Goal: Task Accomplishment & Management: Use online tool/utility

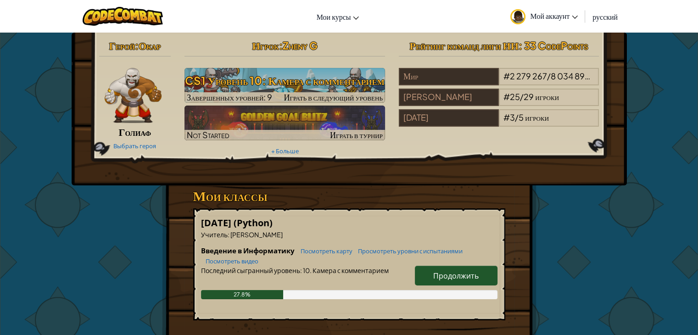
click at [451, 274] on span "Продолжить" at bounding box center [455, 276] width 45 height 10
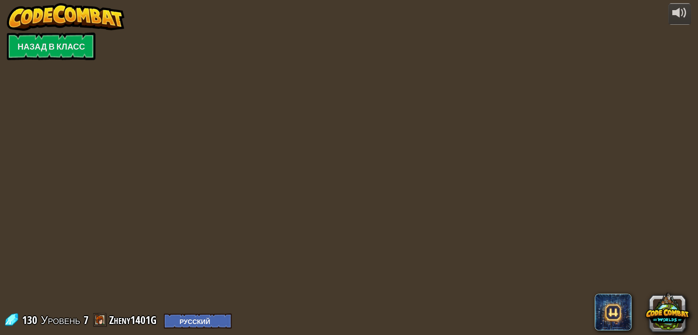
select select "ru"
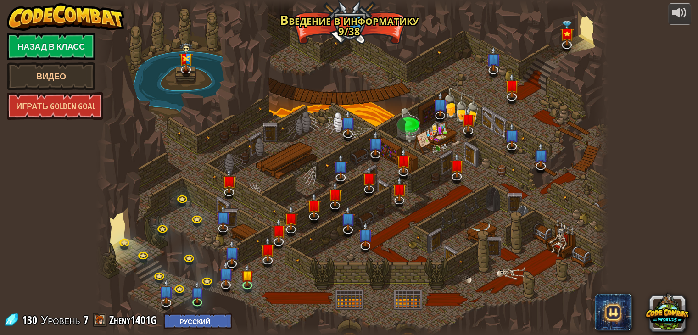
select select "ru"
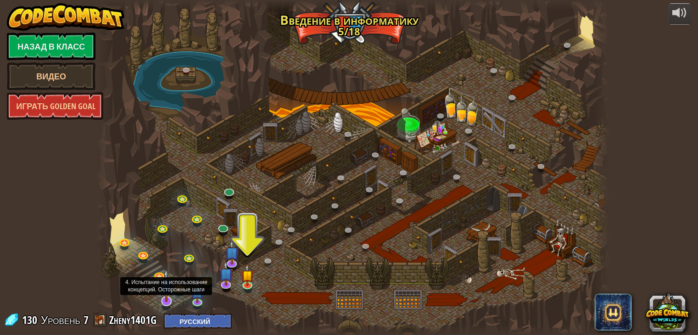
click at [167, 298] on img at bounding box center [166, 285] width 14 height 33
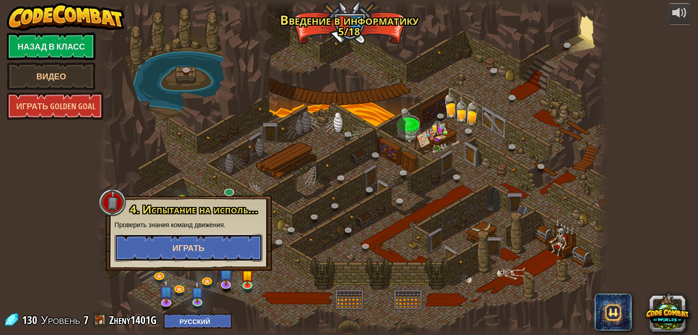
click at [171, 254] on button "Играть" at bounding box center [189, 248] width 148 height 28
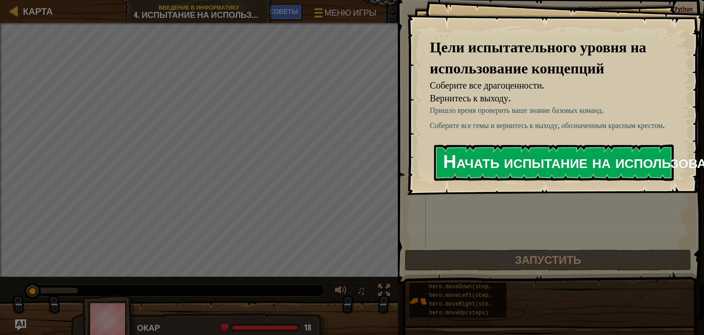
drag, startPoint x: 508, startPoint y: 156, endPoint x: 513, endPoint y: 150, distance: 7.5
click at [512, 149] on button "Начать испытание на использование концепций" at bounding box center [554, 162] width 240 height 36
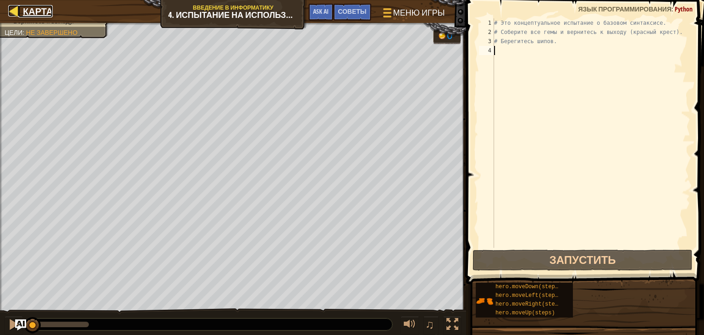
click at [13, 9] on div at bounding box center [13, 10] width 11 height 11
select select "ru"
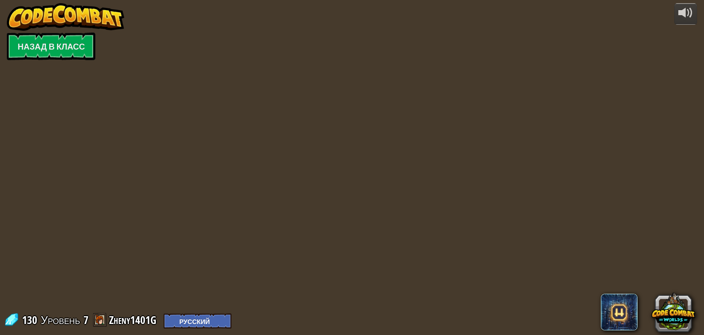
select select "ru"
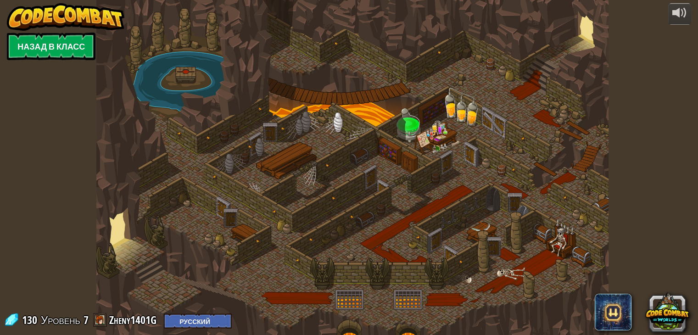
select select "ru"
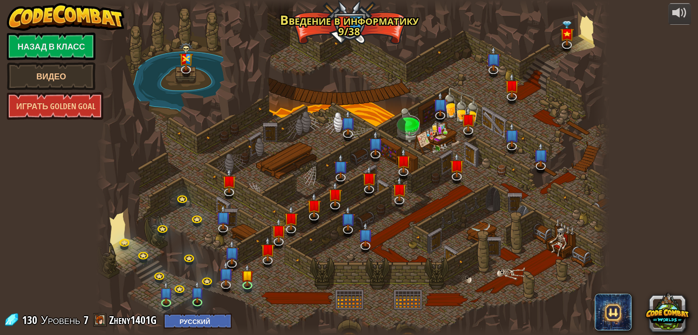
select select "ru"
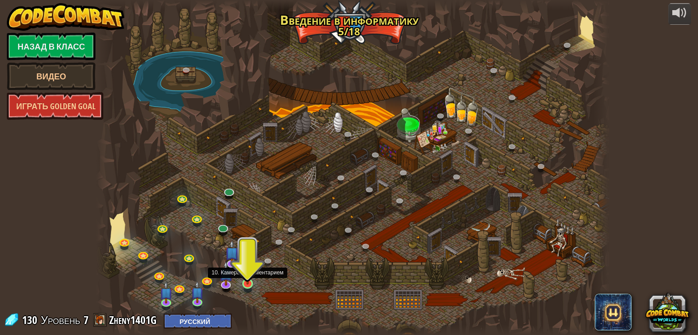
click at [253, 283] on img at bounding box center [247, 269] width 13 height 29
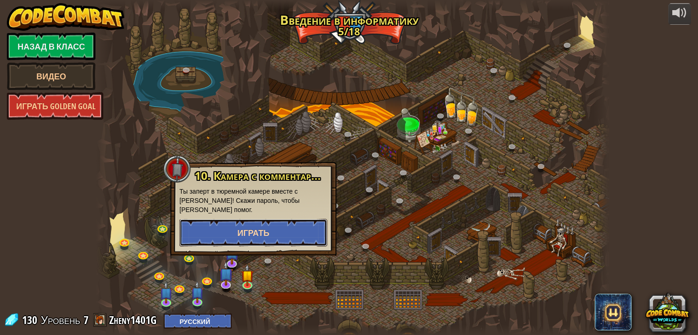
click at [260, 245] on button "Играть" at bounding box center [253, 233] width 148 height 28
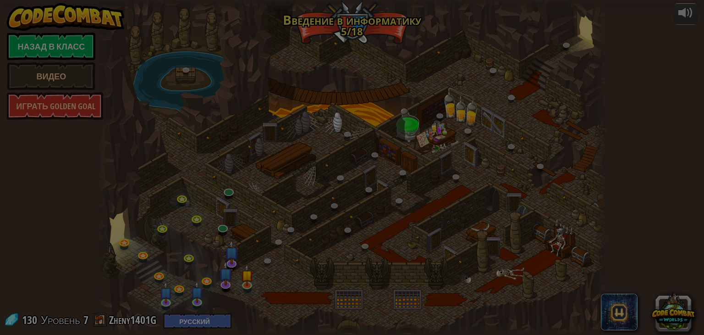
click at [260, 1] on body "powered by Назад в класс Видео Играть Golden Goal 25. Врата Китгарда (Заблокиро…" at bounding box center [352, 0] width 704 height 1
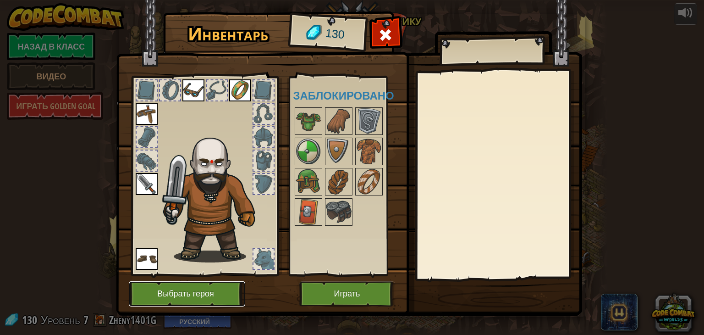
click at [233, 285] on button "Выбрать героя" at bounding box center [187, 293] width 116 height 25
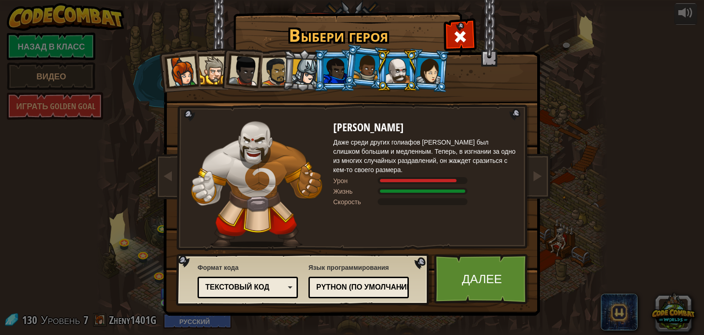
click at [213, 68] on div at bounding box center [213, 70] width 28 height 28
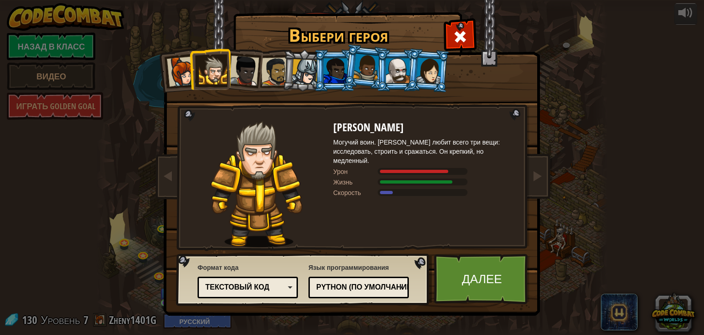
click at [303, 77] on div at bounding box center [305, 72] width 26 height 26
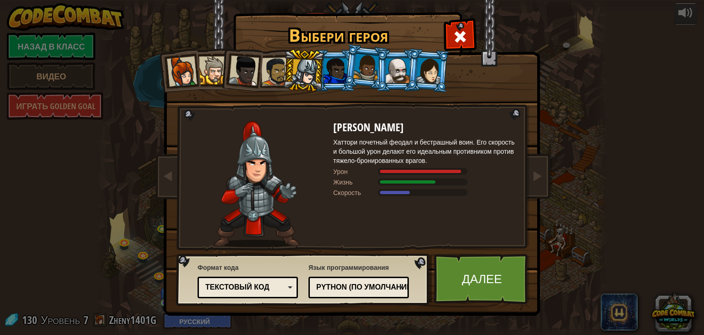
click at [339, 61] on div at bounding box center [336, 70] width 24 height 25
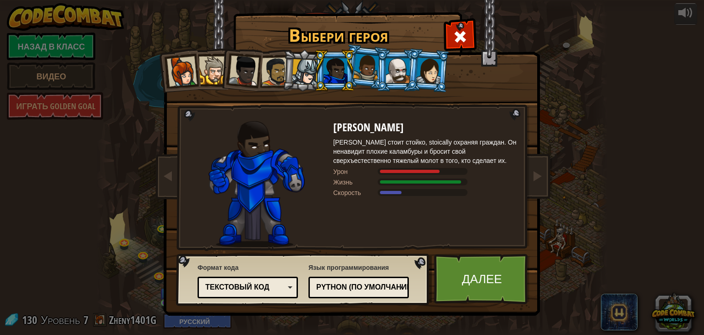
click at [247, 69] on div at bounding box center [244, 70] width 30 height 30
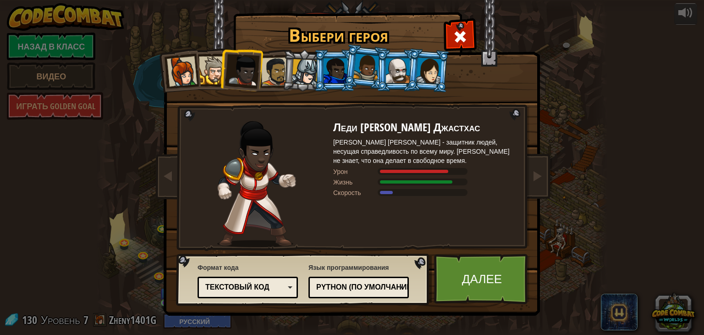
click at [269, 61] on div at bounding box center [275, 71] width 28 height 28
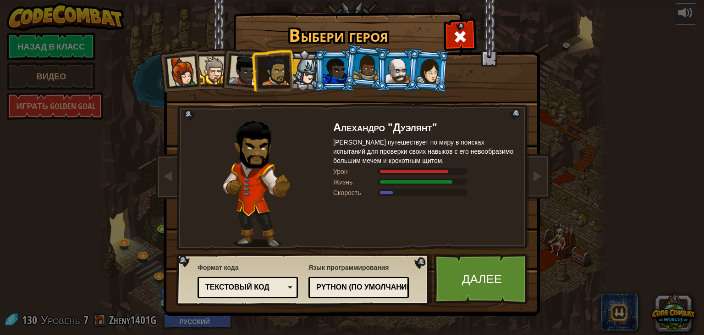
click at [420, 65] on div at bounding box center [429, 70] width 26 height 26
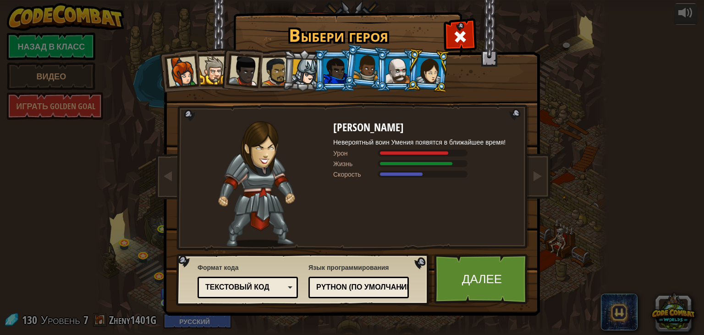
click at [367, 68] on div at bounding box center [367, 67] width 26 height 27
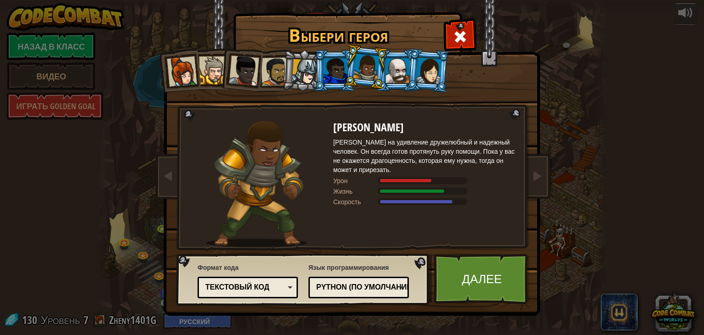
click at [386, 71] on div at bounding box center [398, 70] width 24 height 25
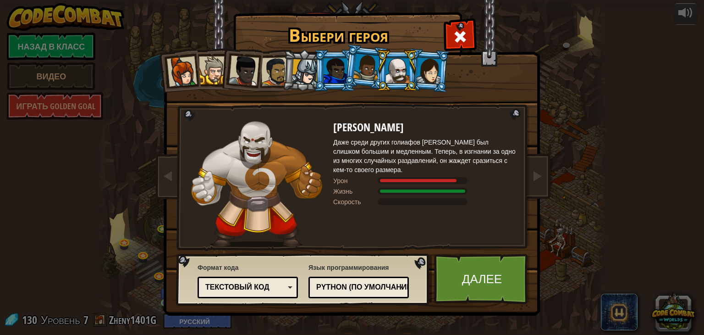
drag, startPoint x: 295, startPoint y: 64, endPoint x: 300, endPoint y: 65, distance: 4.7
click at [295, 64] on div at bounding box center [305, 72] width 26 height 26
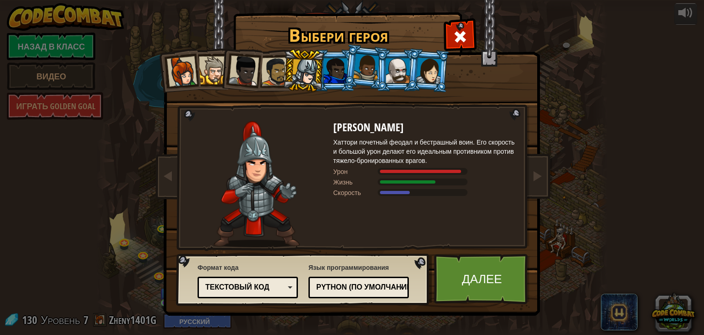
click at [246, 70] on div at bounding box center [244, 70] width 30 height 30
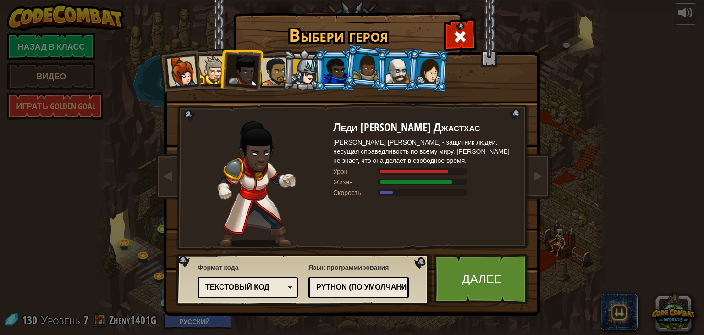
click at [212, 70] on div at bounding box center [213, 70] width 28 height 28
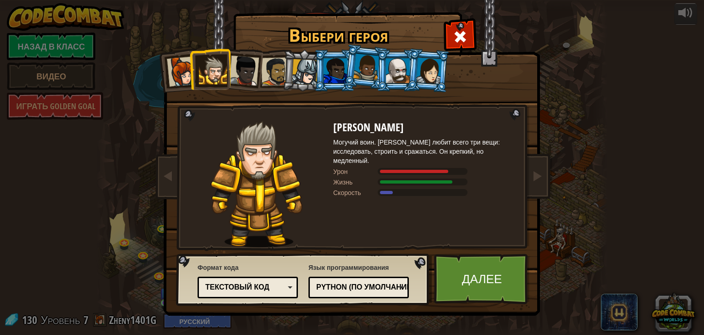
click at [187, 71] on div at bounding box center [182, 71] width 30 height 30
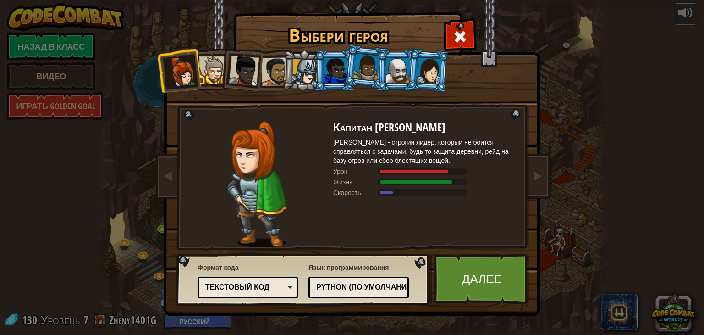
click at [255, 69] on div at bounding box center [244, 70] width 30 height 30
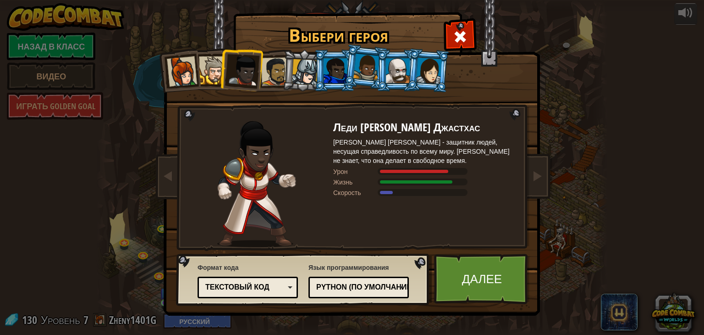
click at [272, 70] on div at bounding box center [275, 71] width 28 height 28
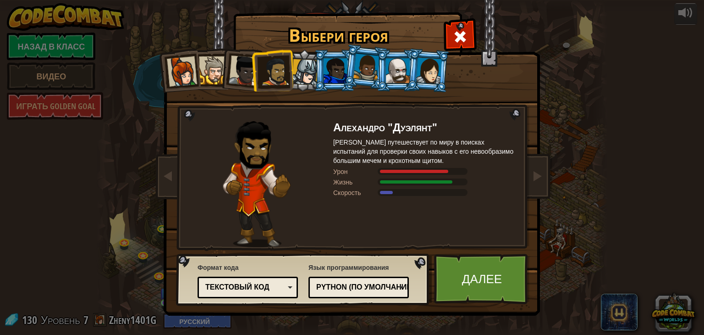
click at [301, 70] on div at bounding box center [305, 72] width 26 height 26
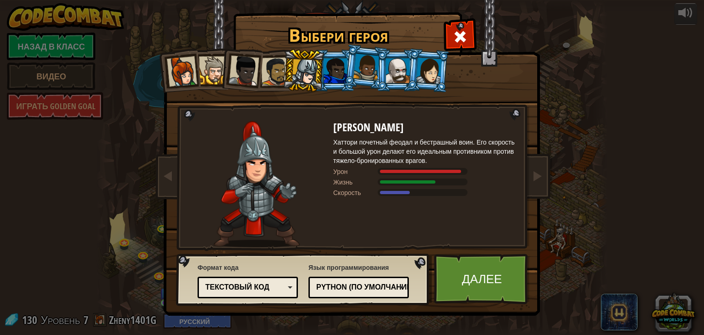
click at [348, 65] on li at bounding box center [365, 67] width 45 height 46
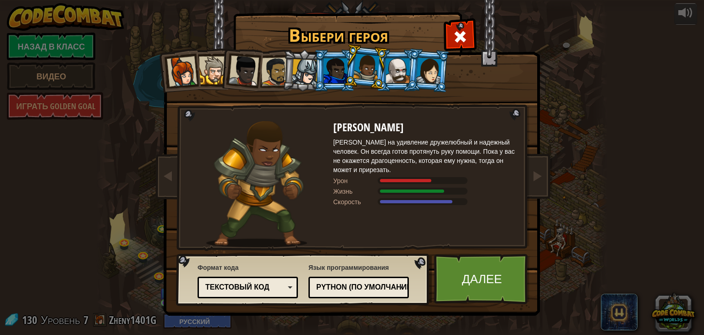
click at [395, 63] on div at bounding box center [398, 70] width 24 height 25
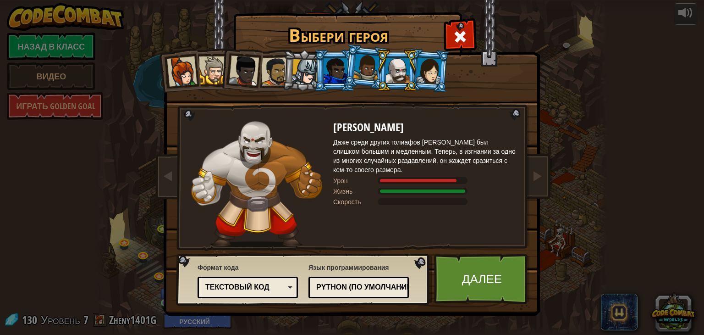
click at [419, 65] on div at bounding box center [429, 70] width 26 height 26
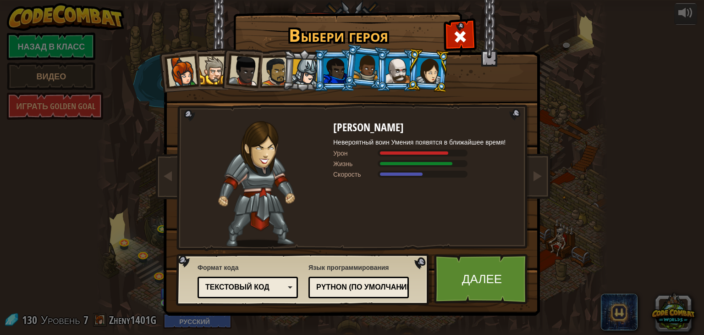
click at [367, 65] on div at bounding box center [367, 67] width 26 height 27
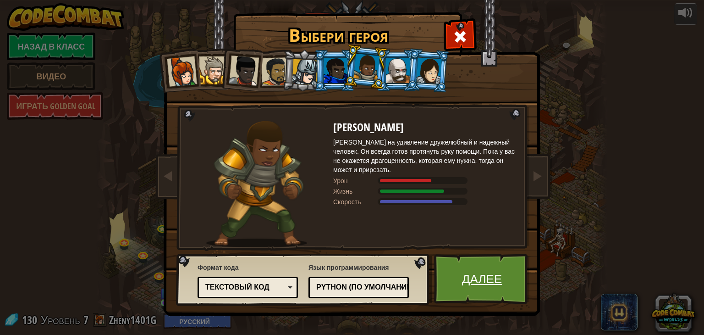
click at [488, 276] on link "Далее" at bounding box center [482, 279] width 96 height 50
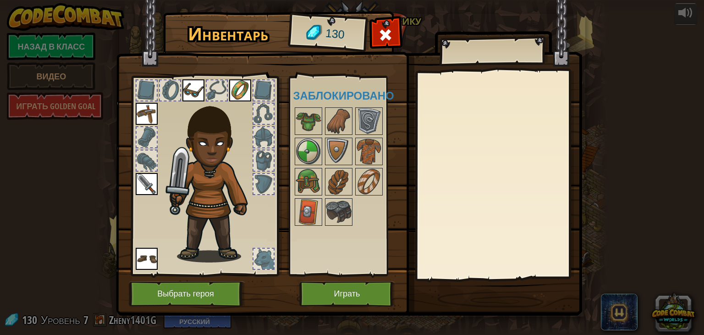
drag, startPoint x: 317, startPoint y: 185, endPoint x: 257, endPoint y: 157, distance: 66.3
click at [257, 157] on div "Инвентарь 130 Доступно Надеть Надеть Надеть Надеть Надеть (двойной клик, чтобы …" at bounding box center [352, 165] width 466 height 303
click at [296, 172] on img at bounding box center [309, 182] width 26 height 26
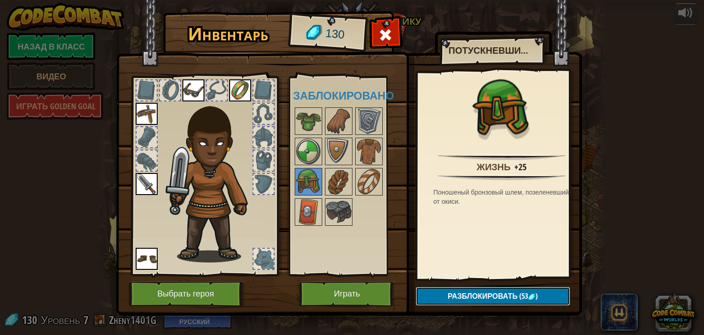
click at [482, 298] on span "Разблокировать" at bounding box center [483, 296] width 70 height 10
drag, startPoint x: 304, startPoint y: 185, endPoint x: 218, endPoint y: 175, distance: 86.4
click at [217, 175] on div "Инвентарь 130 Доступно Надеть Надеть Надеть Надеть Надеть (двойной клик, чтобы …" at bounding box center [352, 165] width 466 height 303
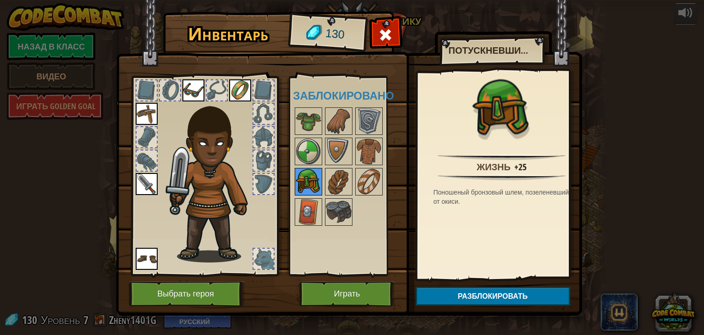
click at [308, 183] on img at bounding box center [309, 182] width 26 height 26
drag, startPoint x: 305, startPoint y: 175, endPoint x: 257, endPoint y: 186, distance: 49.8
click at [250, 182] on div "Инвентарь 130 Доступно Надеть Надеть Надеть Надеть Надеть (двойной клик, чтобы …" at bounding box center [352, 165] width 466 height 303
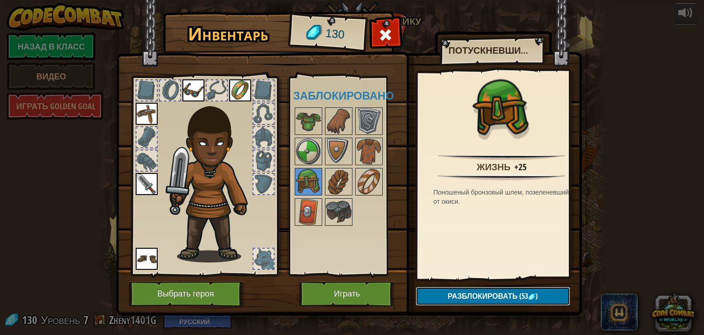
drag, startPoint x: 442, startPoint y: 295, endPoint x: 438, endPoint y: 297, distance: 4.9
click at [438, 298] on button "Разблокировать (53 )" at bounding box center [493, 296] width 155 height 19
click at [438, 296] on button "Подтвердить" at bounding box center [493, 296] width 155 height 19
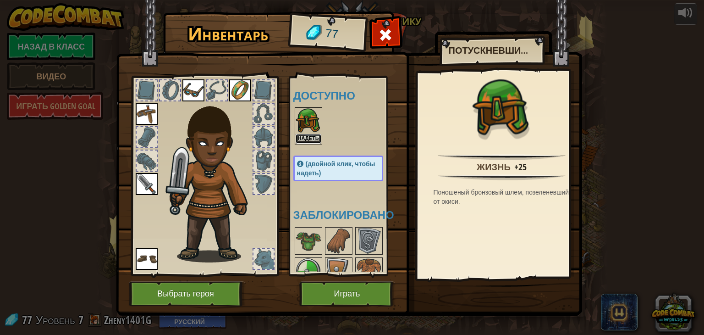
click at [298, 138] on button "Надеть" at bounding box center [309, 139] width 26 height 10
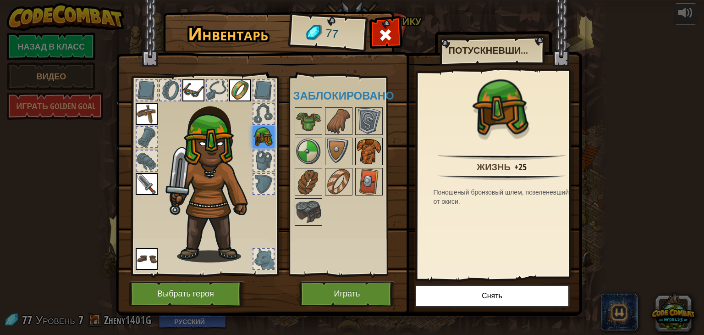
click at [361, 152] on img at bounding box center [369, 152] width 26 height 26
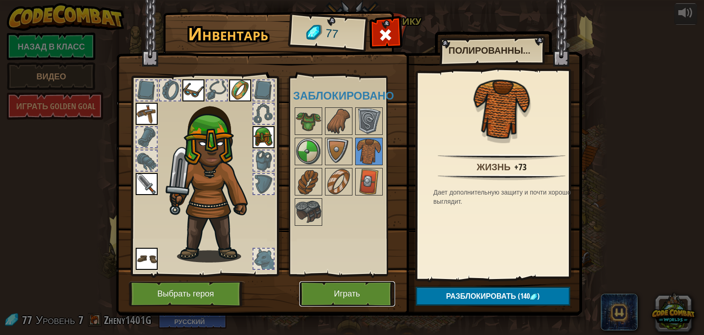
click at [372, 293] on button "Играть" at bounding box center [347, 293] width 96 height 25
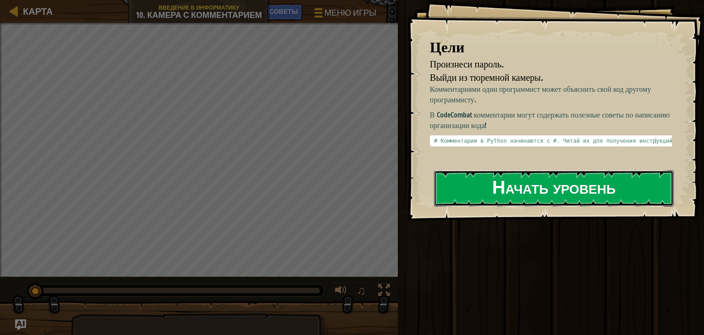
click at [506, 193] on button "Начать уровень" at bounding box center [554, 188] width 240 height 36
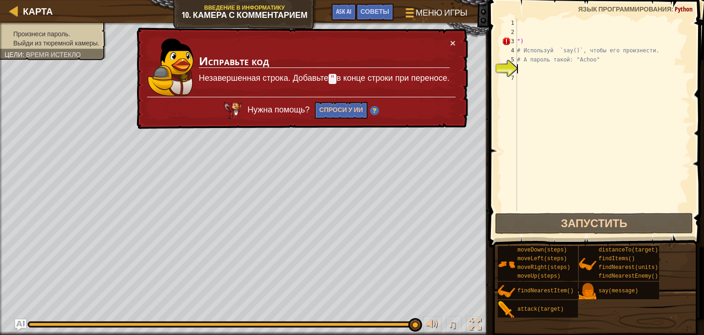
click at [532, 38] on div "") # Используй `say()`, чтобы его произнести. # А пароль такой: "Achoo"" at bounding box center [603, 123] width 175 height 211
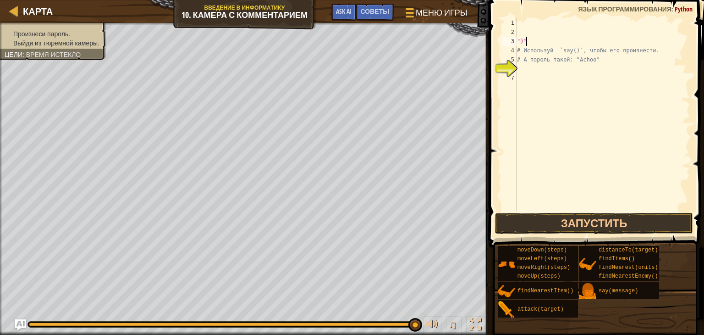
click at [572, 52] on div "")" # Используй `say()`, чтобы его произнести. # А пароль такой: "Achoo"" at bounding box center [603, 123] width 175 height 211
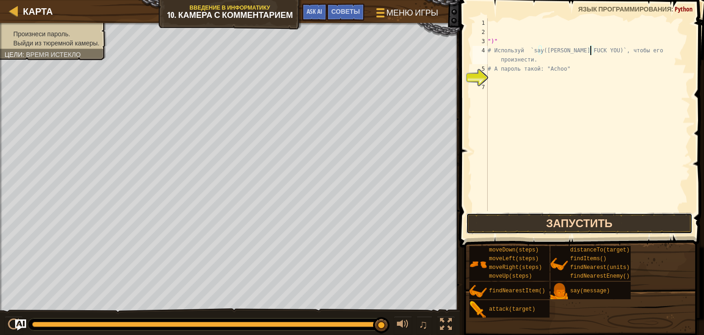
click at [588, 222] on button "Запустить" at bounding box center [579, 223] width 227 height 21
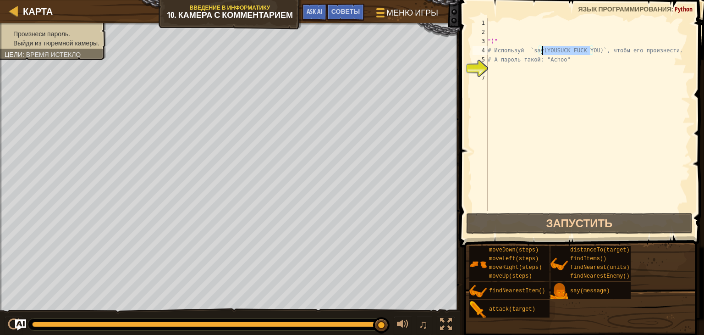
drag, startPoint x: 591, startPoint y: 47, endPoint x: 543, endPoint y: 50, distance: 47.8
click at [543, 50] on div "")" # Используй `say(YOUSUCK FUCK YOU)`, чтобы его произнести. # А пароль такой…" at bounding box center [588, 123] width 205 height 211
type textarea "# Используй `say()`, чтобы его произнести."
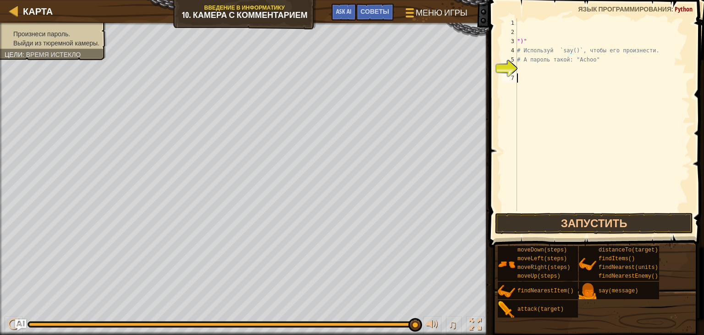
click at [583, 90] on div "")" # Используй `say()`, чтобы его произнести. # А пароль такой: "Achoo"" at bounding box center [618, 123] width 205 height 211
click at [365, 14] on span "Советы" at bounding box center [375, 11] width 28 height 9
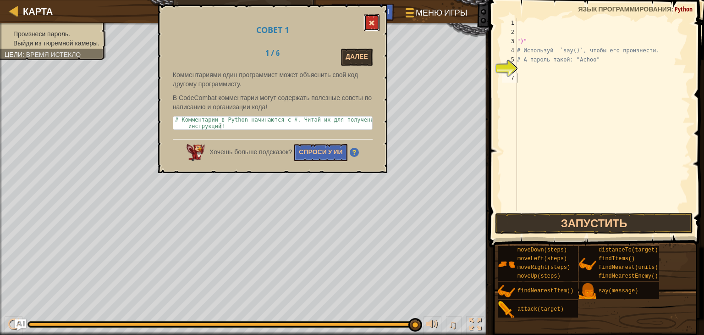
click at [372, 22] on span at bounding box center [372, 23] width 6 height 6
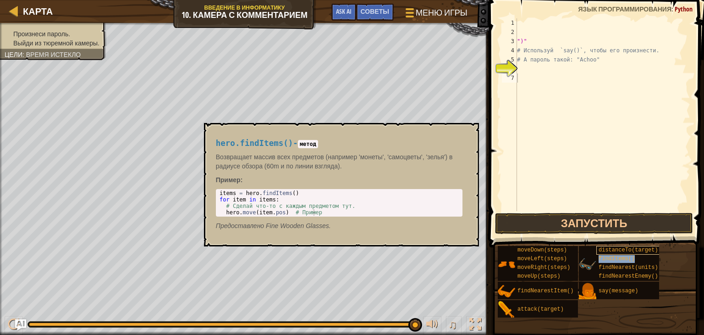
click at [606, 254] on div "distanceTo(target) findItems() findNearest(units) findNearestEnemy()" at bounding box center [619, 263] width 80 height 35
click at [604, 259] on span "findItems()" at bounding box center [617, 258] width 36 height 6
click at [604, 258] on span "findItems()" at bounding box center [617, 258] width 36 height 6
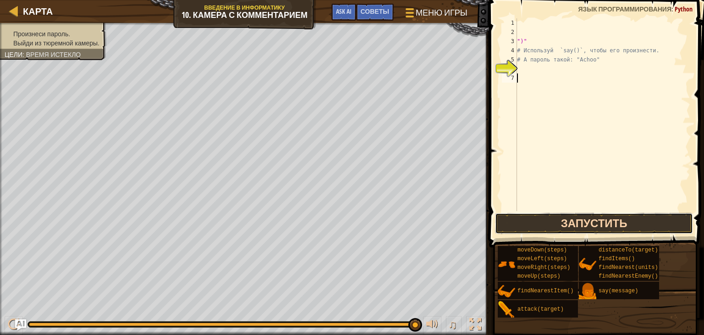
click at [602, 220] on button "Запустить" at bounding box center [594, 223] width 198 height 21
click at [593, 219] on button "Запустить" at bounding box center [594, 223] width 198 height 21
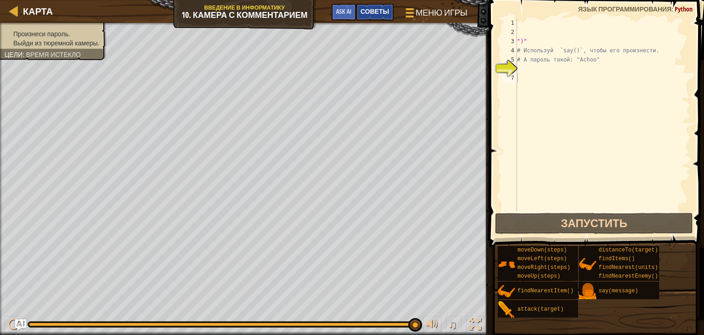
click at [383, 10] on span "Советы" at bounding box center [375, 11] width 28 height 9
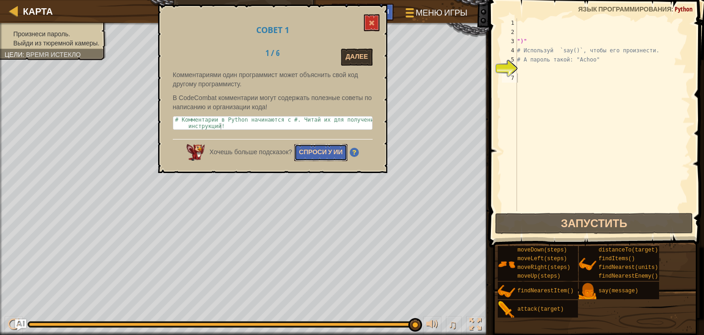
click at [312, 152] on button "Спроси у ИИ" at bounding box center [320, 152] width 53 height 17
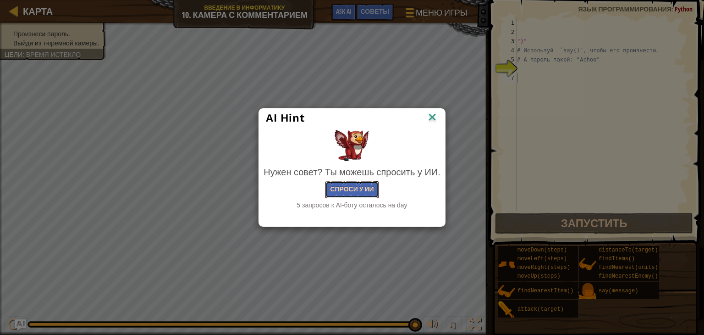
click at [371, 195] on button "Спроси у ИИ" at bounding box center [352, 189] width 53 height 17
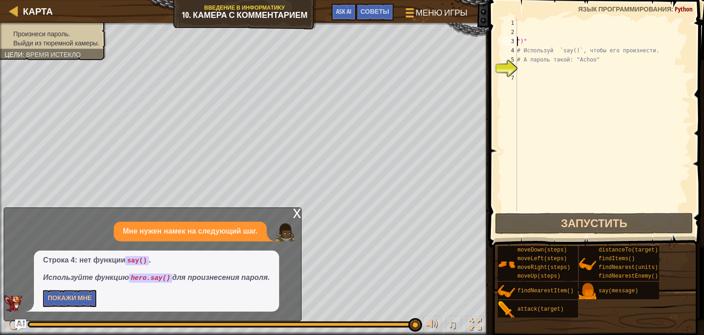
click at [465, 39] on div "Карта Введение в Информатику 10. Камера с комментарием Меню игры Готово Советы …" at bounding box center [352, 167] width 704 height 335
type textarea "")""
drag, startPoint x: 527, startPoint y: 41, endPoint x: 492, endPoint y: 39, distance: 34.4
click at [492, 39] on div "")" 1 2 3 4 5 6 7 ")" # Используй `say()`, чтобы его произнести. # А пароль так…" at bounding box center [596, 142] width 218 height 274
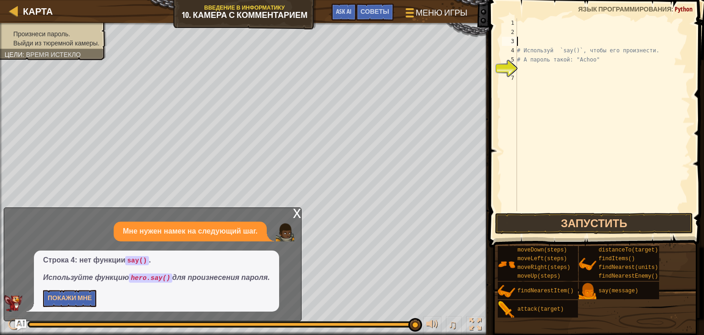
type textarea "?"
type textarea ","
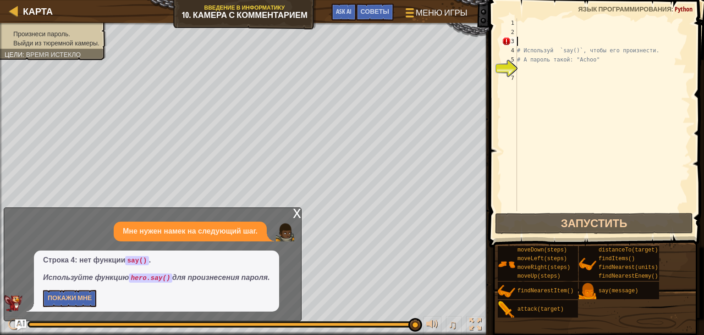
type textarea "."
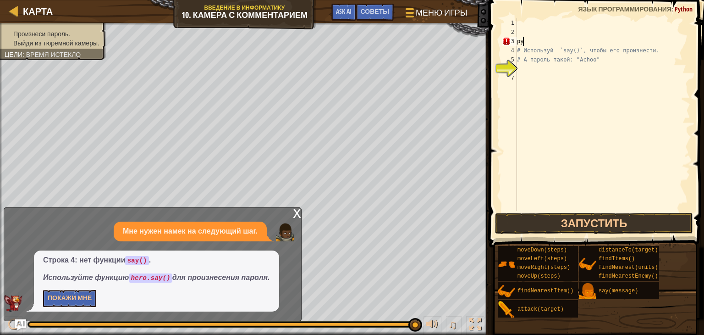
type textarea "р"
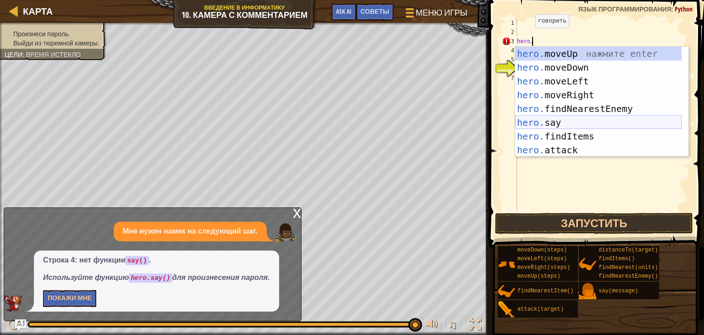
click at [535, 123] on div "hero. moveUp нажмите enter hero. moveDown нажмите enter hero. moveLeft нажмите …" at bounding box center [599, 116] width 166 height 138
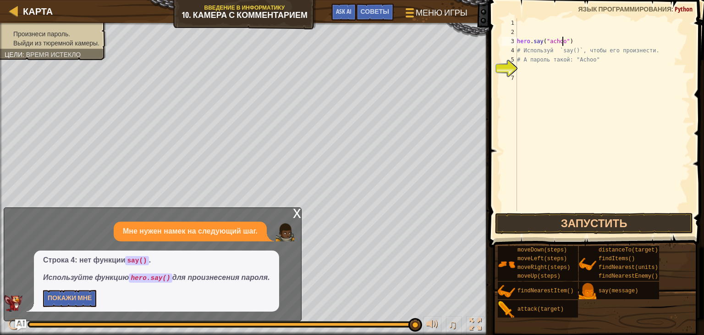
scroll to position [4, 4]
click at [547, 222] on button "Запустить" at bounding box center [594, 223] width 198 height 21
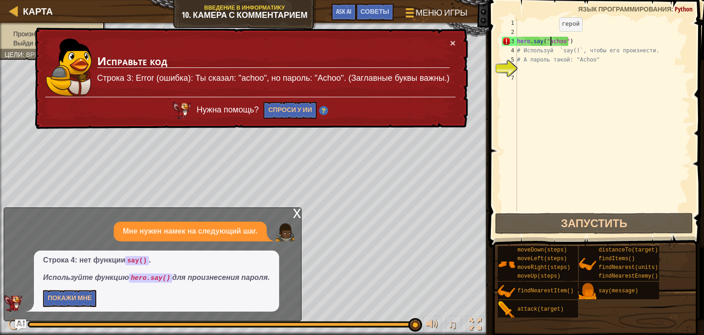
click at [551, 40] on div "hero . say ( "achoo" ) # Используй `say()`, чтобы его произнести. # А пароль та…" at bounding box center [603, 123] width 175 height 211
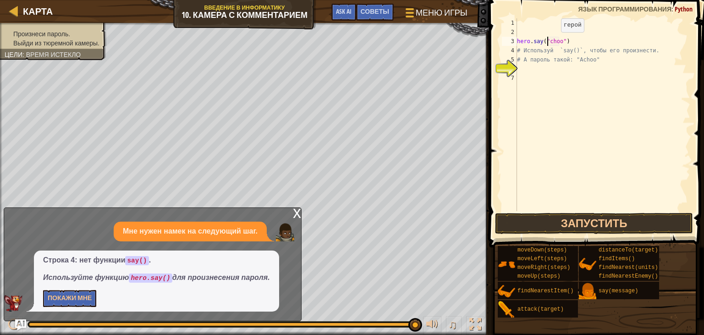
scroll to position [4, 3]
click at [576, 221] on button "Запустить" at bounding box center [594, 223] width 198 height 21
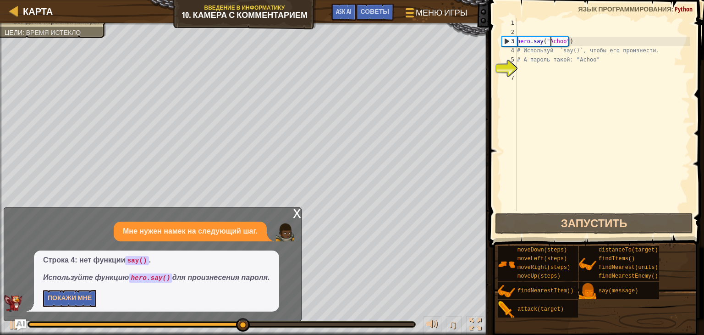
click at [296, 214] on div "x" at bounding box center [297, 212] width 8 height 9
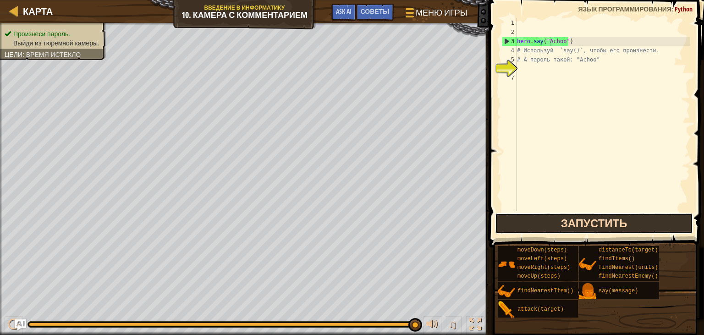
click at [532, 222] on button "Запустить" at bounding box center [594, 223] width 198 height 21
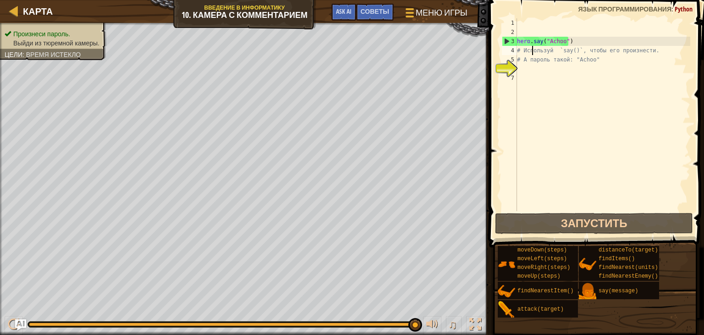
click at [532, 51] on div "hero . say ( "Achoo" ) # Используй `say()`, чтобы его произнести. # А пароль та…" at bounding box center [603, 123] width 175 height 211
drag, startPoint x: 652, startPoint y: 51, endPoint x: 488, endPoint y: 64, distance: 164.3
click at [488, 64] on div "# Используй `say()`, чтобы его произнести. 1 2 3 4 5 6 7 hero . say ( "Achoo" )…" at bounding box center [596, 142] width 218 height 274
type textarea "# А пароль такой: "Achoo""
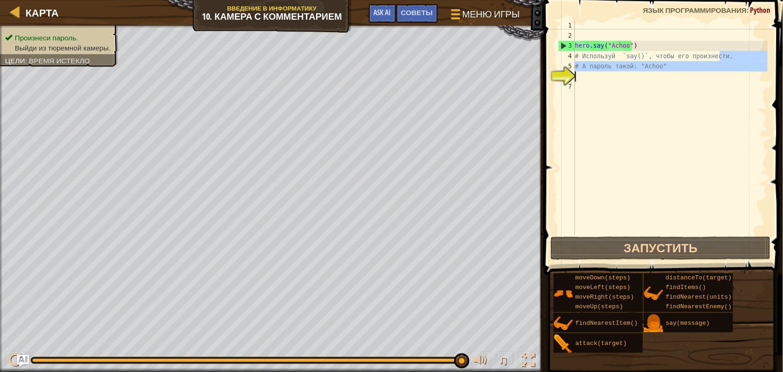
scroll to position [4, 0]
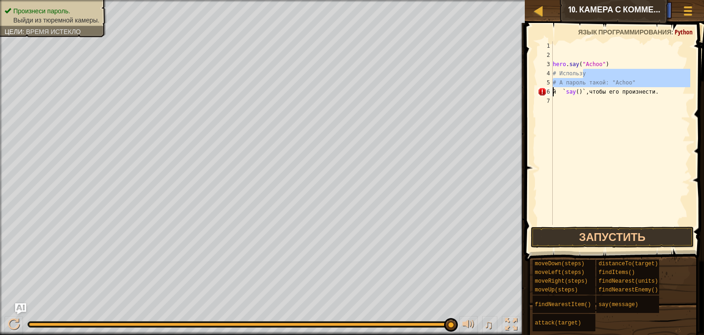
type textarea "й `say()`, чтобы его произнести."
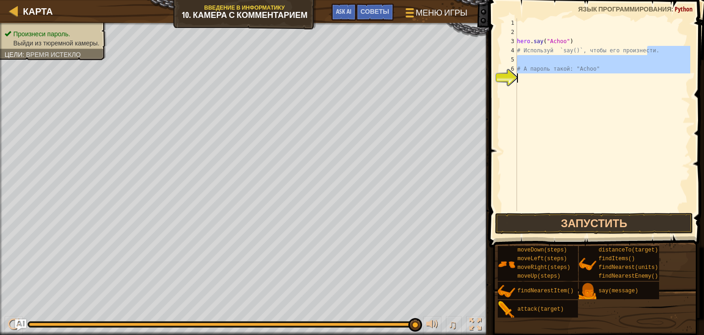
drag, startPoint x: 686, startPoint y: 47, endPoint x: 560, endPoint y: 82, distance: 131.2
click at [560, 82] on div "hero . say ( "Achoo" ) # Используй `say()`, чтобы его произнести. # А пароль та…" at bounding box center [603, 123] width 175 height 211
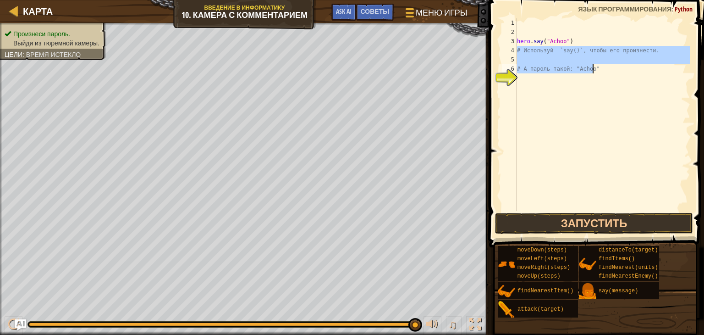
drag, startPoint x: 518, startPoint y: 49, endPoint x: 593, endPoint y: 69, distance: 77.9
click at [593, 69] on div "hero . say ( "Achoo" ) # Используй `say()`, чтобы его произнести. # А пароль та…" at bounding box center [603, 123] width 175 height 211
type textarea "# А пароль такой: "Achoo""
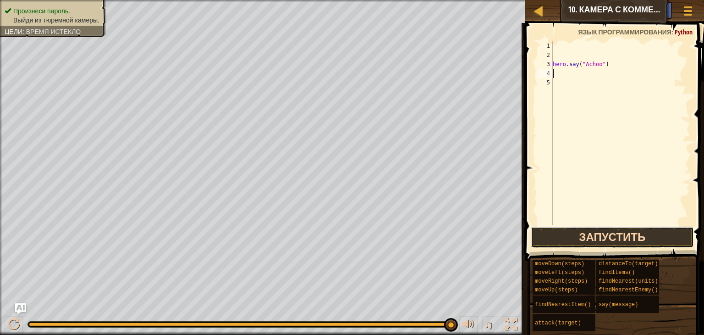
click at [619, 243] on button "Запустить" at bounding box center [612, 237] width 163 height 21
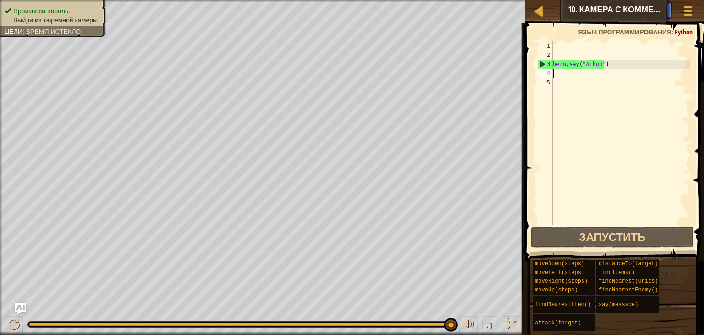
type textarea "m"
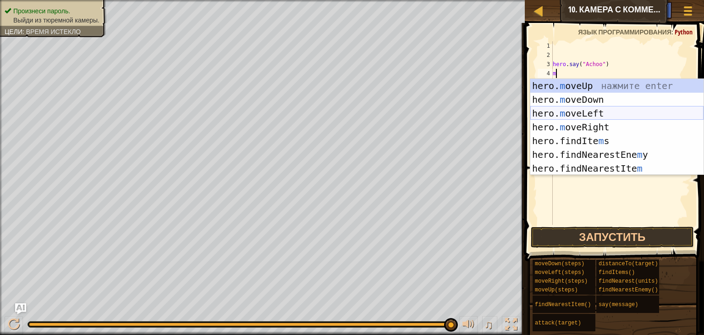
click at [607, 116] on div "hero. m oveUp нажмите enter hero. m oveDown нажмите enter hero. m oveLeft нажми…" at bounding box center [617, 141] width 173 height 124
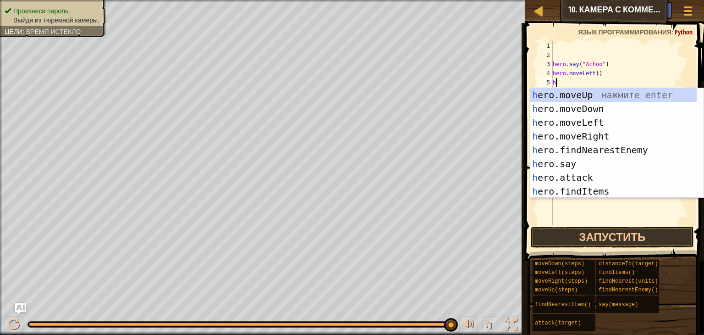
type textarea "h"
click at [596, 92] on div "h ero.moveUp нажмите enter h ero.moveDown нажмите enter h ero.moveLeft нажмите …" at bounding box center [614, 157] width 166 height 138
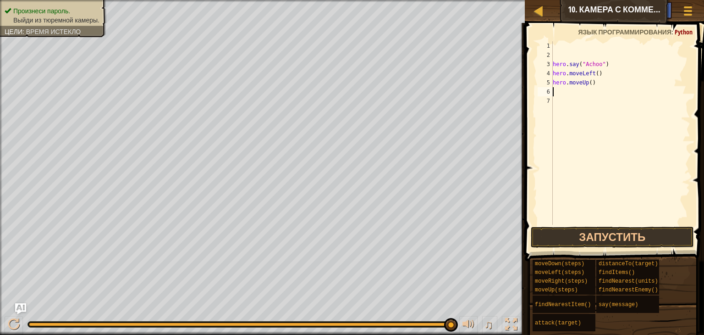
click at [574, 89] on div "hero . say ( "Achoo" ) hero . moveLeft ( ) hero . moveUp ( )" at bounding box center [620, 142] width 139 height 202
type textarea "h"
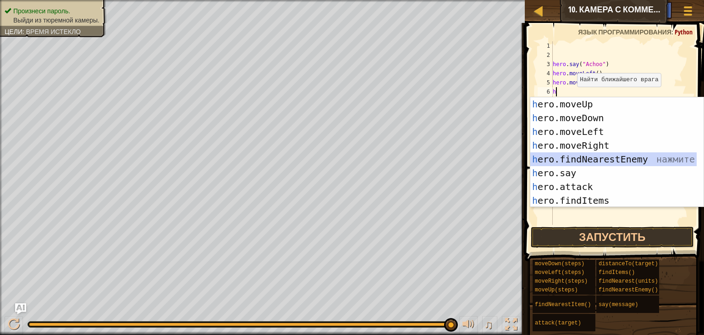
click at [627, 160] on div "h ero.moveUp нажмите enter h ero.moveDown нажмите enter h ero.moveLeft нажмите …" at bounding box center [614, 166] width 166 height 138
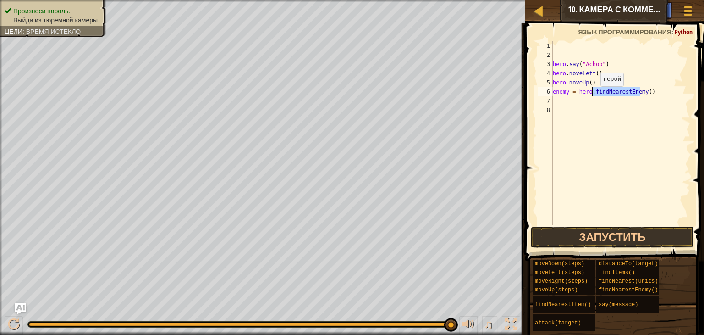
drag, startPoint x: 640, startPoint y: 92, endPoint x: 593, endPoint y: 95, distance: 46.9
click at [593, 95] on div "hero . say ( "Achoo" ) hero . moveLeft ( ) hero . moveUp ( ) enemy = hero . fin…" at bounding box center [620, 142] width 139 height 202
type textarea "enemy = hero.()"
drag, startPoint x: 592, startPoint y: 91, endPoint x: 538, endPoint y: 94, distance: 53.8
click at [539, 94] on div "enemy = hero.() 1 2 3 4 5 6 7 8 hero . say ( "Achoo" ) hero . moveLeft ( ) hero…" at bounding box center [613, 132] width 155 height 183
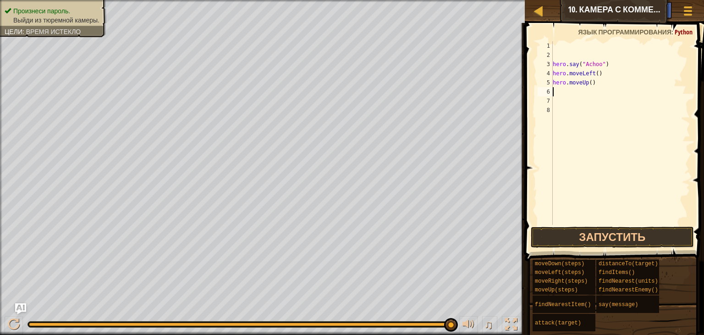
type textarea "h"
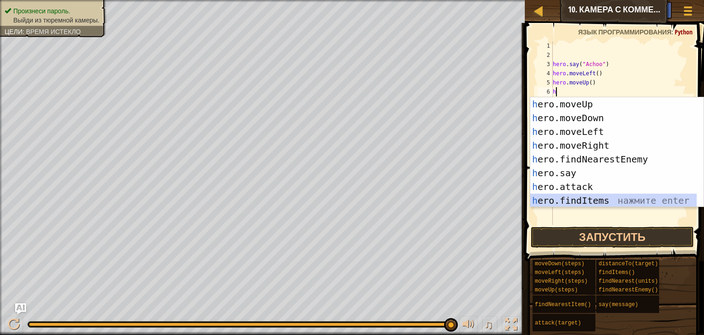
click at [591, 199] on div "h ero.moveUp нажмите enter h ero.moveDown нажмите enter h ero.moveLeft нажмите …" at bounding box center [614, 166] width 166 height 138
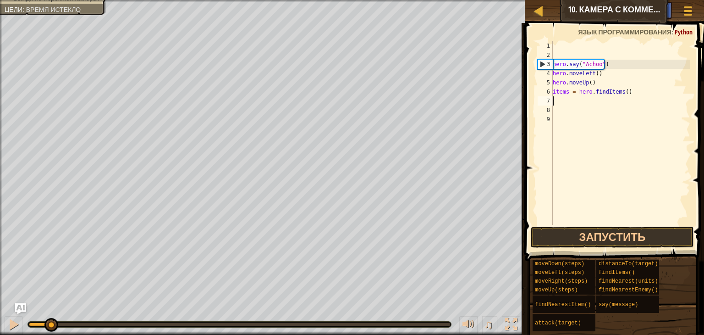
drag, startPoint x: 453, startPoint y: 327, endPoint x: 49, endPoint y: 308, distance: 404.5
click at [49, 308] on div "♫" at bounding box center [262, 322] width 525 height 28
type textarea "__"
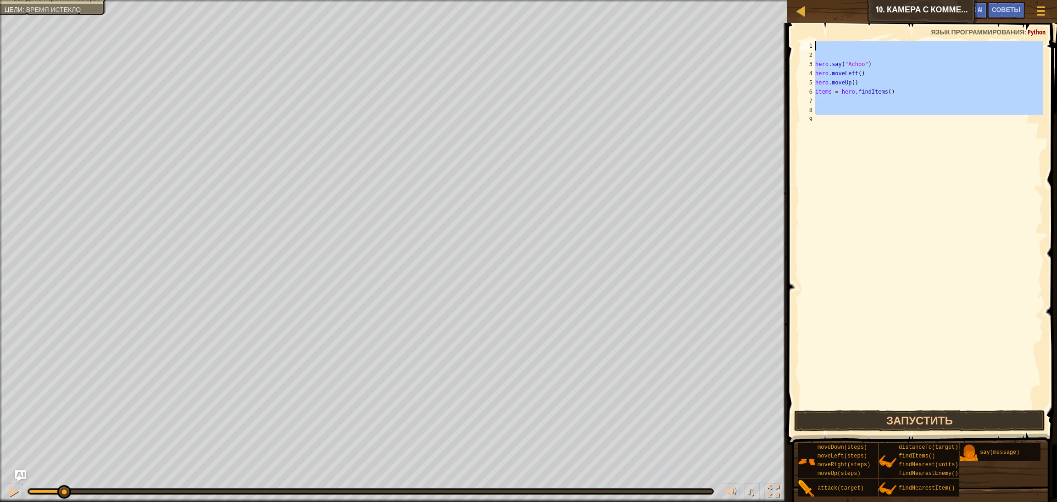
drag, startPoint x: 935, startPoint y: 173, endPoint x: 819, endPoint y: 48, distance: 170.4
click at [697, 48] on div "hero . say ( "Achoo" ) hero . moveLeft ( ) hero . moveUp ( ) items = hero . fin…" at bounding box center [928, 233] width 230 height 385
click at [697, 218] on div "hero . say ( "Achoo" ) hero . moveLeft ( ) hero . moveUp ( ) items = hero . fin…" at bounding box center [928, 224] width 230 height 367
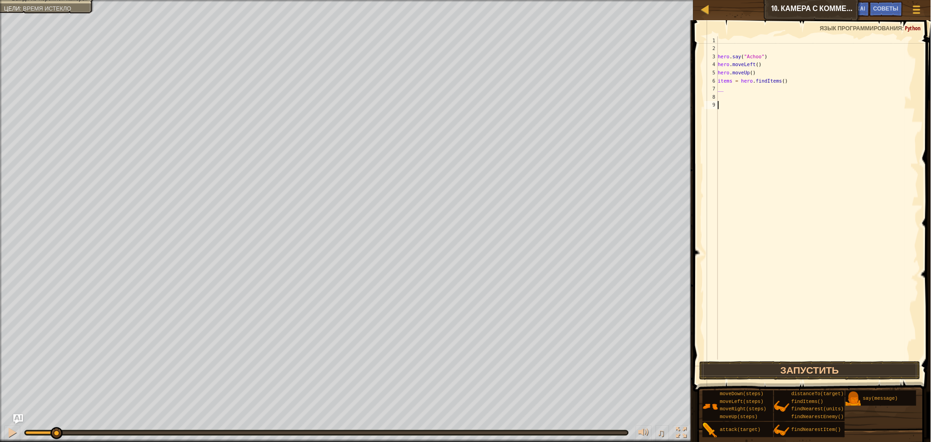
scroll to position [4, 0]
type textarea "_"
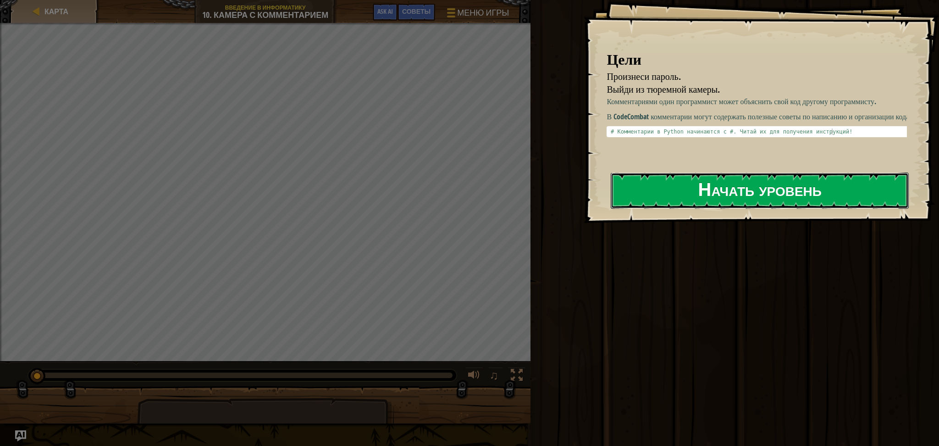
click at [698, 189] on button "Начать уровень" at bounding box center [760, 190] width 298 height 36
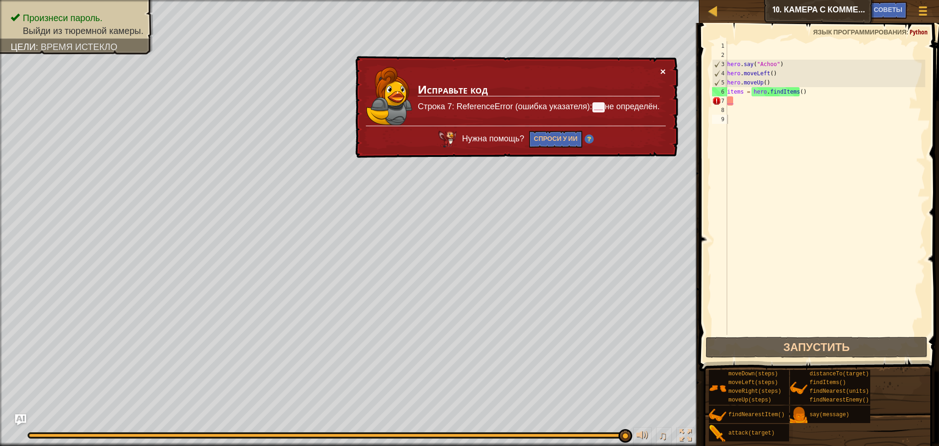
click at [662, 70] on button "×" at bounding box center [663, 72] width 6 height 10
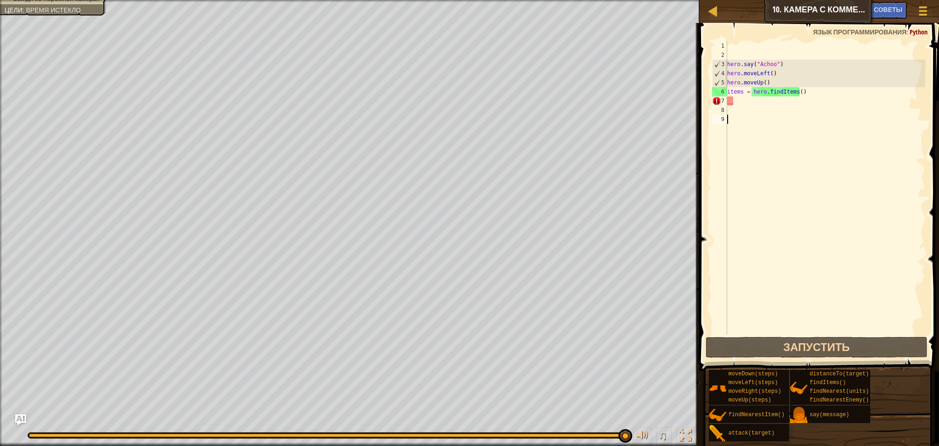
scroll to position [4, 0]
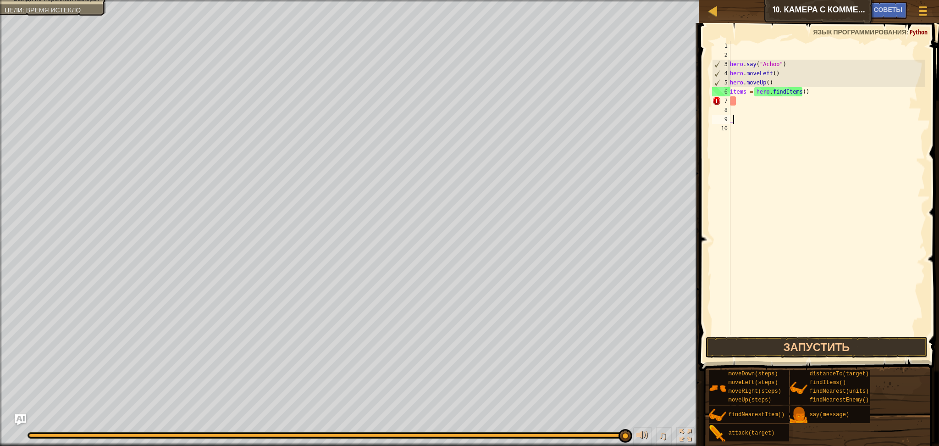
type textarea "__"
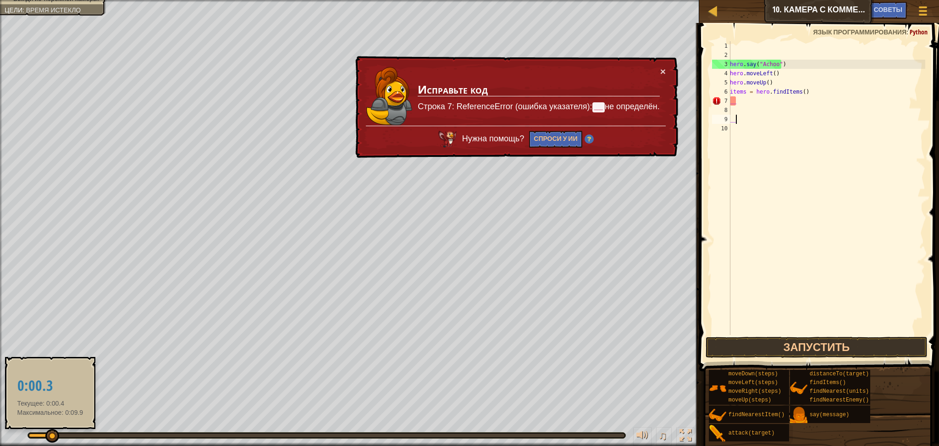
drag, startPoint x: 624, startPoint y: 435, endPoint x: 50, endPoint y: 433, distance: 574.2
click at [50, 433] on div at bounding box center [52, 436] width 14 height 14
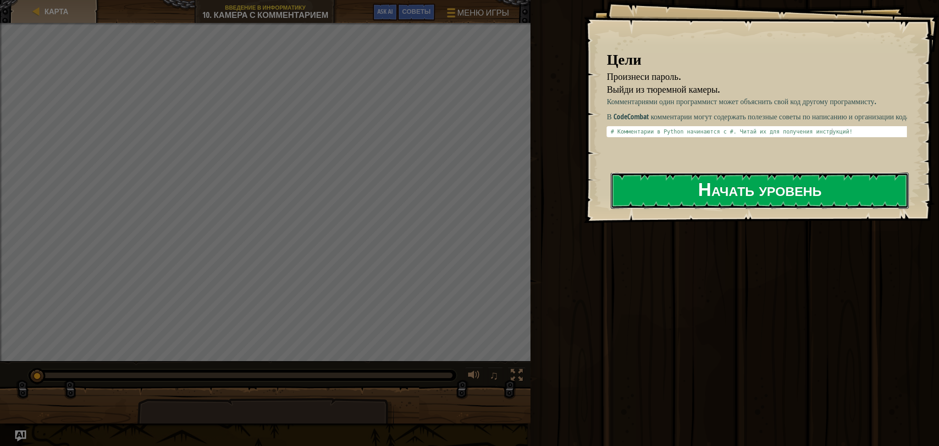
click at [708, 192] on button "Начать уровень" at bounding box center [760, 190] width 298 height 36
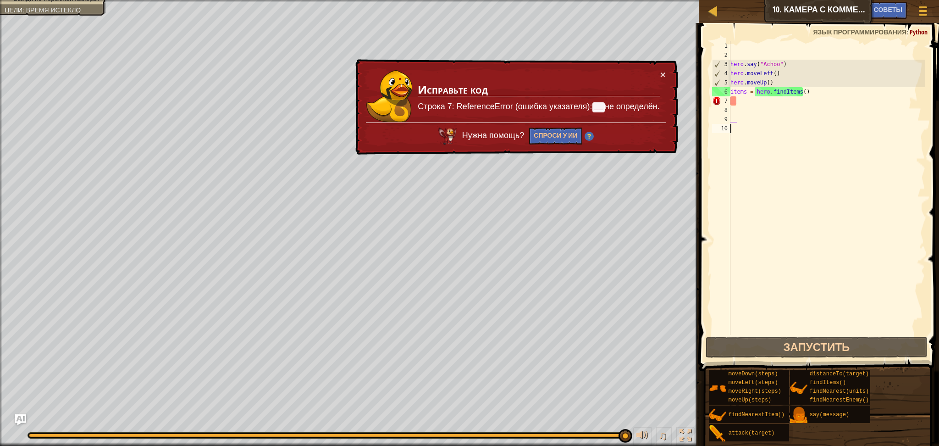
select select "ru"
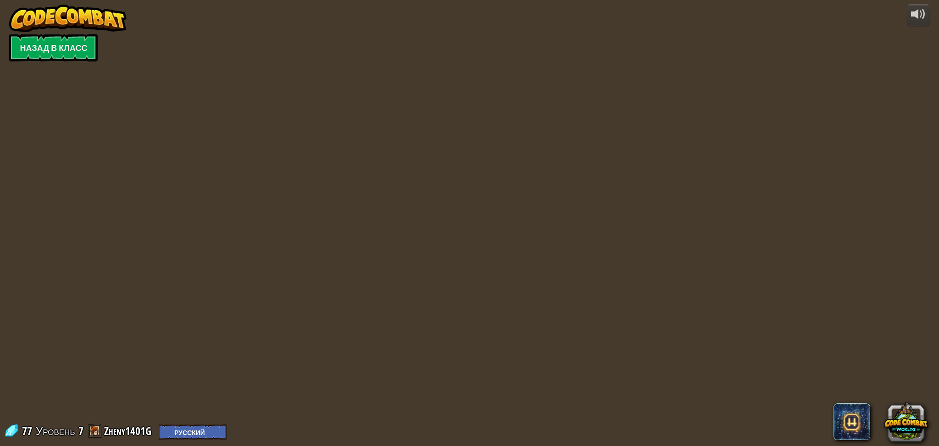
select select "ru"
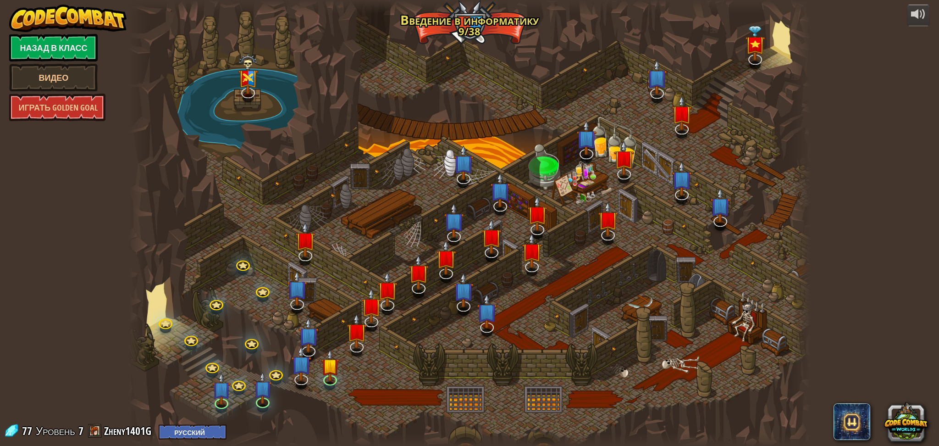
select select "ru"
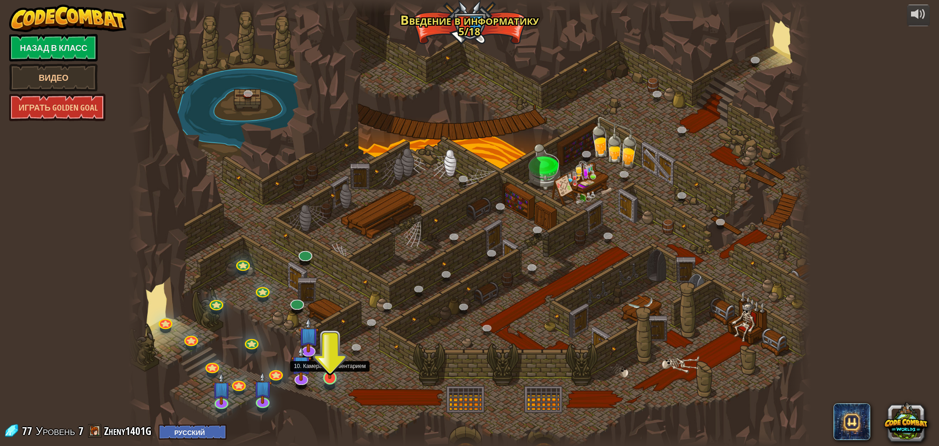
click at [329, 376] on img at bounding box center [330, 358] width 18 height 43
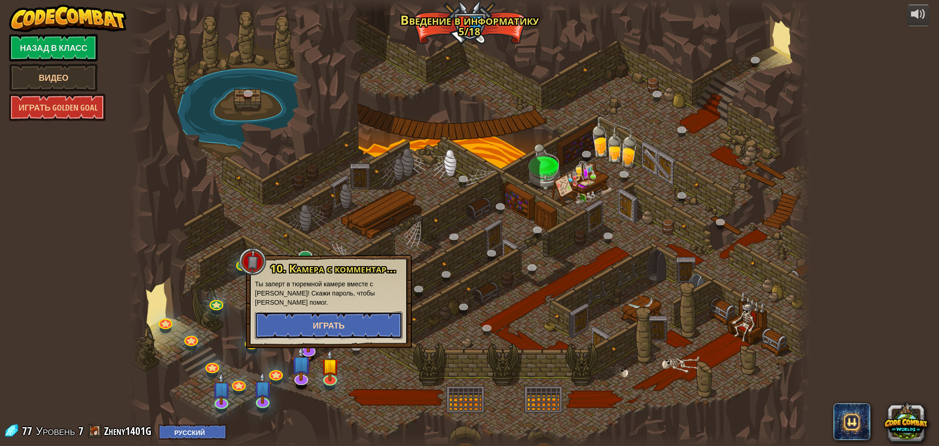
click at [316, 330] on span "Играть" at bounding box center [329, 325] width 32 height 11
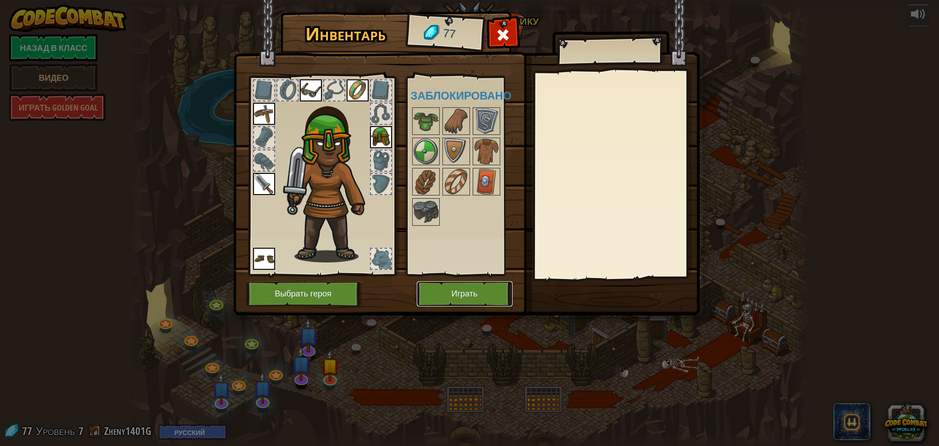
click at [456, 291] on button "Играть" at bounding box center [465, 293] width 96 height 25
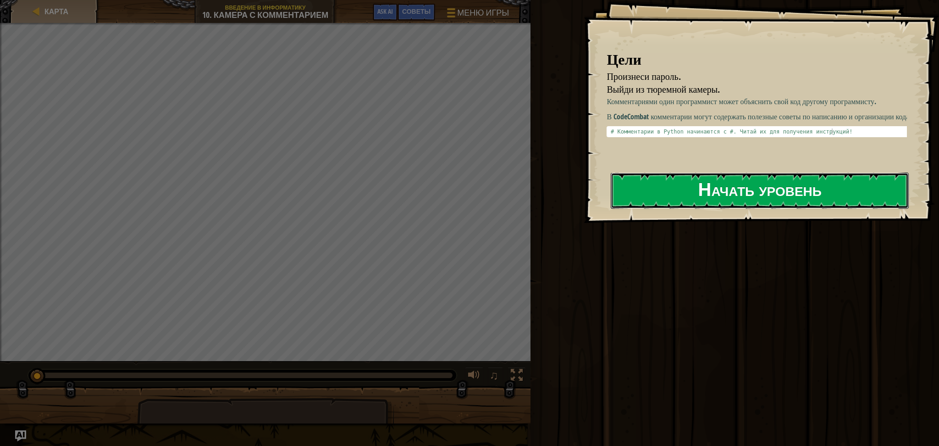
click at [741, 190] on button "Начать уровень" at bounding box center [760, 190] width 298 height 36
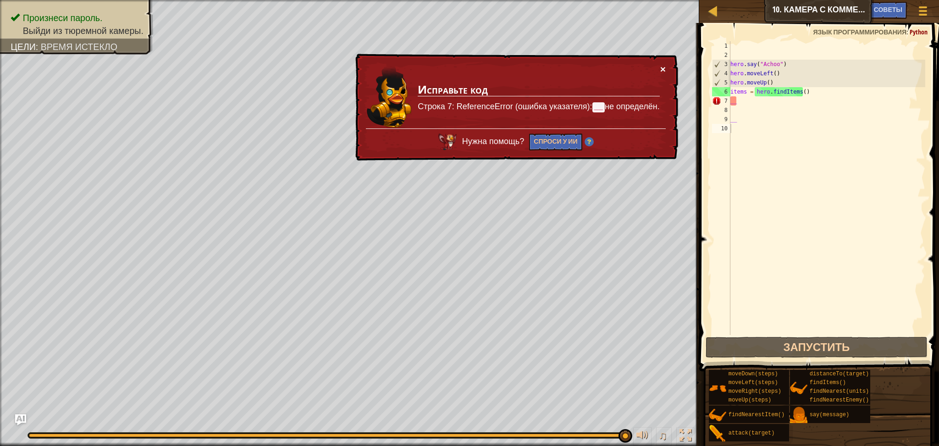
click at [663, 68] on button "×" at bounding box center [663, 69] width 6 height 10
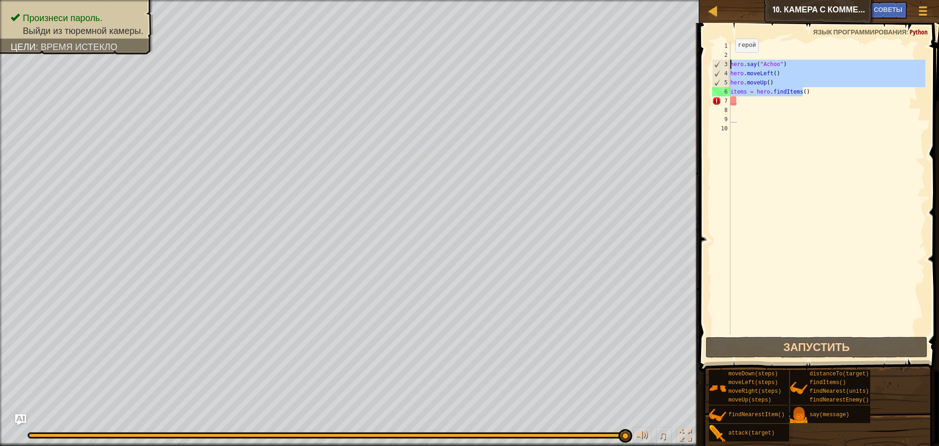
drag, startPoint x: 816, startPoint y: 96, endPoint x: 727, endPoint y: 63, distance: 94.3
click at [727, 61] on div "1 2 3 4 5 6 7 8 9 10 hero . say ( "Achoo" ) hero . moveLeft ( ) hero . moveUp (…" at bounding box center [817, 188] width 215 height 294
type textarea "hero.say("Achoo") hero.moveLeft()"
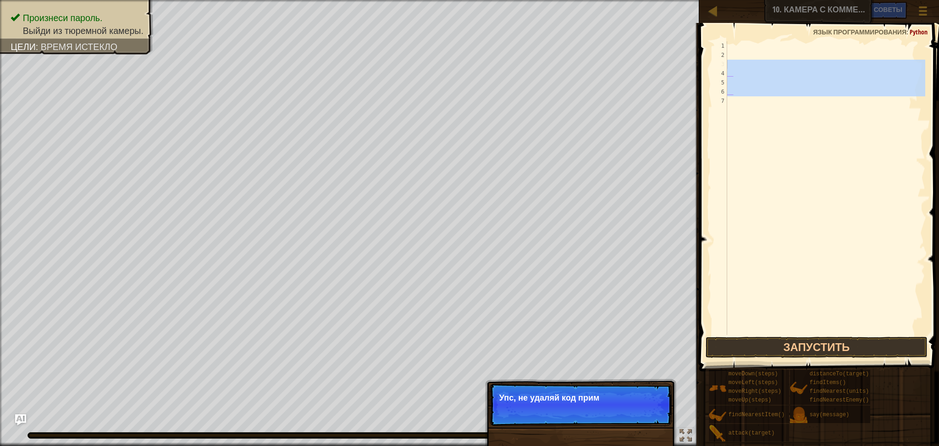
drag, startPoint x: 760, startPoint y: 98, endPoint x: 720, endPoint y: 61, distance: 53.9
click at [720, 61] on div "1 2 3 4 5 6 7 __ __ ההההההההההההההההההההההההההההההההההההההההההההההההההההההההההה…" at bounding box center [817, 188] width 215 height 294
type textarea "__"
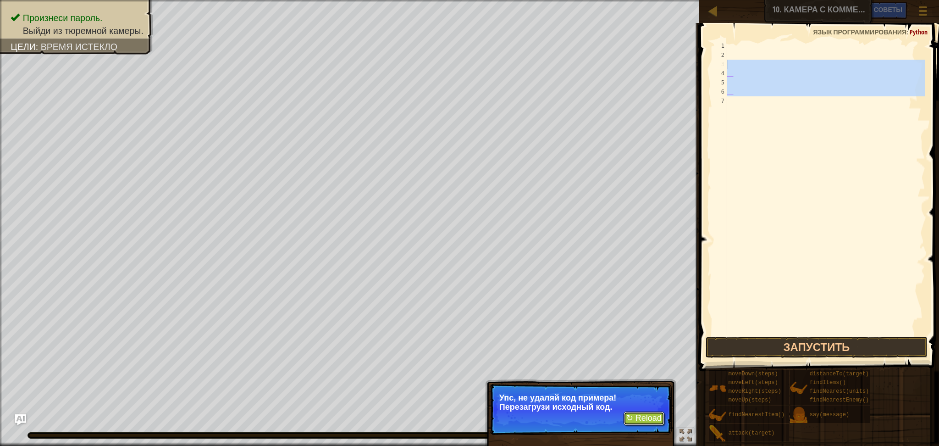
click at [646, 414] on button "↻ Reload" at bounding box center [644, 418] width 41 height 14
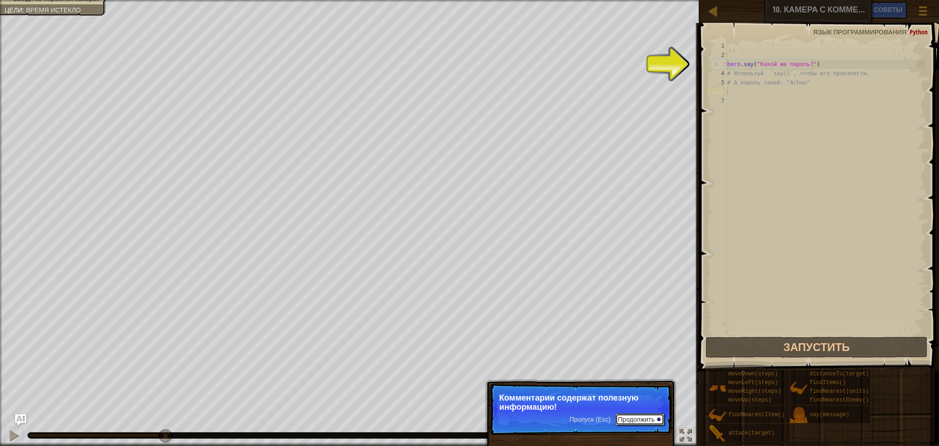
click at [641, 420] on button "Продолжить" at bounding box center [640, 419] width 49 height 12
click at [636, 419] on button "Продолжить" at bounding box center [640, 419] width 49 height 12
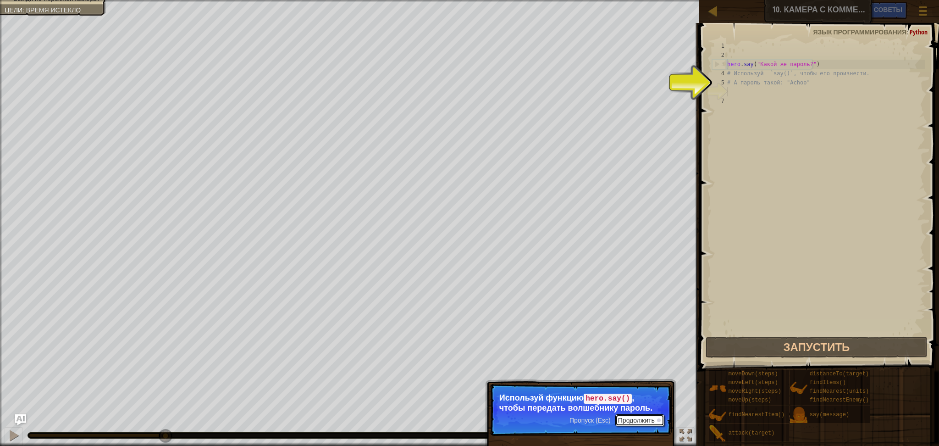
click at [637, 421] on button "Продолжить" at bounding box center [640, 420] width 49 height 12
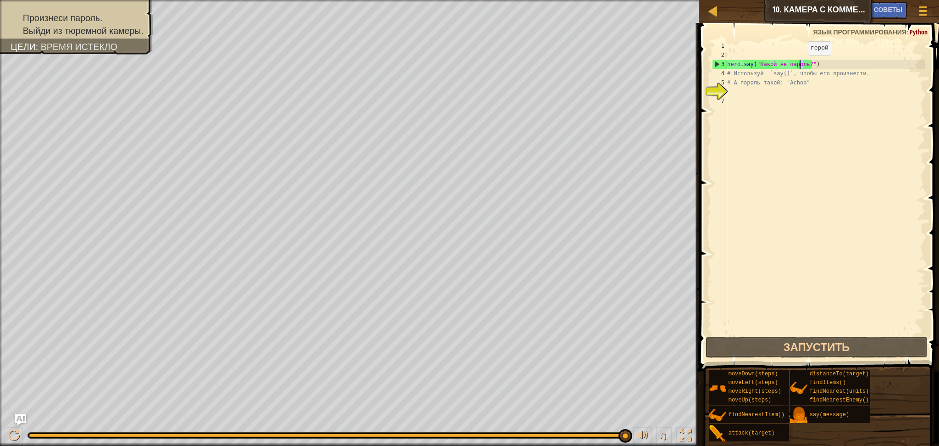
drag, startPoint x: 803, startPoint y: 66, endPoint x: 796, endPoint y: 60, distance: 9.1
click at [797, 61] on div "hero . say ( "Какой же пароль?" ) # Используй `say()`, чтобы его произнести. # …" at bounding box center [826, 197] width 200 height 312
click at [797, 39] on span at bounding box center [820, 183] width 247 height 375
drag, startPoint x: 805, startPoint y: 62, endPoint x: 759, endPoint y: 64, distance: 45.9
click at [759, 64] on div "hero . say ( "Какой же пароль?" ) # Используй `say()`, чтобы его произнести. # …" at bounding box center [826, 197] width 200 height 312
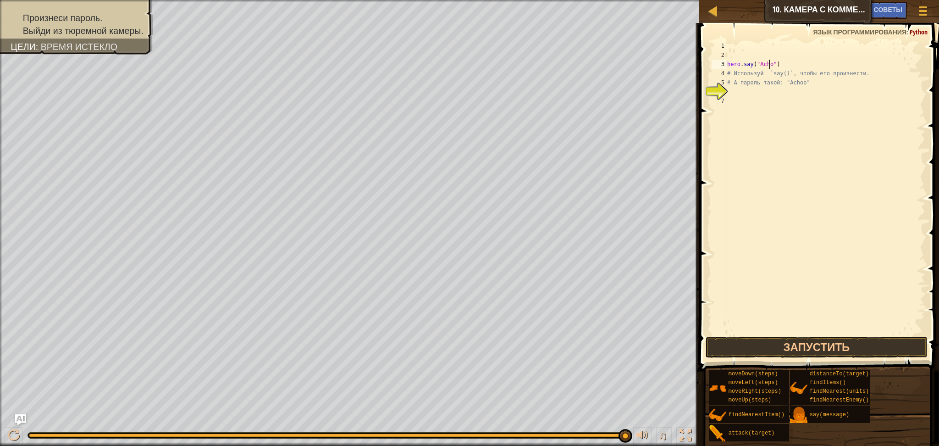
scroll to position [4, 3]
type textarea "hero.say("Achoo")"
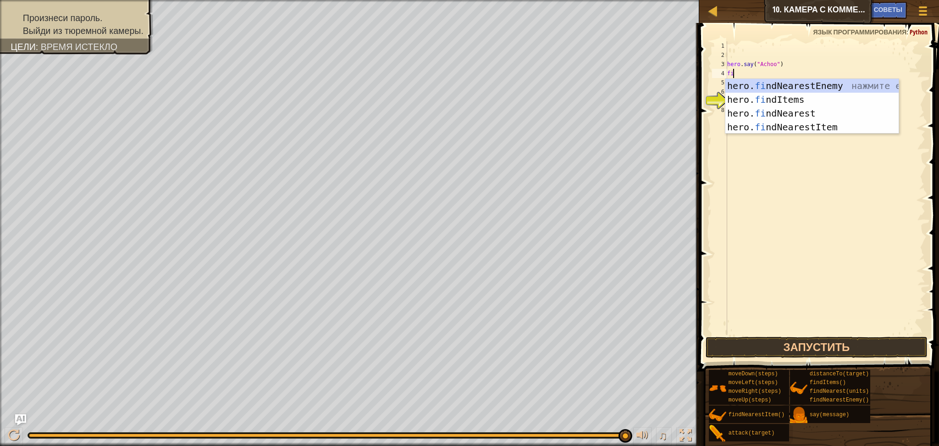
type textarea "f"
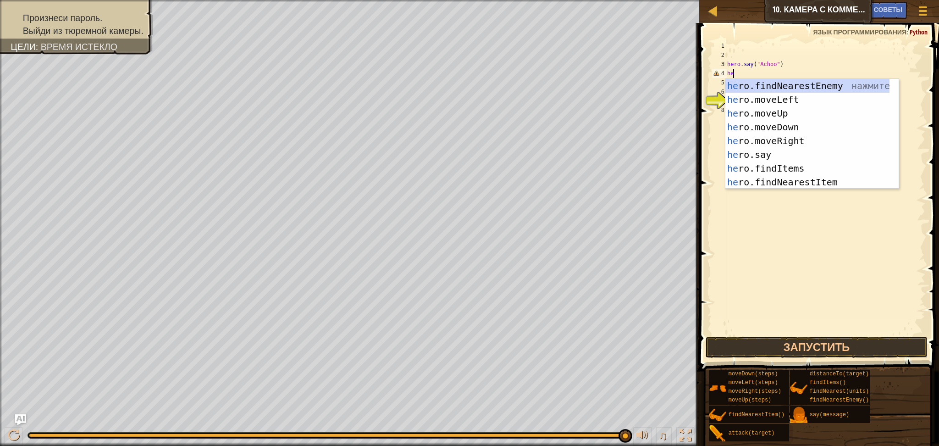
type textarea "h"
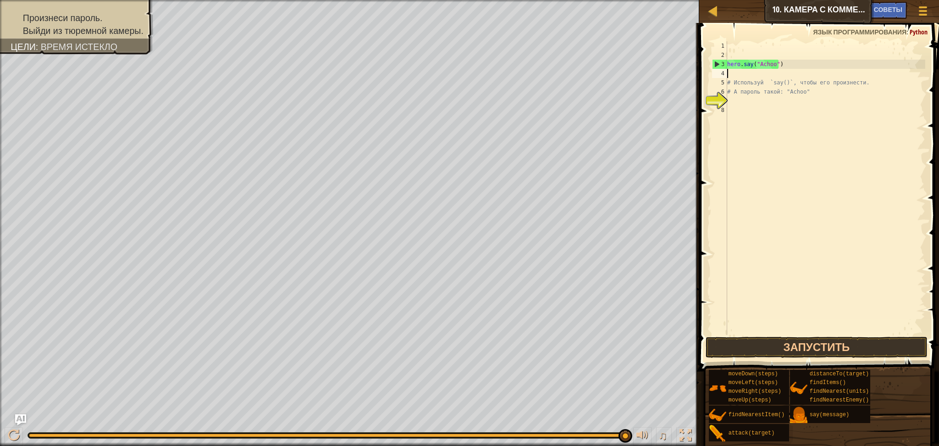
type textarea "i"
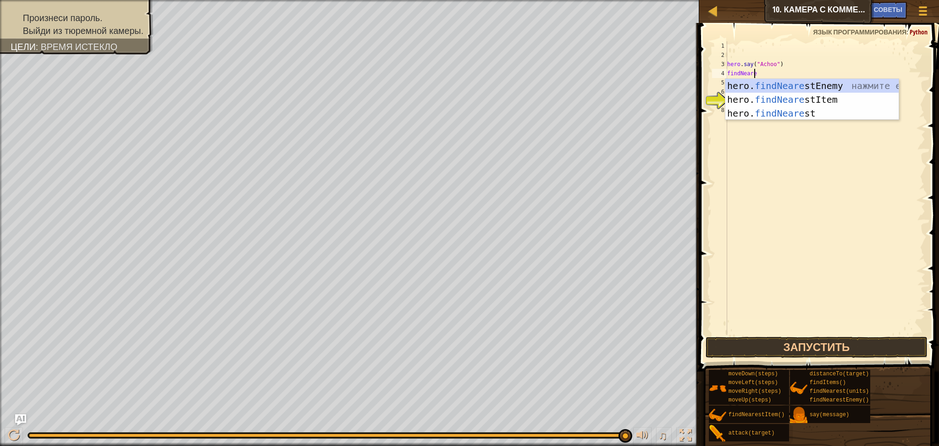
scroll to position [4, 2]
type textarea "findNearest"
click at [796, 98] on div "hero. findNearest Enemy нажмите enter hero. findNearest Item нажмите enter hero…" at bounding box center [812, 113] width 173 height 69
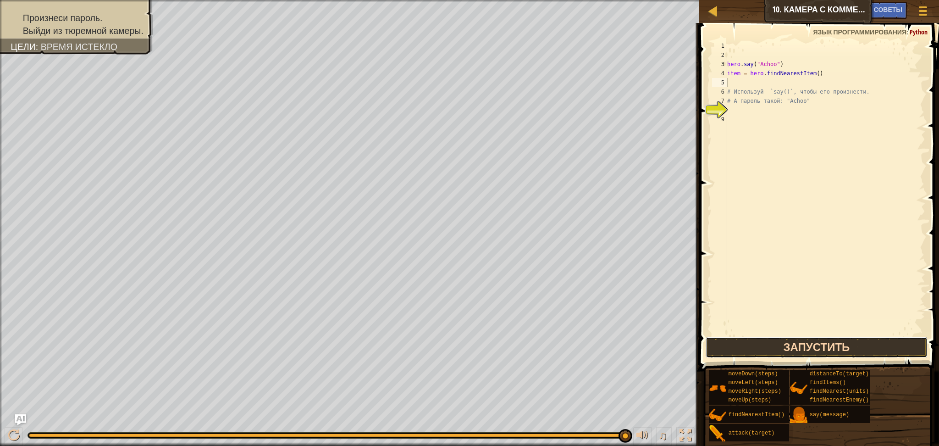
click at [896, 341] on button "Запустить" at bounding box center [817, 347] width 222 height 21
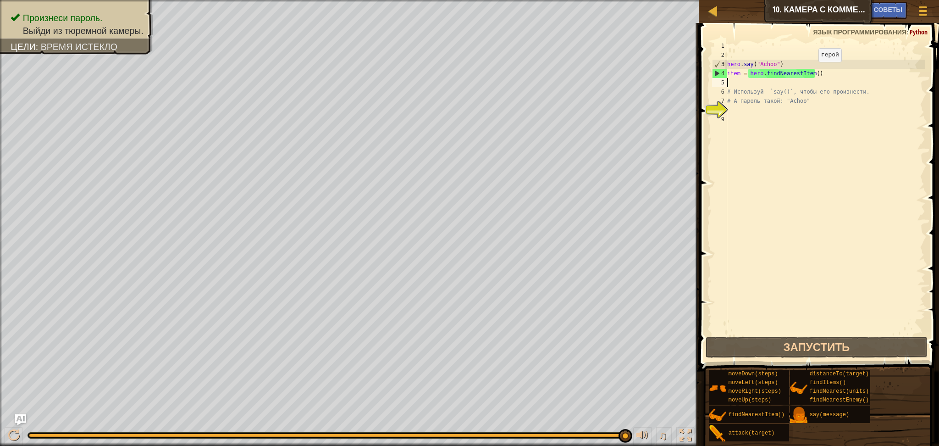
click at [810, 71] on div "hero . say ( "Achoo" ) item = hero . findNearestItem ( ) # Используй `say()`, ч…" at bounding box center [826, 197] width 200 height 312
type textarea "item = hero.findNearestItem()"
click at [812, 71] on div "hero . say ( "Achoo" ) item = hero . findNearestItem ( ) # Используй `say()`, ч…" at bounding box center [826, 197] width 200 height 312
drag, startPoint x: 831, startPoint y: 75, endPoint x: 726, endPoint y: 74, distance: 104.1
click at [726, 74] on div "item = hero.findNearestItem() 1 2 3 4 5 6 7 8 9 hero . say ( "Achoo" ) item = h…" at bounding box center [817, 188] width 215 height 294
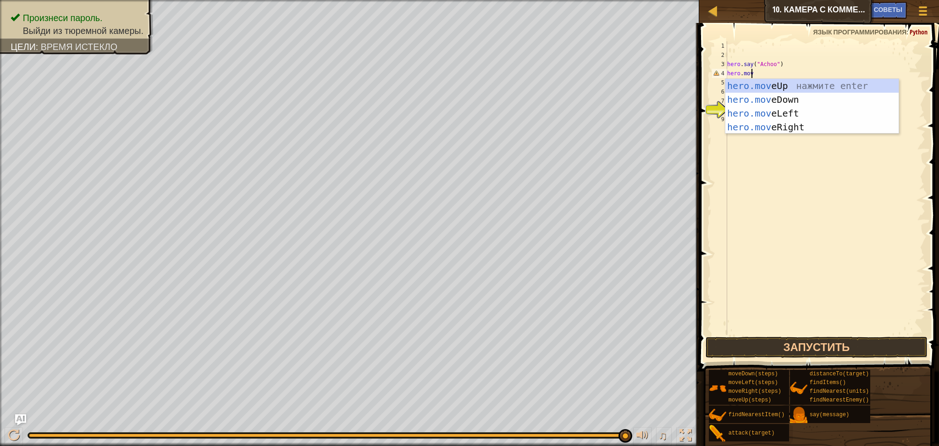
scroll to position [4, 2]
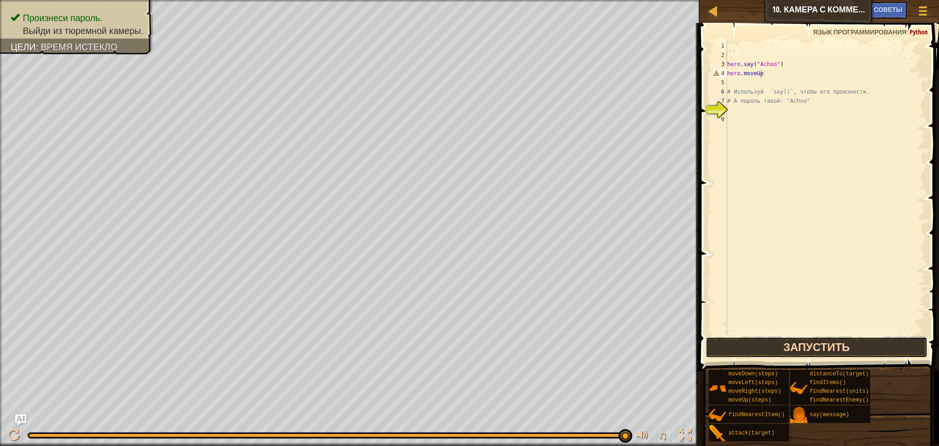
click at [853, 349] on button "Запустить" at bounding box center [817, 347] width 222 height 21
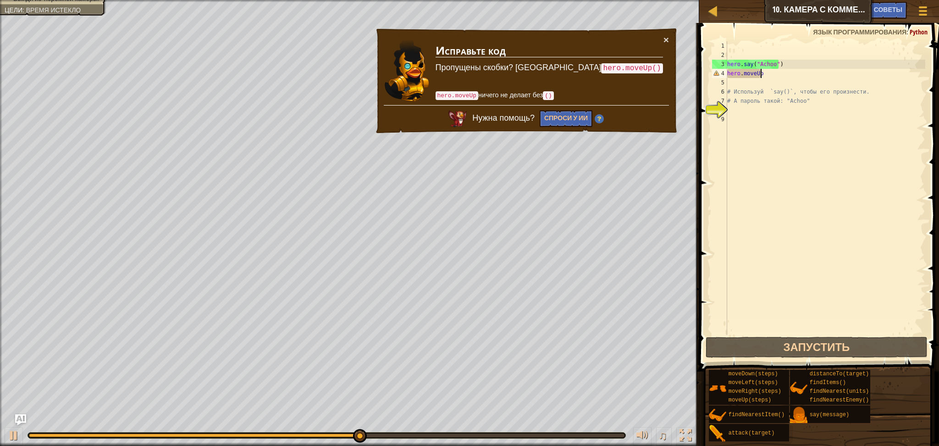
click at [764, 75] on div "hero . say ( "Achoo" ) hero . moveUp # Используй `say()`, чтобы его произнести.…" at bounding box center [826, 197] width 200 height 312
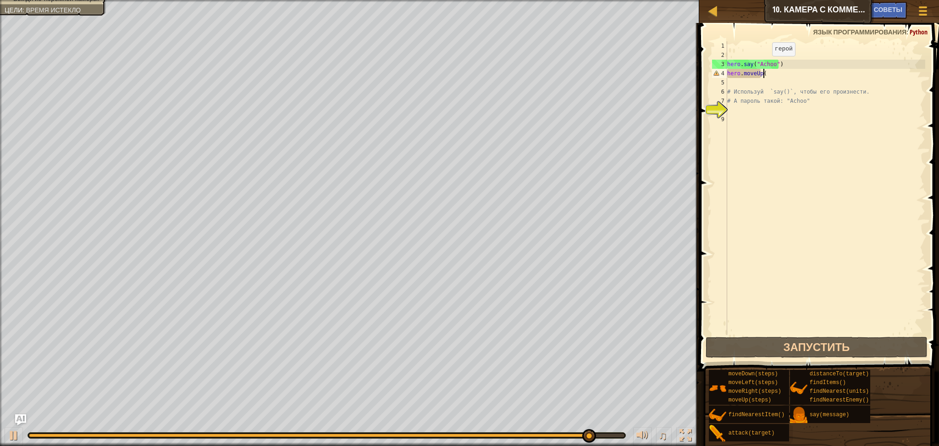
scroll to position [4, 2]
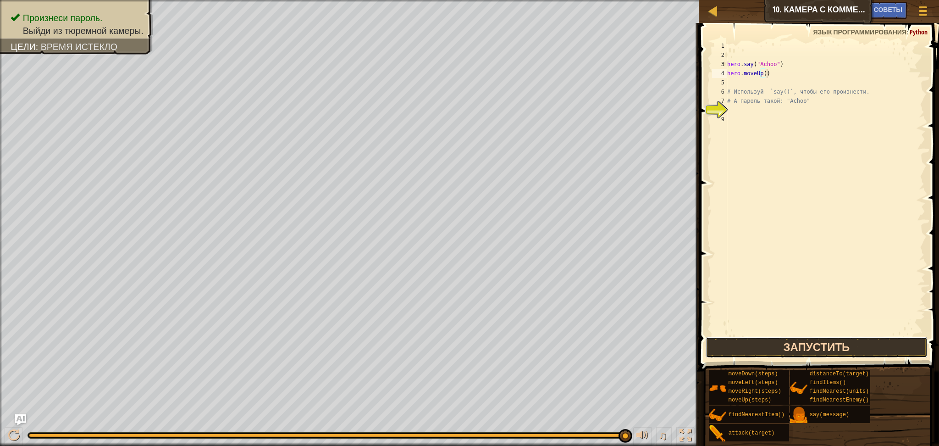
click at [834, 344] on button "Запустить" at bounding box center [817, 347] width 222 height 21
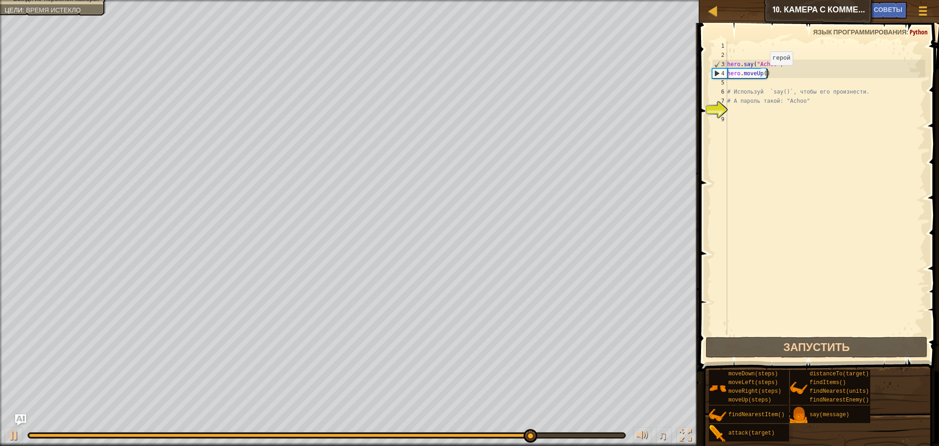
click at [762, 74] on div "hero . say ( "Achoo" ) hero . moveUp ( ) # Используй `say()`, чтобы его произне…" at bounding box center [826, 197] width 200 height 312
click at [764, 71] on div "hero . say ( "Achoo" ) hero . moveUp ( ) # Используй `say()`, чтобы его произне…" at bounding box center [826, 197] width 200 height 312
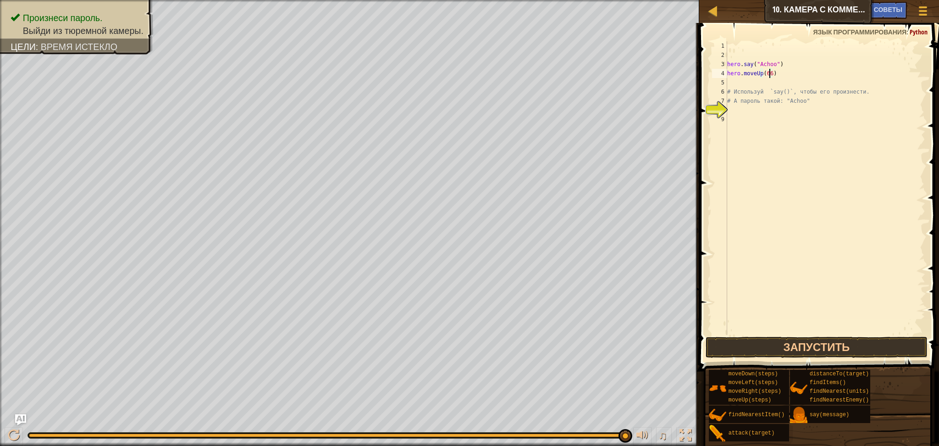
scroll to position [4, 3]
type textarea "hero.moveUp(2)"
click at [848, 347] on button "Запустить" at bounding box center [817, 347] width 222 height 21
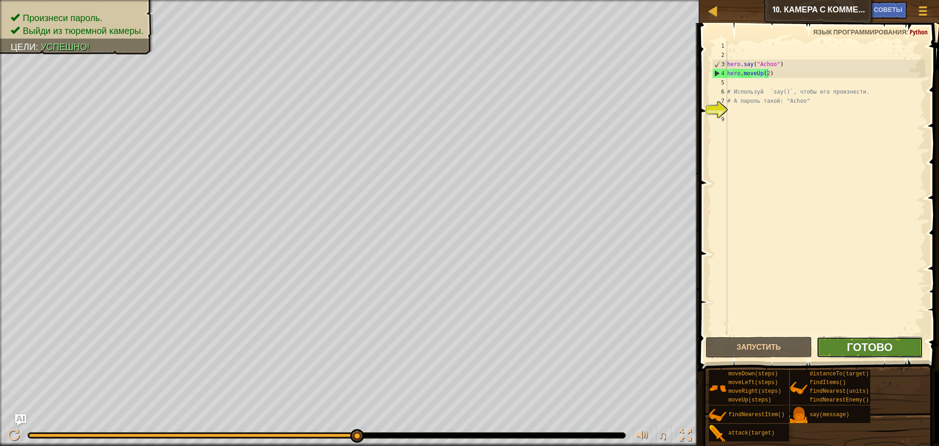
click at [879, 346] on span "Готово" at bounding box center [870, 346] width 46 height 15
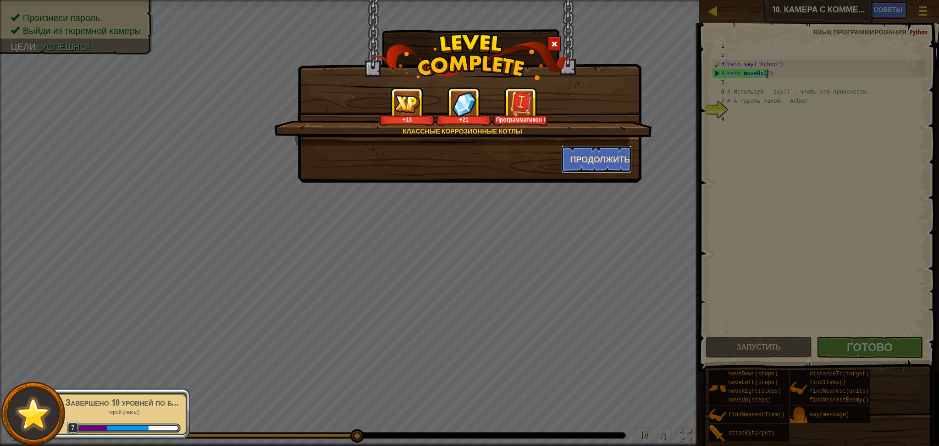
click at [596, 153] on button "Продолжить" at bounding box center [596, 159] width 71 height 28
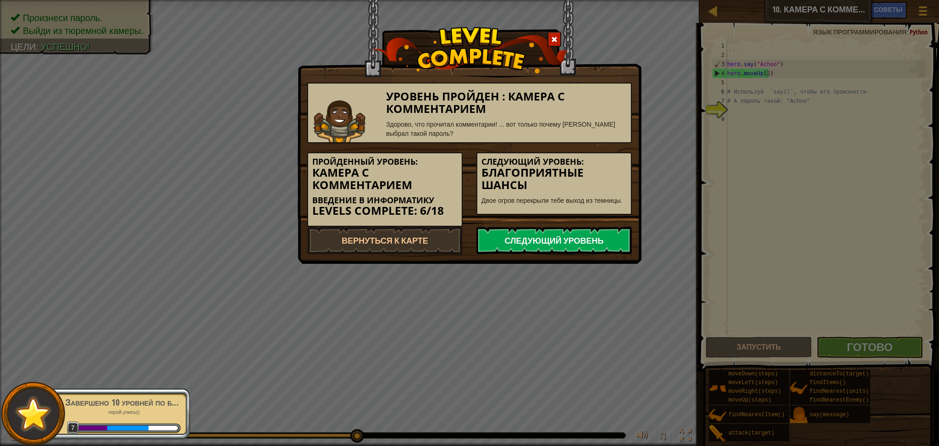
click at [591, 245] on link "Следующий уровень" at bounding box center [554, 241] width 155 height 28
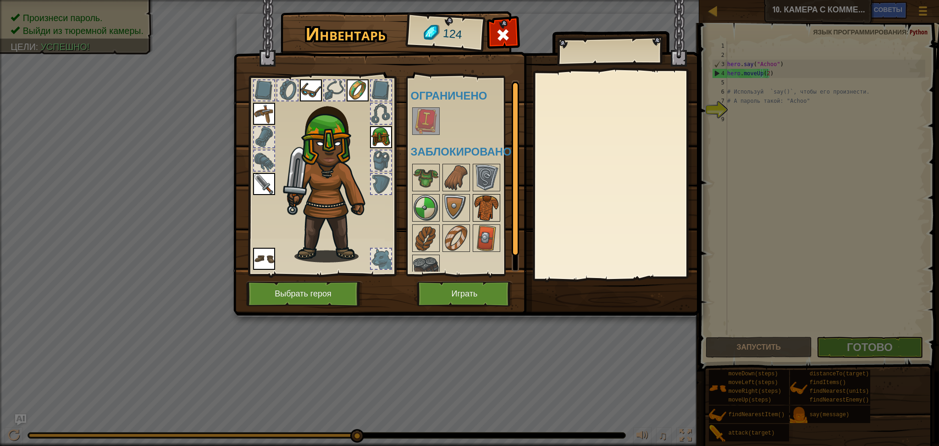
click at [481, 204] on img at bounding box center [487, 208] width 26 height 26
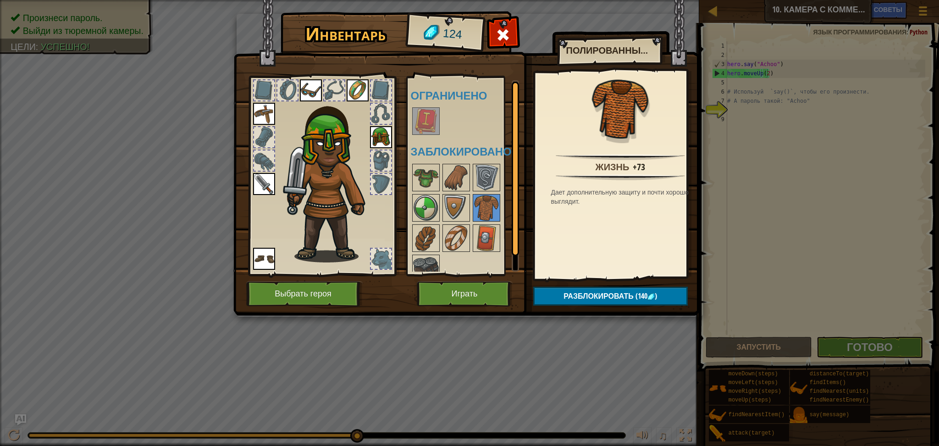
click at [422, 119] on img at bounding box center [426, 121] width 26 height 26
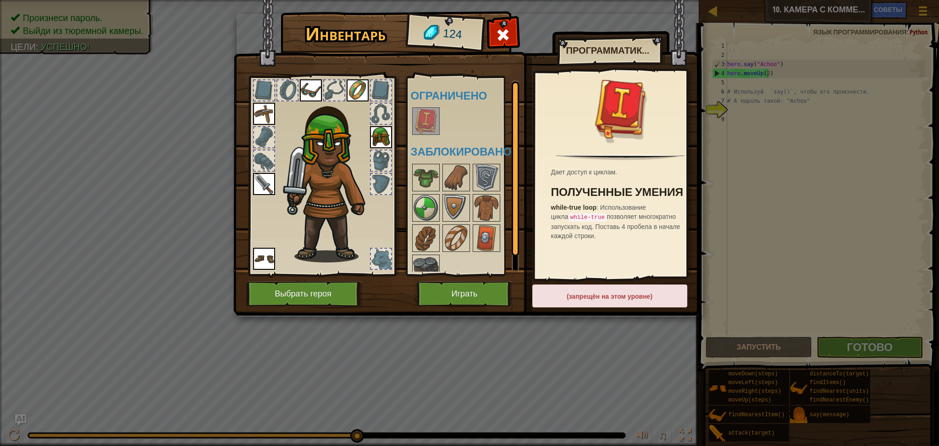
click at [584, 299] on div "(запрещён на этом уровне)" at bounding box center [609, 295] width 155 height 23
click at [499, 292] on button "Играть" at bounding box center [465, 293] width 96 height 25
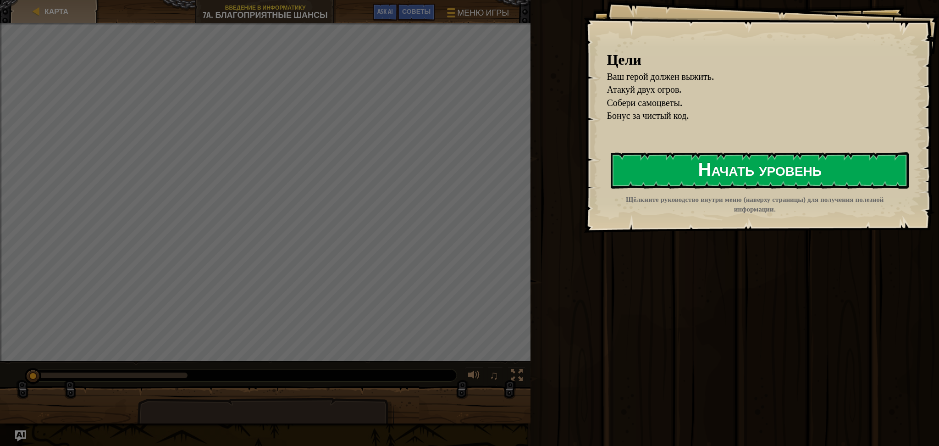
click at [723, 170] on button "Начать уровень" at bounding box center [760, 170] width 298 height 36
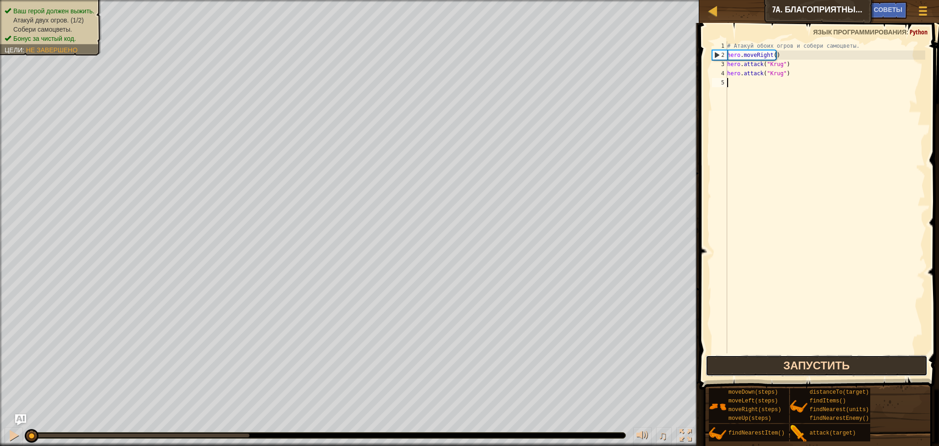
click at [779, 364] on button "Запустить" at bounding box center [817, 365] width 222 height 21
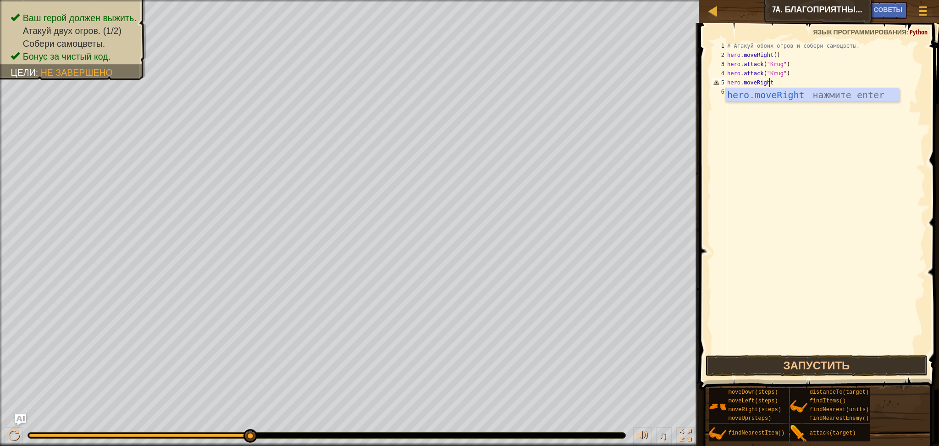
scroll to position [4, 3]
type textarea "hero.moveRight()"
click at [743, 94] on div "# Атакуй обоих огров и собери самоцветы. hero . moveRight ( ) hero . attack ( "…" at bounding box center [826, 206] width 200 height 330
type textarea "h"
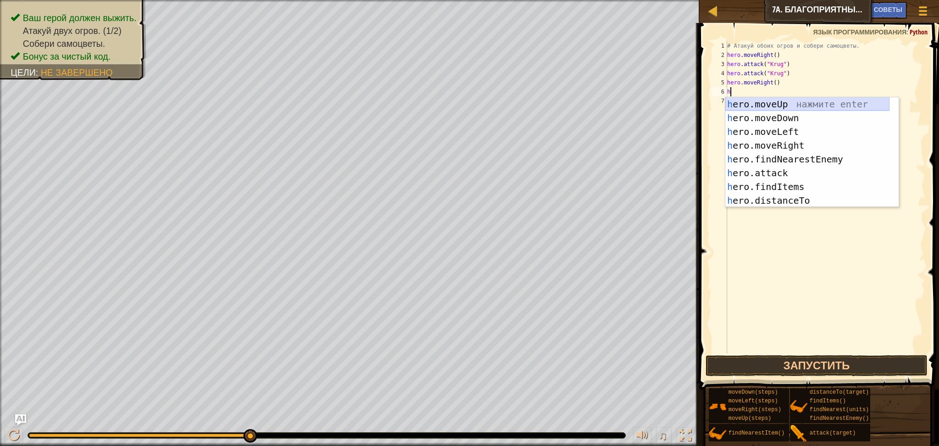
click at [753, 105] on div "h ero.moveUp нажмите enter h ero.moveDown нажмите enter h ero.moveLeft нажмите …" at bounding box center [808, 166] width 164 height 138
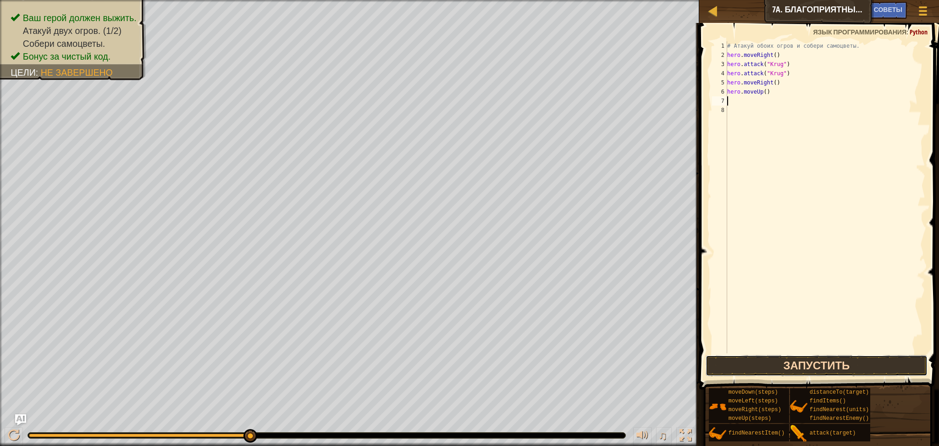
click at [808, 366] on button "Запустить" at bounding box center [817, 365] width 222 height 21
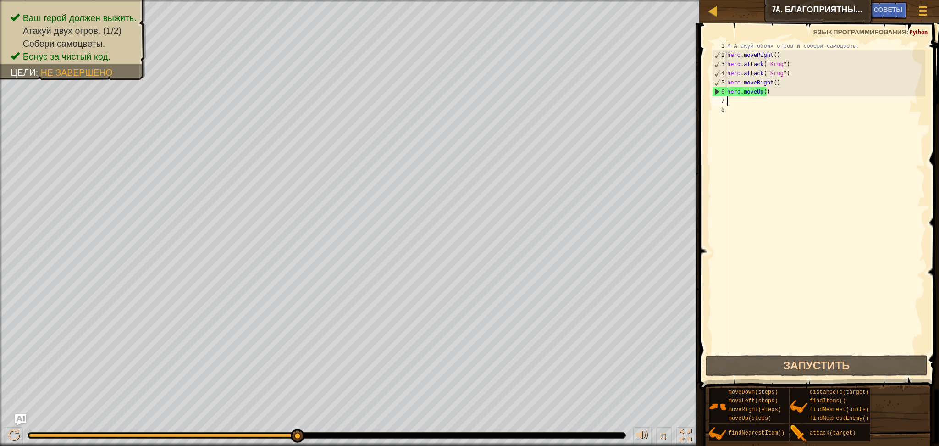
type textarea "a"
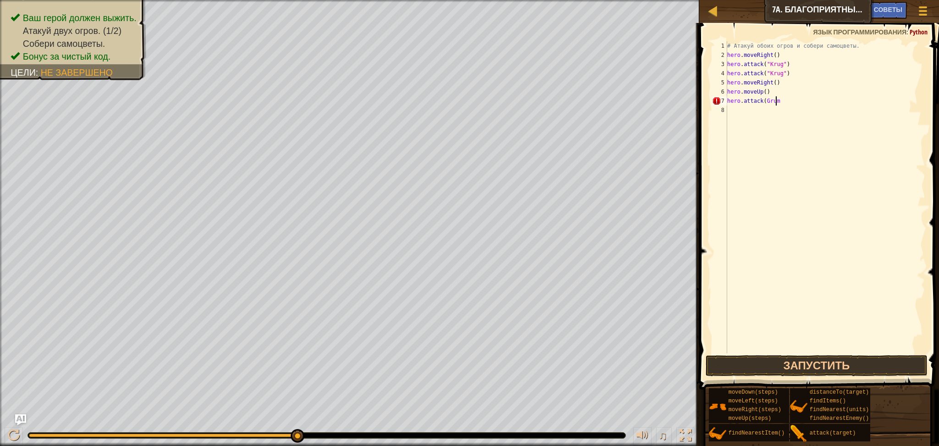
scroll to position [4, 4]
type textarea "hero.attack(Grump)"
click at [737, 109] on div "# Атакуй обоих огров и собери самоцветы. hero . moveRight ( ) hero . attack ( "…" at bounding box center [826, 206] width 200 height 330
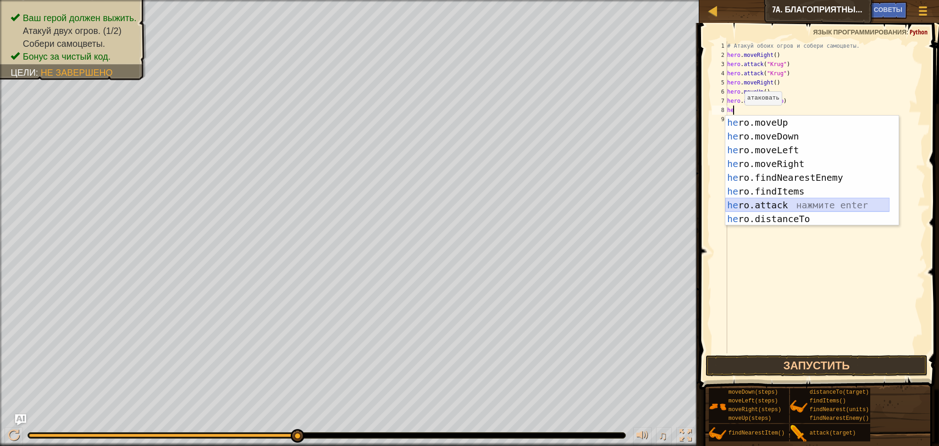
click at [771, 207] on div "he ro.moveUp нажмите enter he ro.moveDown нажмите enter he ro.moveLeft нажмите …" at bounding box center [808, 185] width 164 height 138
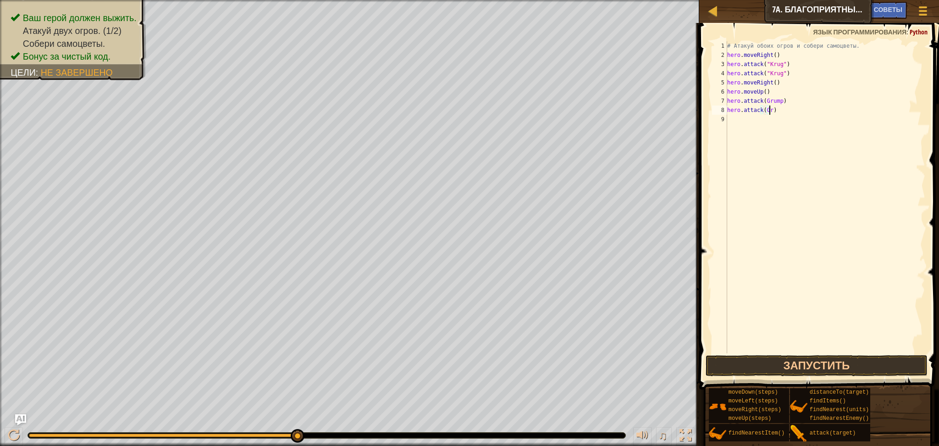
scroll to position [4, 3]
type textarea "hero.attack(Grump)"
click at [746, 121] on div "# Атакуй обоих огров и собери самоцветы. hero . moveRight ( ) hero . attack ( "…" at bounding box center [826, 206] width 200 height 330
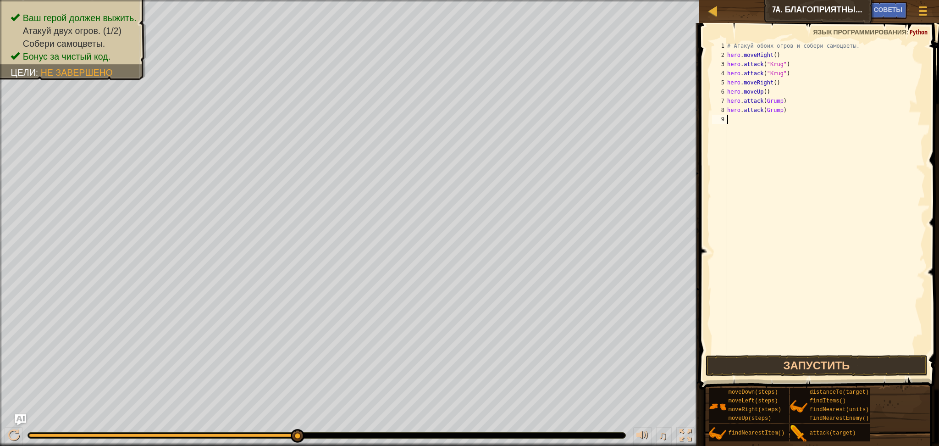
type textarea "g"
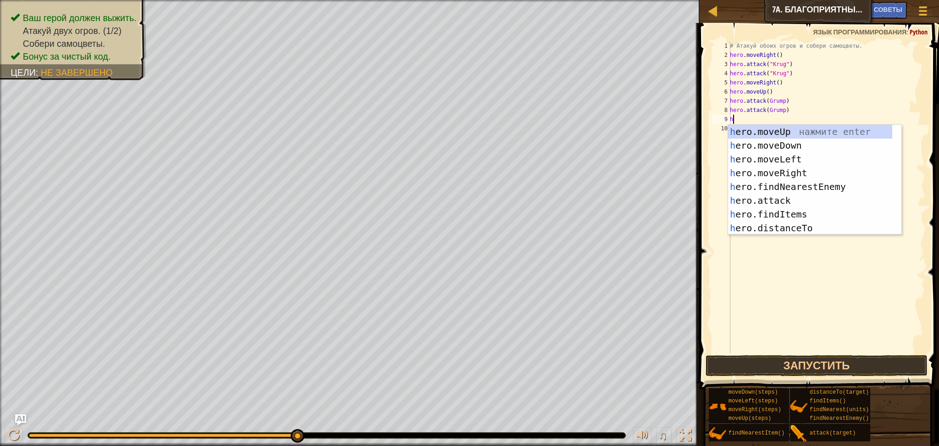
type textarea "h"
click at [816, 158] on div "h ero.moveUp нажмите enter h ero.moveDown нажмите enter h ero.moveLeft нажмите …" at bounding box center [814, 194] width 173 height 138
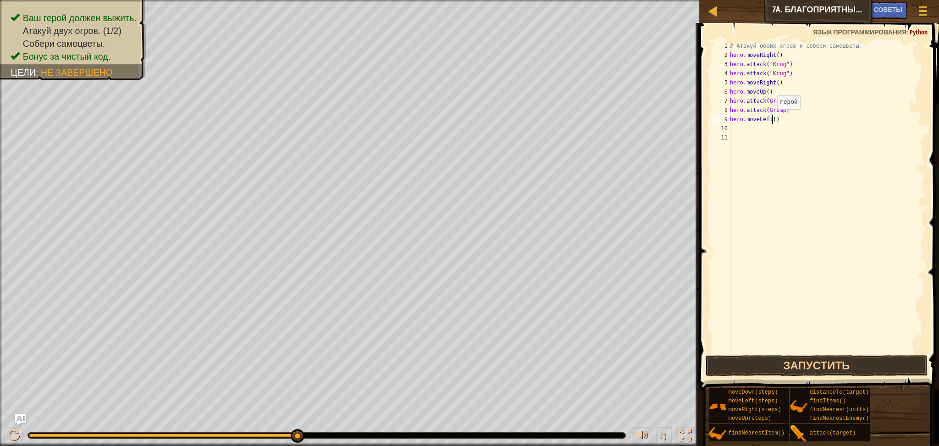
click at [772, 118] on div "# Атакуй обоих огров и собери самоцветы. hero . moveRight ( ) hero . attack ( "…" at bounding box center [826, 206] width 197 height 330
click at [796, 362] on button "Запустить" at bounding box center [817, 365] width 222 height 21
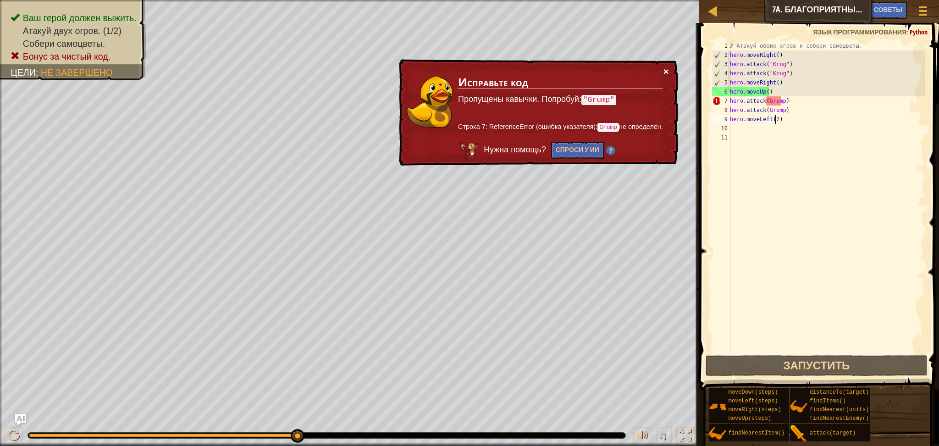
click at [669, 71] on button "×" at bounding box center [667, 72] width 6 height 10
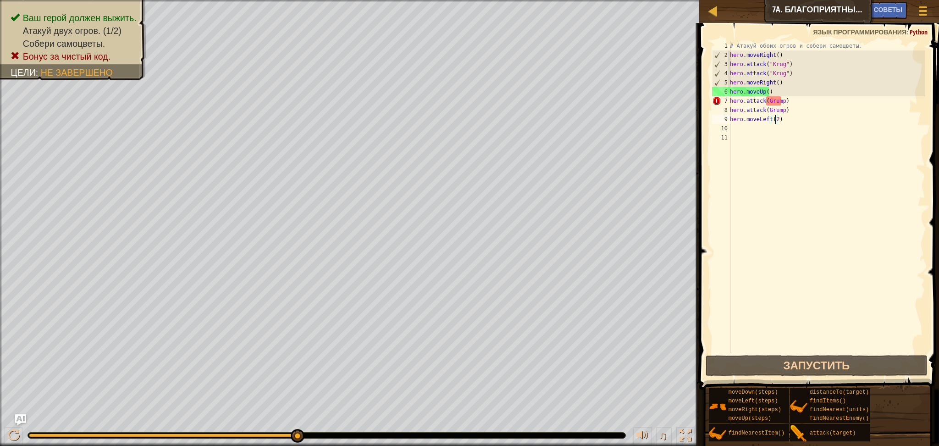
click at [771, 98] on div "# Атакуй обоих огров и собери самоцветы. hero . moveRight ( ) hero . attack ( "…" at bounding box center [826, 206] width 197 height 330
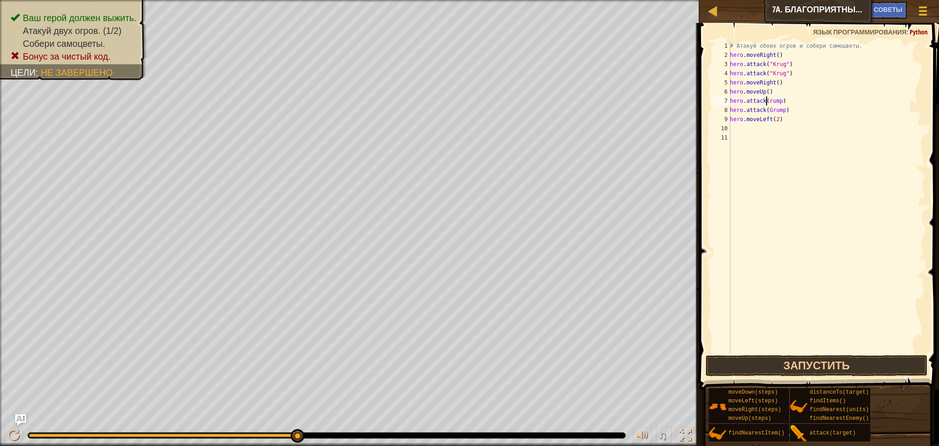
type textarea "hero.attack(Grump)"
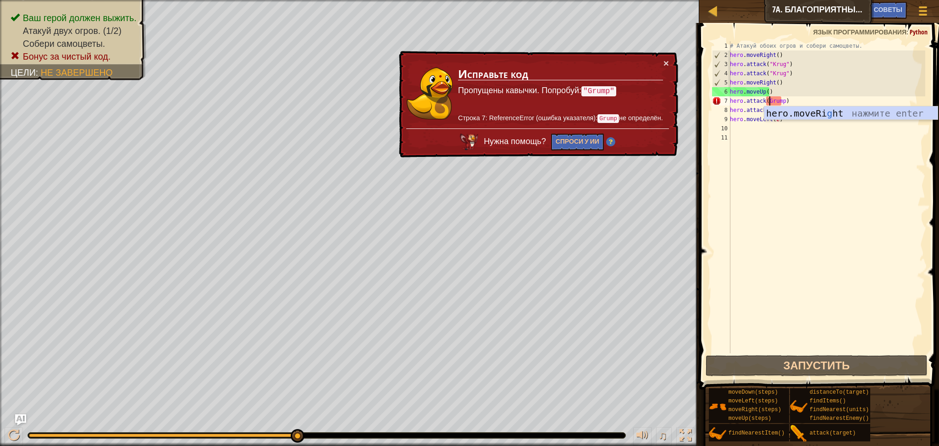
click at [803, 136] on div "# Атакуй обоих огров и собери самоцветы. hero . moveRight ( ) hero . attack ( "…" at bounding box center [826, 206] width 197 height 330
drag, startPoint x: 781, startPoint y: 99, endPoint x: 767, endPoint y: 104, distance: 14.7
click at [767, 104] on div "# Атакуй обоих огров и собери самоцветы. hero . moveRight ( ) hero . attack ( "…" at bounding box center [826, 206] width 197 height 330
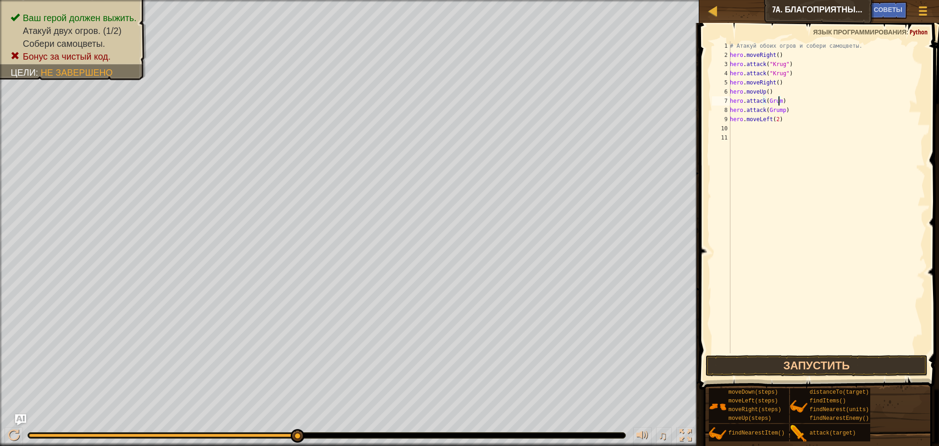
scroll to position [4, 3]
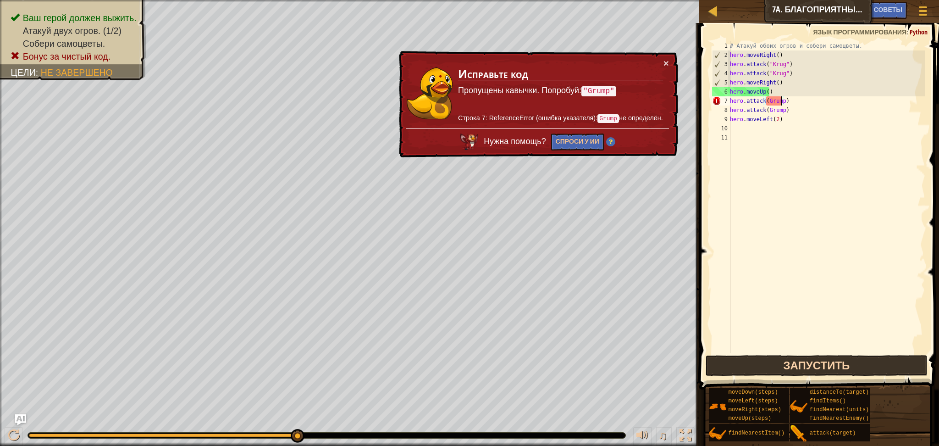
type textarea "hero.attack(Grump)"
click at [799, 370] on button "Запустить" at bounding box center [817, 365] width 222 height 21
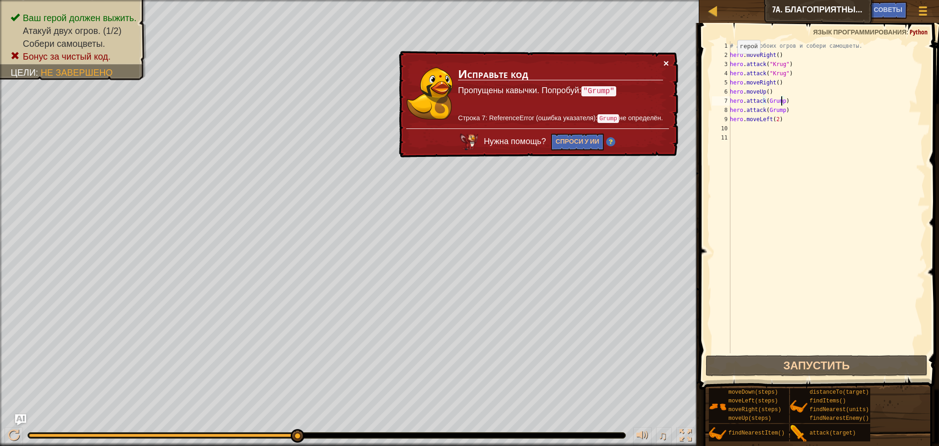
click at [667, 61] on button "×" at bounding box center [667, 63] width 6 height 10
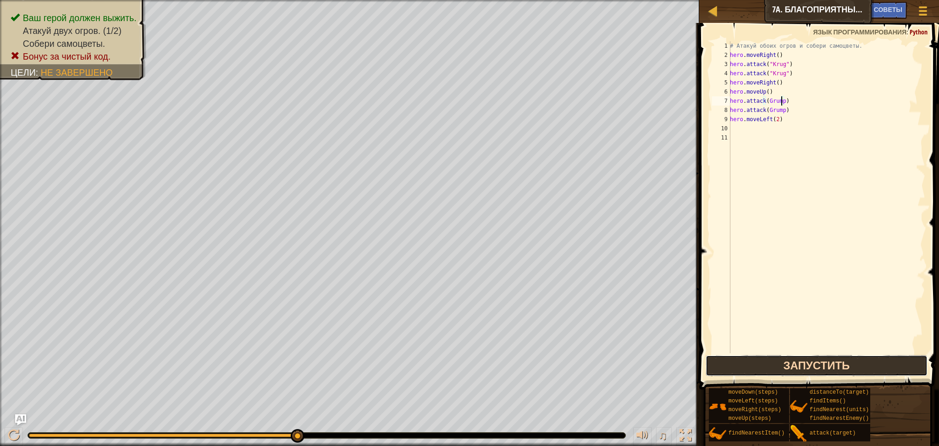
click at [815, 366] on button "Запустить" at bounding box center [817, 365] width 222 height 21
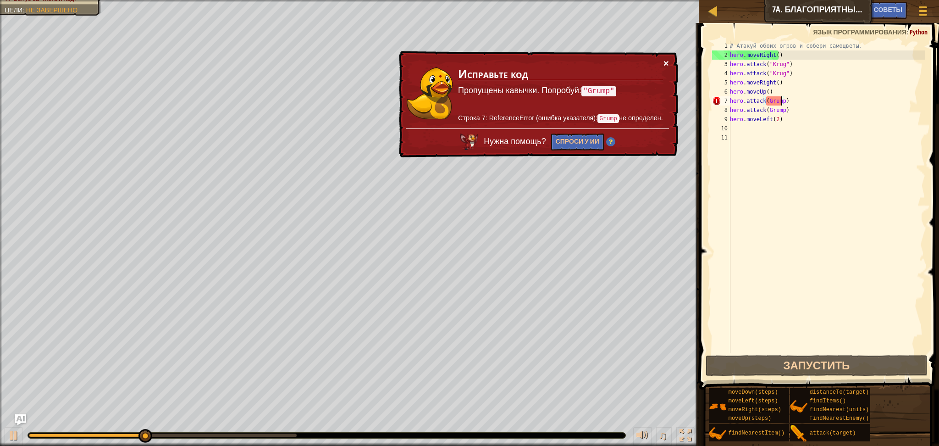
click at [665, 61] on button "×" at bounding box center [667, 63] width 6 height 10
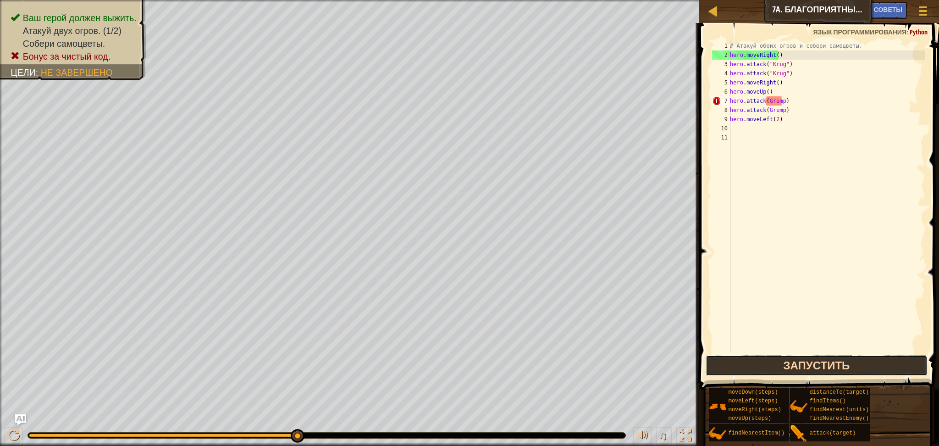
click at [810, 363] on button "Запустить" at bounding box center [817, 365] width 222 height 21
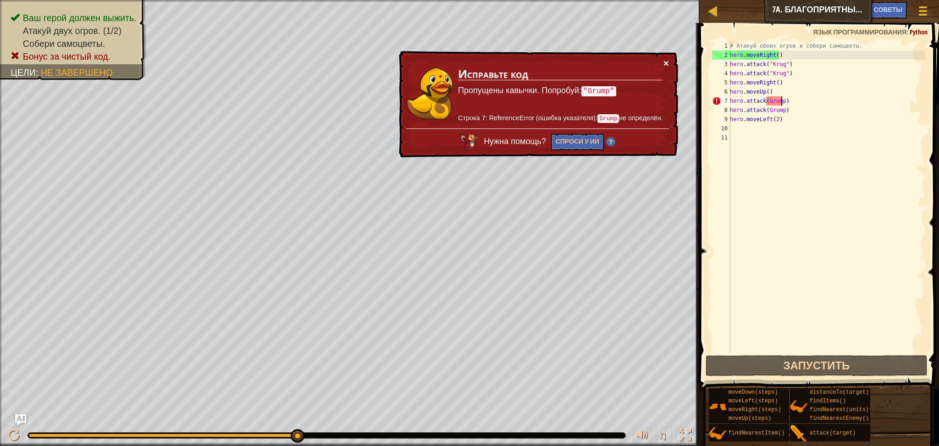
click at [668, 62] on button "×" at bounding box center [667, 63] width 6 height 10
drag, startPoint x: 804, startPoint y: 100, endPoint x: 714, endPoint y: 99, distance: 90.4
click at [714, 99] on div "hero.attack(Grump) 1 2 3 4 5 6 7 8 9 10 11 # Атакуй обоих огров и собери самоцв…" at bounding box center [817, 197] width 215 height 312
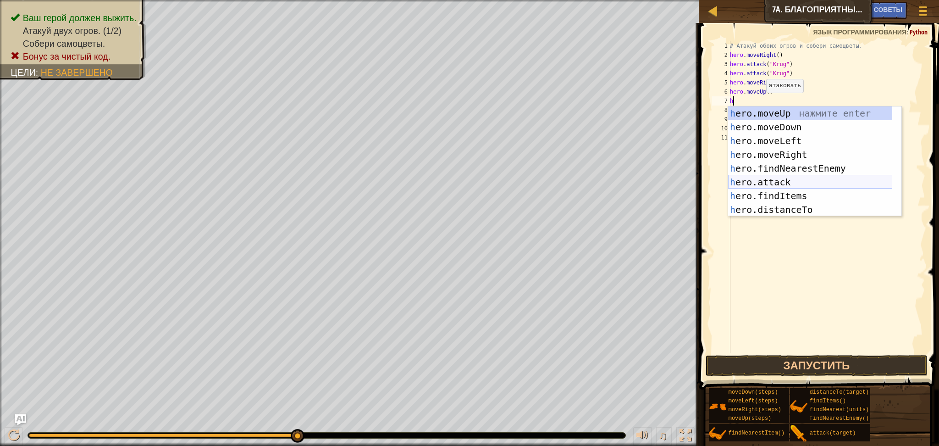
drag, startPoint x: 773, startPoint y: 179, endPoint x: 771, endPoint y: 174, distance: 5.2
click at [771, 173] on div "h ero.moveUp нажмите enter h ero.moveDown нажмите enter h ero.moveLeft нажмите …" at bounding box center [814, 175] width 173 height 138
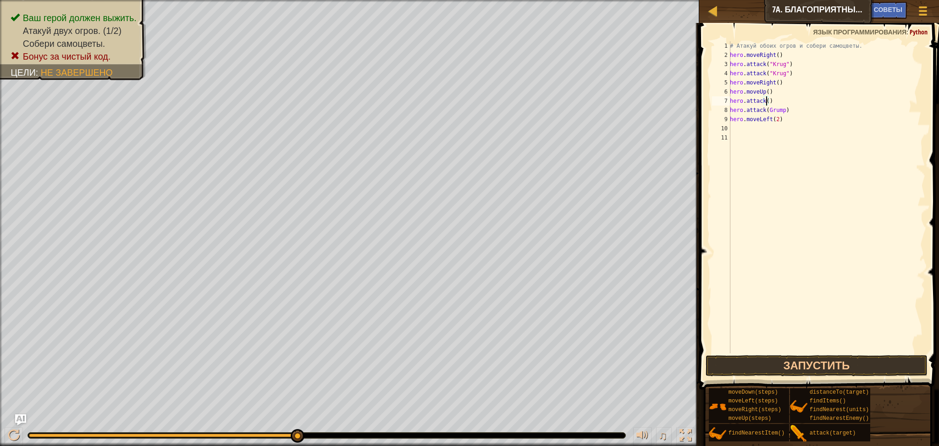
scroll to position [4, 3]
type textarea "hero.attack(Grump)"
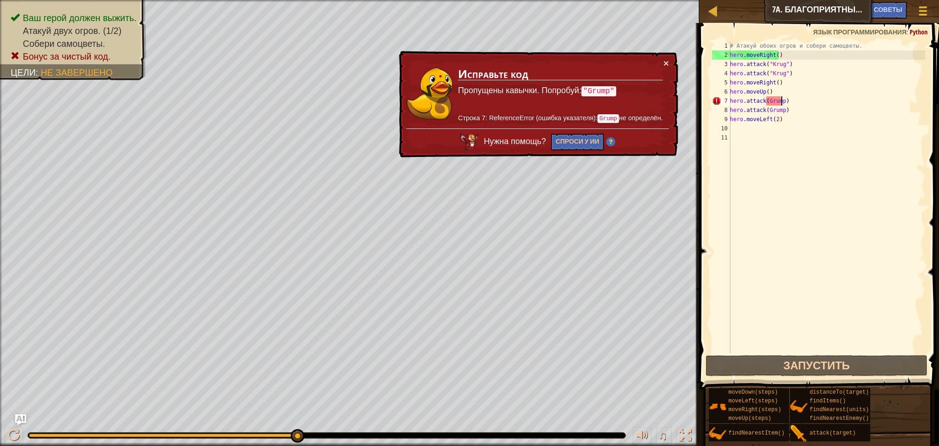
drag, startPoint x: 827, startPoint y: 353, endPoint x: 827, endPoint y: 348, distance: 5.5
click at [827, 348] on div "# Атакуй обоих огров и собери самоцветы. hero . moveRight ( ) hero . attack ( "…" at bounding box center [826, 206] width 197 height 330
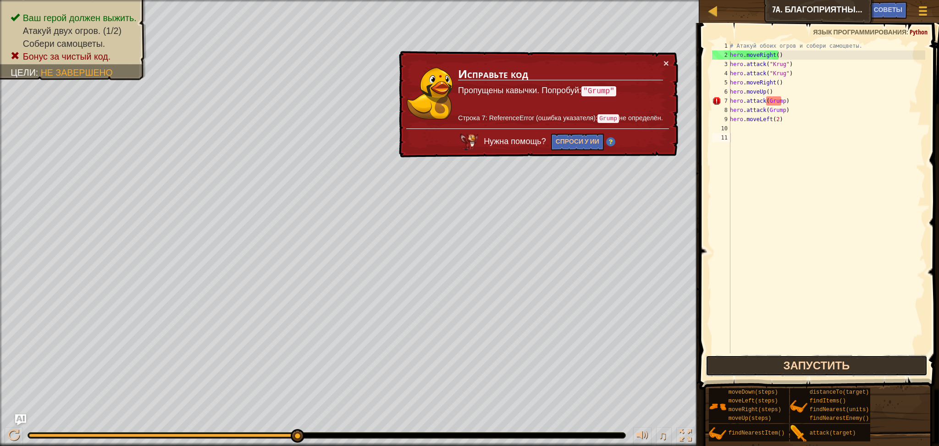
drag, startPoint x: 822, startPoint y: 360, endPoint x: 820, endPoint y: 355, distance: 5.7
click at [820, 355] on button "Запустить" at bounding box center [817, 365] width 222 height 21
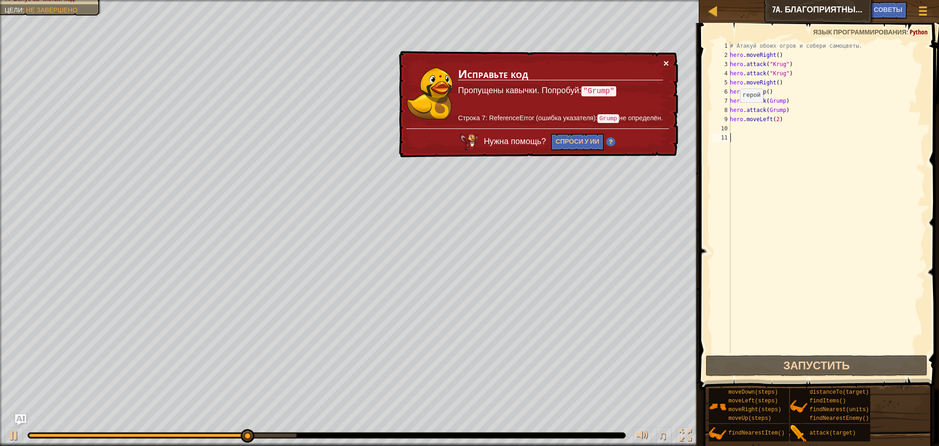
click at [668, 61] on button "×" at bounding box center [667, 63] width 6 height 10
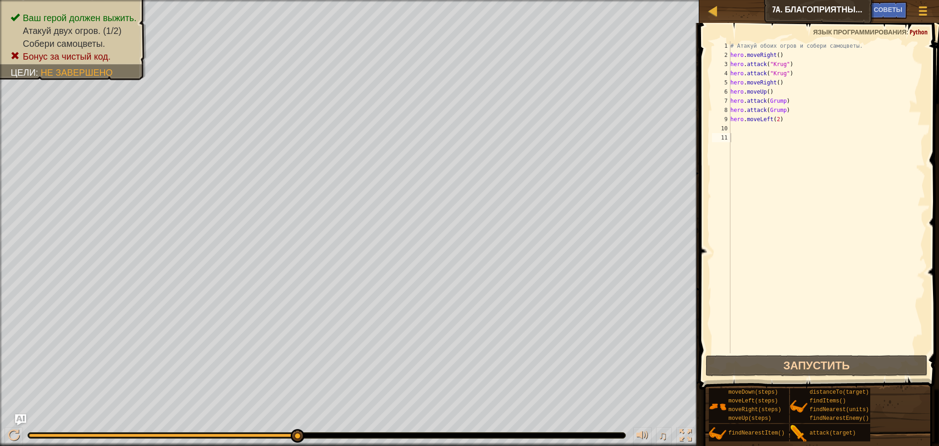
drag, startPoint x: 859, startPoint y: 9, endPoint x: 839, endPoint y: 5, distance: 19.8
click at [820, 6] on div "Карта Введение в Информатику 7a. Благоприятные шансы Меню игры Готово Советы As…" at bounding box center [819, 11] width 240 height 23
click at [891, 9] on span "Советы" at bounding box center [888, 9] width 28 height 9
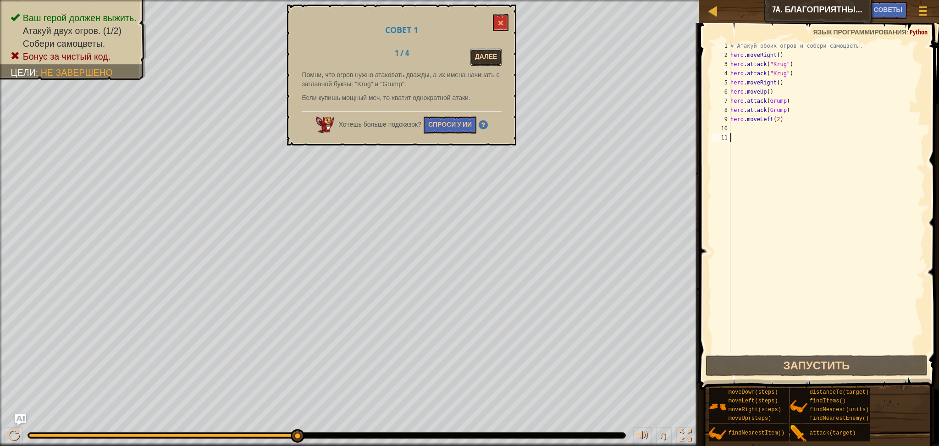
click at [486, 57] on button "Далее" at bounding box center [487, 57] width 32 height 17
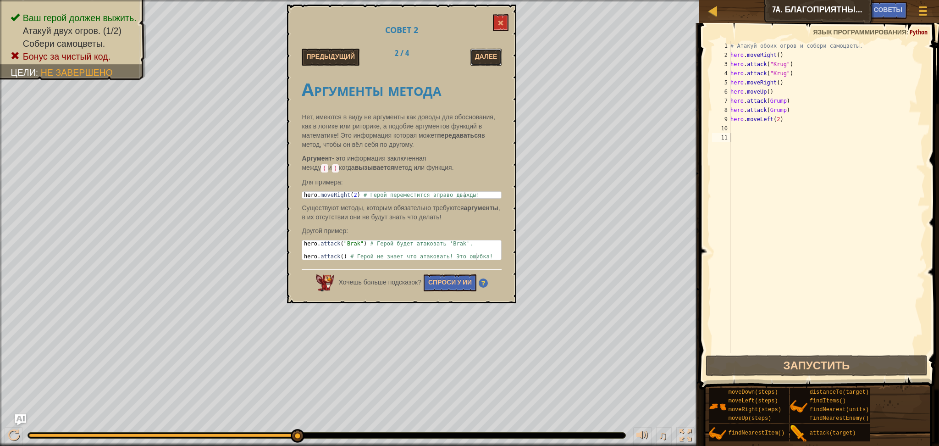
click at [486, 57] on button "Далее" at bounding box center [487, 57] width 32 height 17
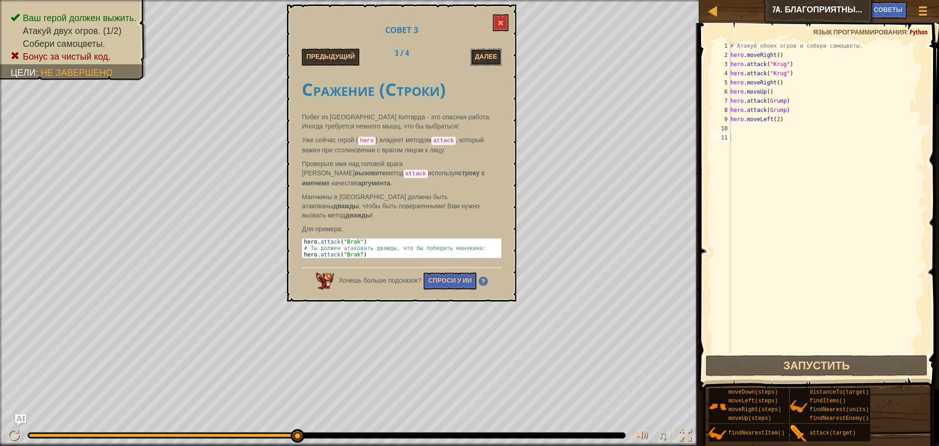
click at [487, 57] on button "Далее" at bounding box center [487, 57] width 32 height 17
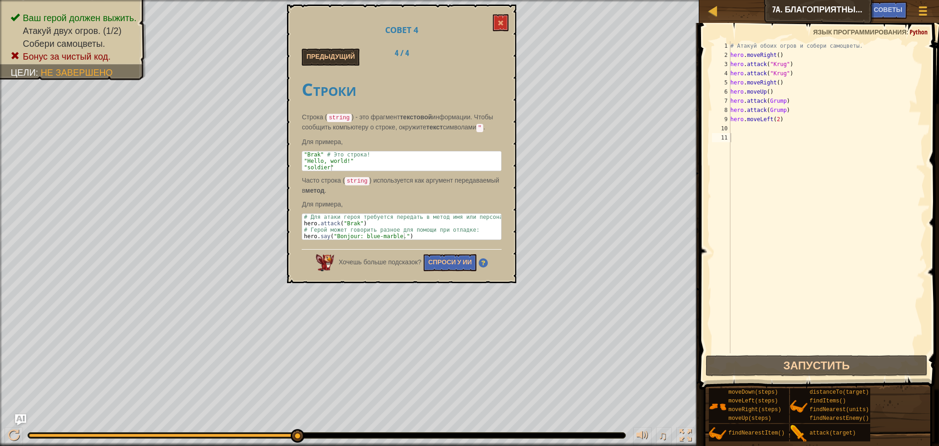
click at [487, 57] on div "Предыдущий 4 / 4" at bounding box center [402, 57] width 214 height 17
click at [499, 18] on button at bounding box center [501, 22] width 16 height 17
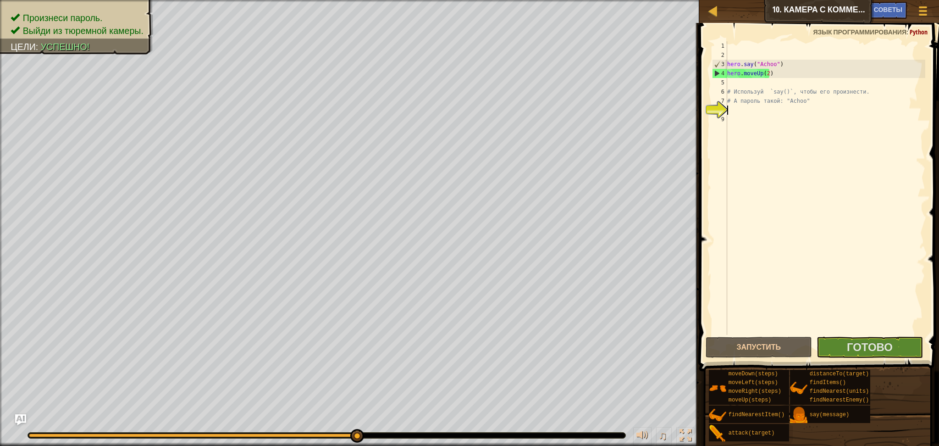
select select "ru"
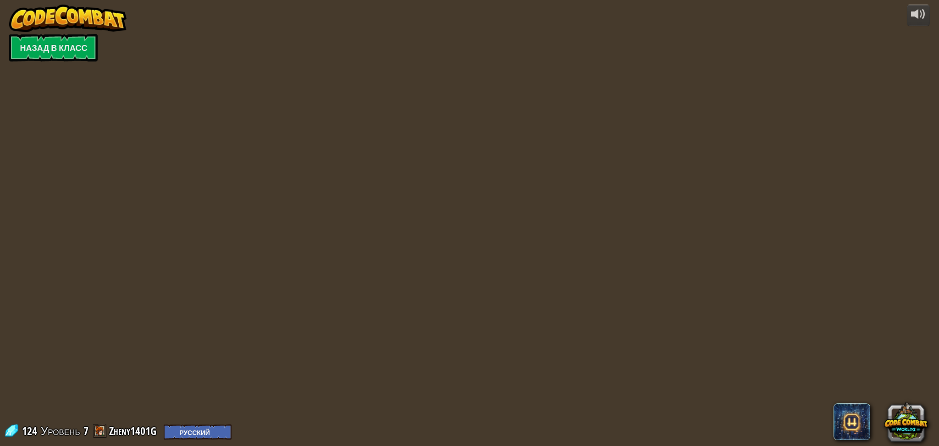
select select "ru"
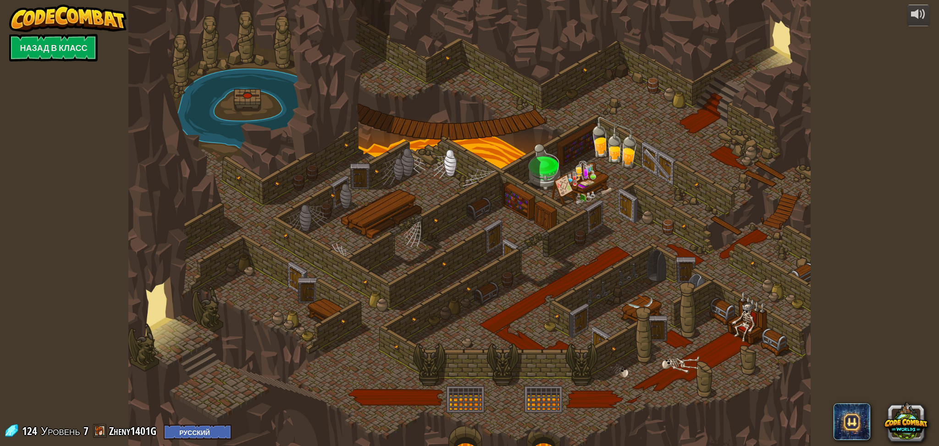
select select "ru"
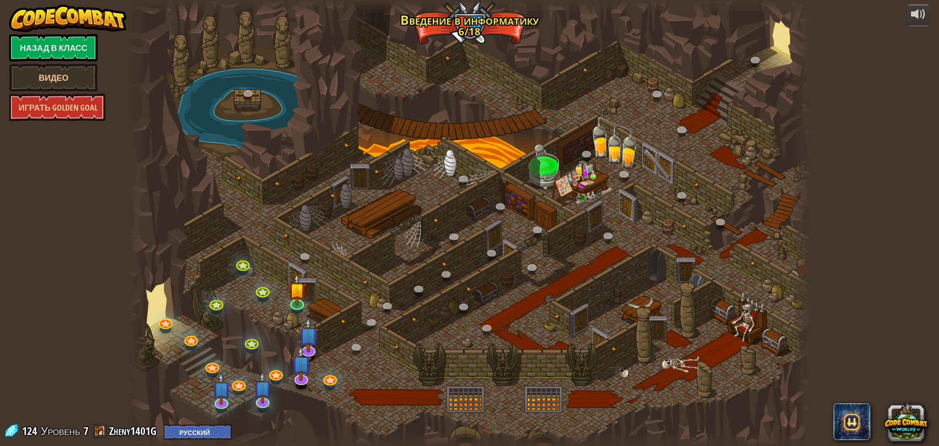
select select "ru"
click at [330, 375] on link at bounding box center [329, 377] width 18 height 18
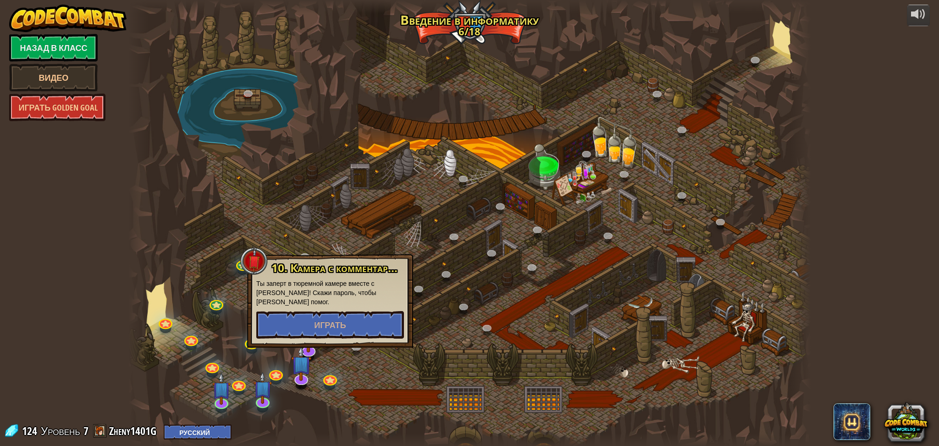
click at [243, 302] on div at bounding box center [469, 223] width 683 height 446
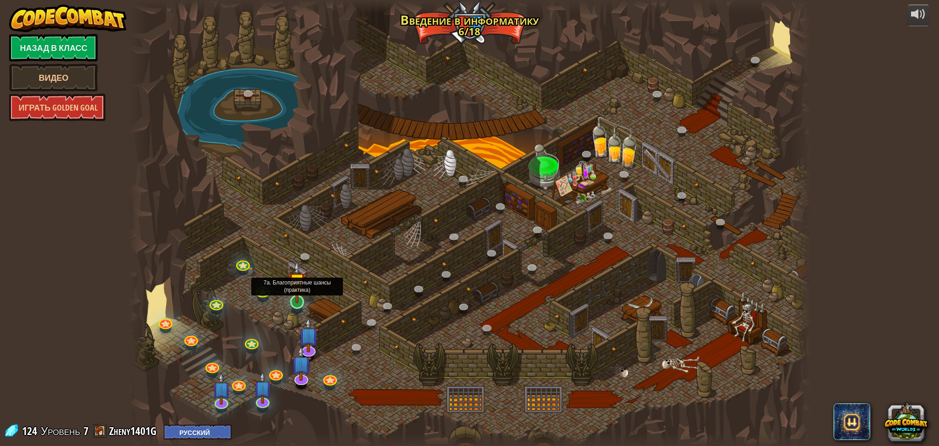
click at [292, 300] on img at bounding box center [297, 282] width 18 height 43
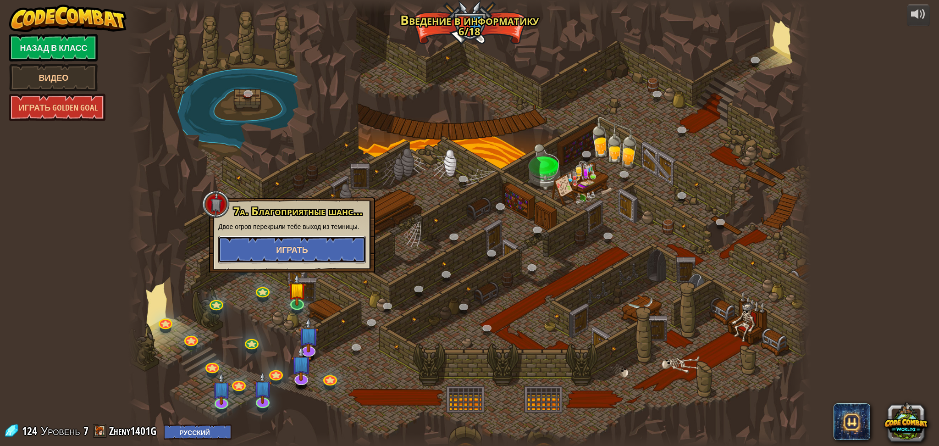
click at [309, 258] on button "Играть" at bounding box center [292, 250] width 148 height 28
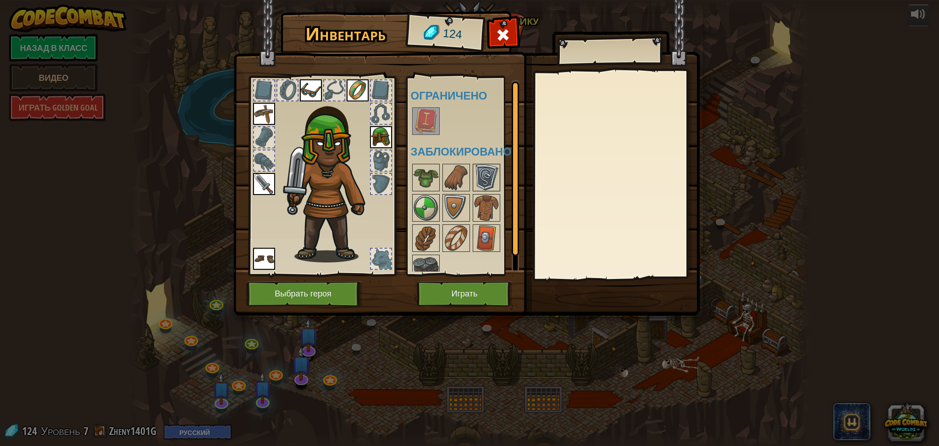
click at [479, 179] on img at bounding box center [487, 178] width 26 height 26
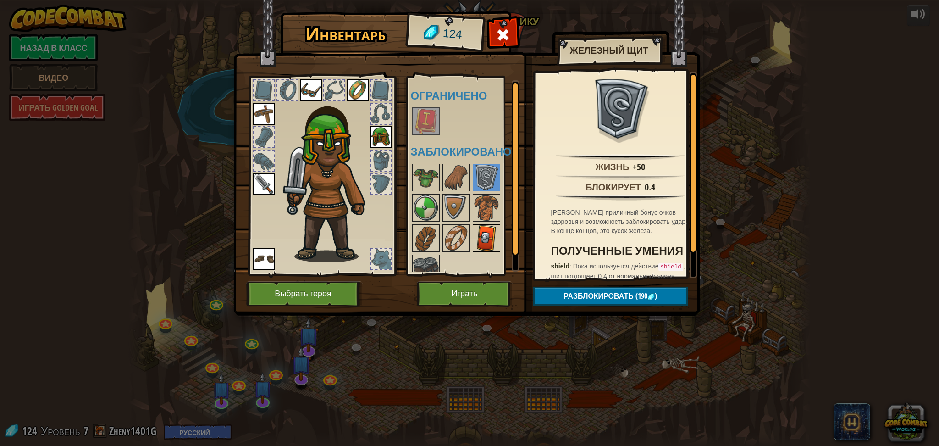
drag, startPoint x: 501, startPoint y: 238, endPoint x: 498, endPoint y: 241, distance: 5.2
click at [498, 241] on div "Доступно Надеть Надеть Надеть Надеть Надеть Надеть (двойной клик, чтобы надеть)…" at bounding box center [469, 175] width 117 height 191
click at [490, 241] on img at bounding box center [487, 238] width 26 height 26
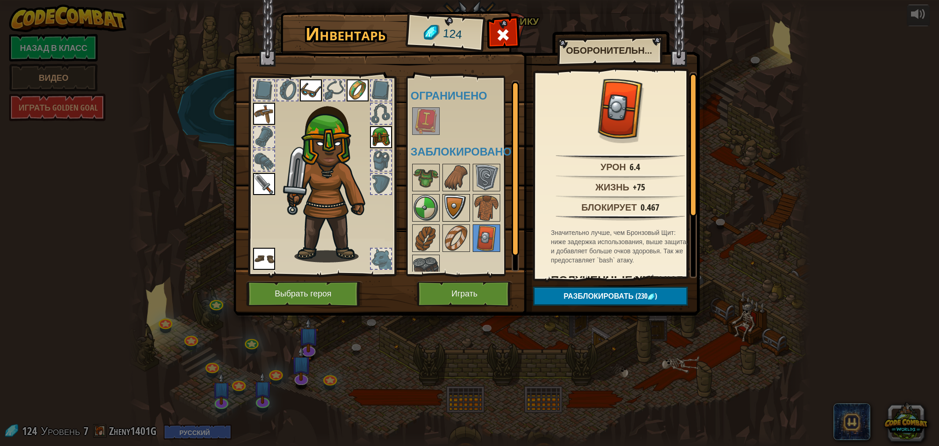
click at [455, 205] on img at bounding box center [457, 208] width 26 height 26
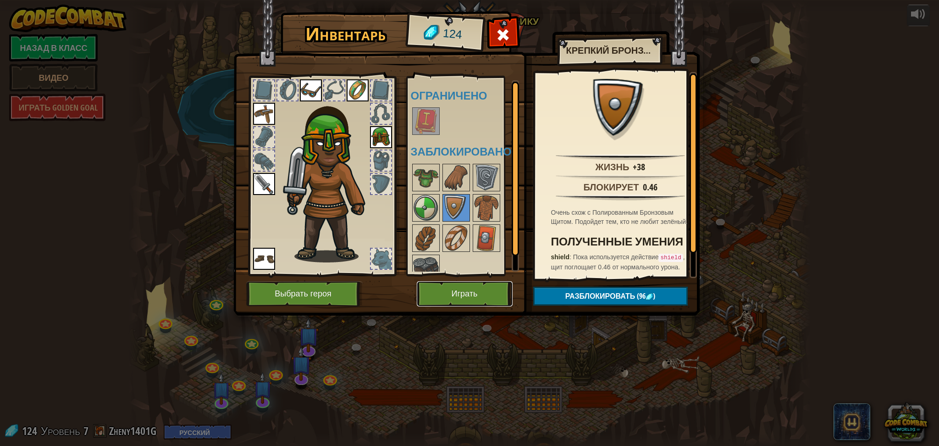
click at [492, 285] on button "Играть" at bounding box center [465, 293] width 96 height 25
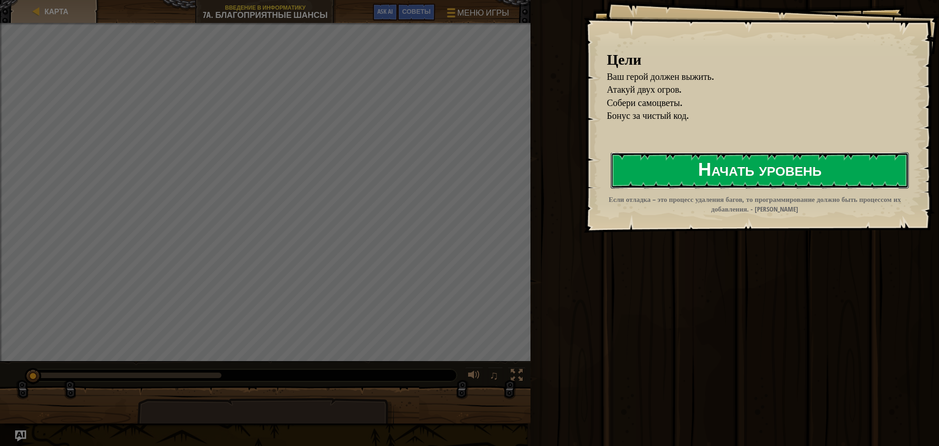
drag, startPoint x: 747, startPoint y: 176, endPoint x: 739, endPoint y: 176, distance: 7.3
click at [747, 176] on button "Начать уровень" at bounding box center [760, 170] width 298 height 36
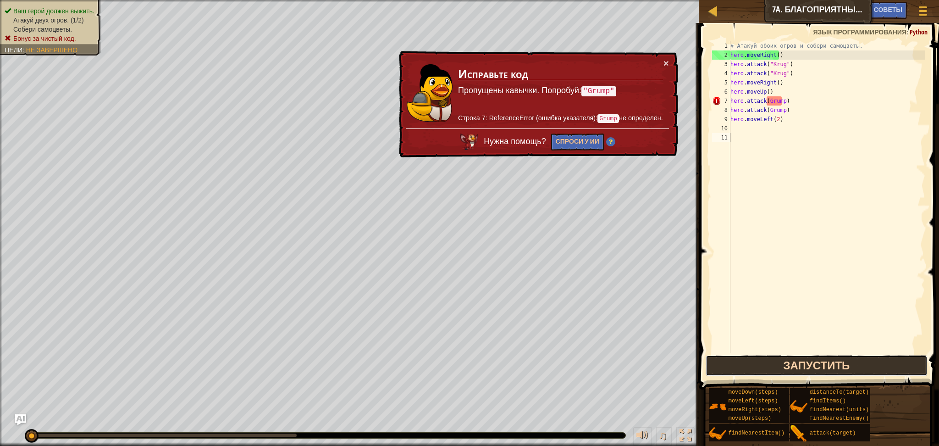
click at [779, 366] on button "Запустить" at bounding box center [817, 365] width 222 height 21
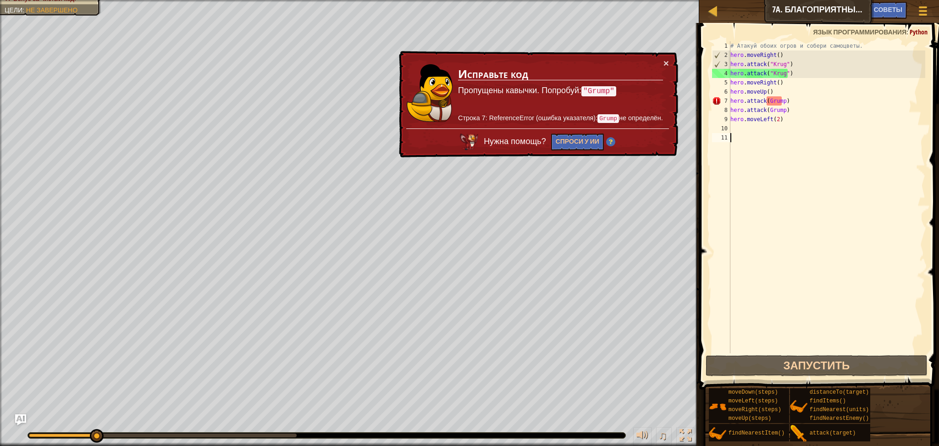
click at [670, 55] on div "× Исправьте код Пропущены кавычки. Попробуй: "Grump" Строка 7: ReferenceError (…" at bounding box center [537, 104] width 281 height 107
click at [668, 63] on button "×" at bounding box center [667, 63] width 6 height 10
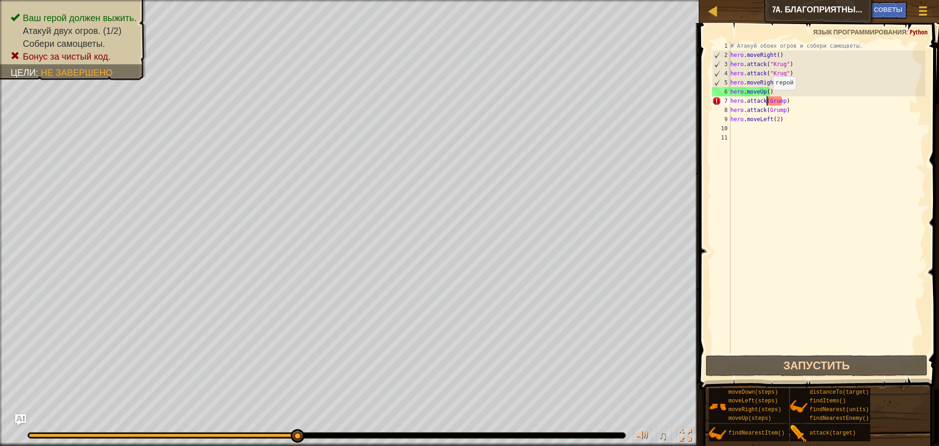
click at [768, 99] on div "# Атакуй обоих огров и собери самоцветы. hero . moveRight ( ) hero . attack ( "…" at bounding box center [827, 206] width 197 height 330
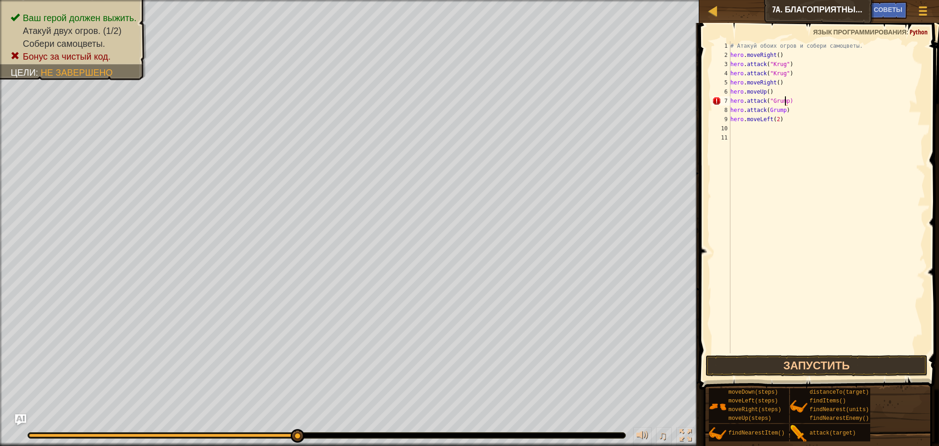
click at [784, 99] on div "# Атакуй обоих огров и собери самоцветы. hero . moveRight ( ) hero . attack ( "…" at bounding box center [827, 206] width 197 height 330
click at [811, 360] on button "Запустить" at bounding box center [817, 365] width 222 height 21
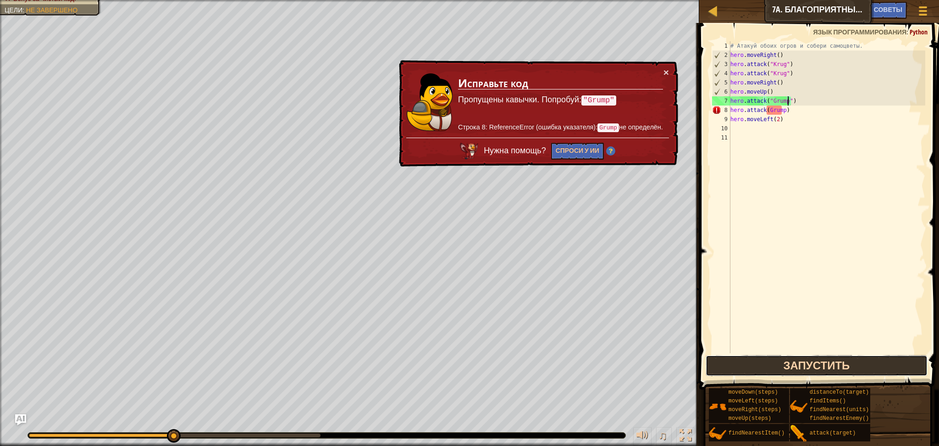
click at [793, 370] on button "Запустить" at bounding box center [817, 365] width 222 height 21
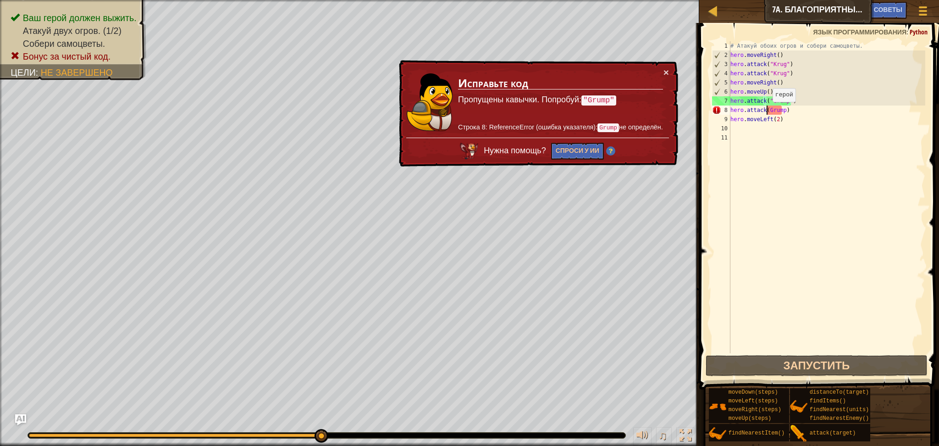
click at [767, 112] on div "# Атакуй обоих огров и собери самоцветы. hero . moveRight ( ) hero . attack ( "…" at bounding box center [827, 206] width 197 height 330
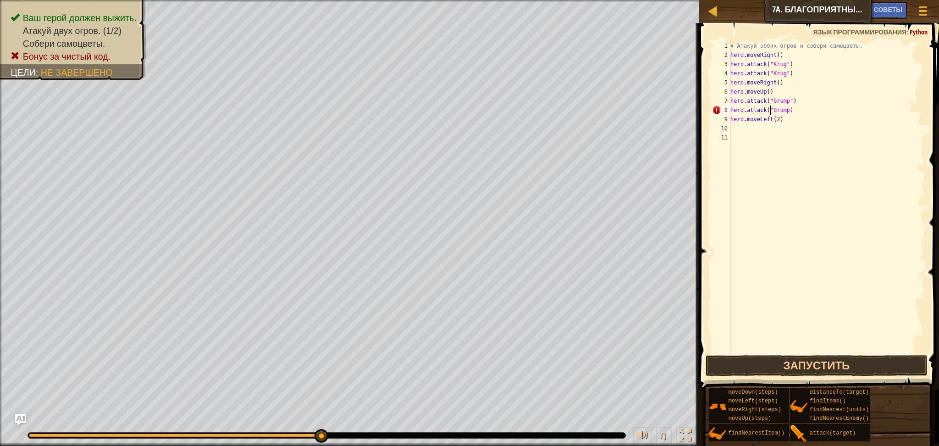
click at [784, 109] on div "# Атакуй обоих огров и собери самоцветы. hero . moveRight ( ) hero . attack ( "…" at bounding box center [827, 206] width 197 height 330
type textarea "hero.attack("Grump")"
click at [847, 363] on button "Запустить" at bounding box center [817, 365] width 222 height 21
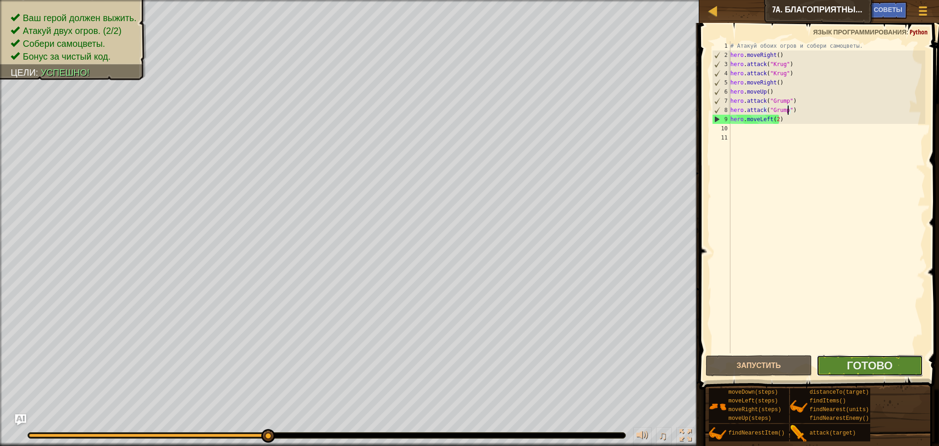
click at [841, 372] on button "Готово" at bounding box center [870, 365] width 106 height 21
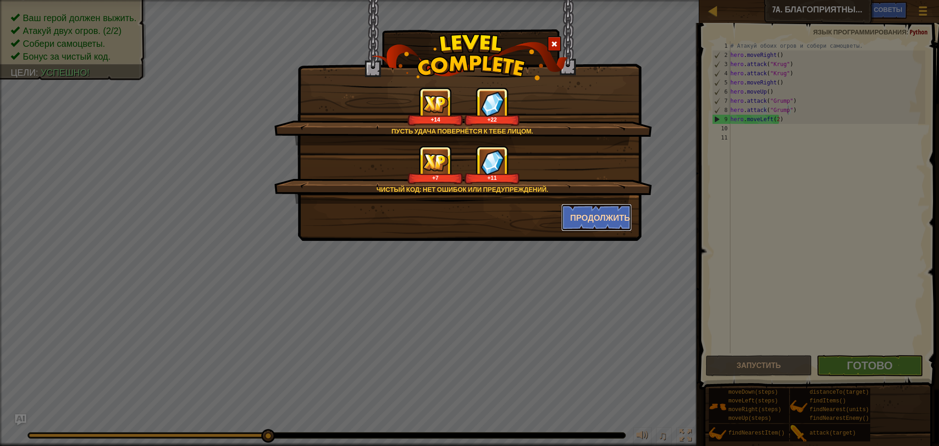
click at [601, 222] on button "Продолжить" at bounding box center [596, 218] width 71 height 28
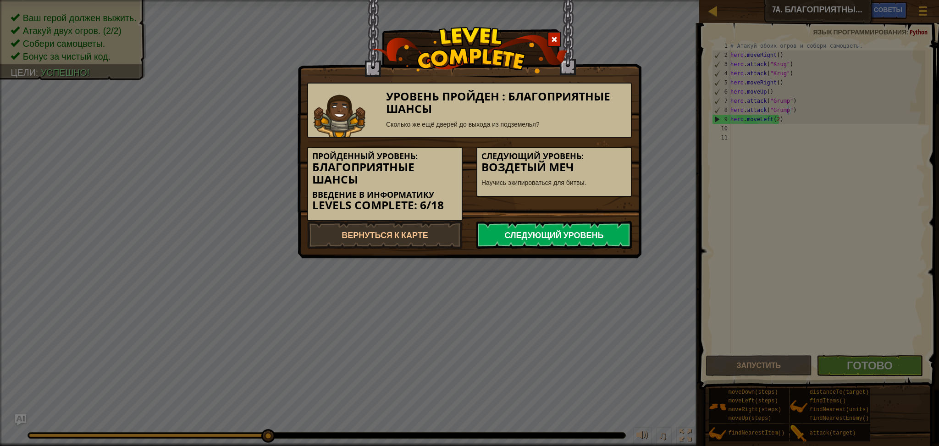
click at [534, 245] on link "Следующий уровень" at bounding box center [554, 235] width 155 height 28
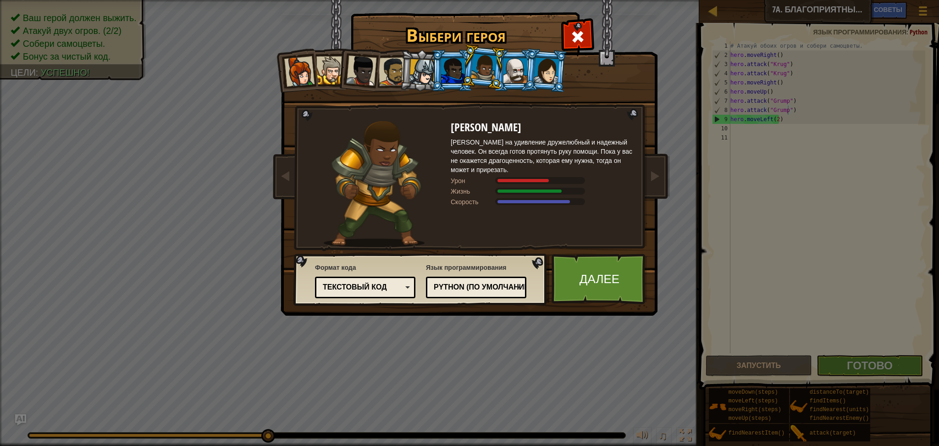
click at [335, 74] on div at bounding box center [330, 70] width 28 height 28
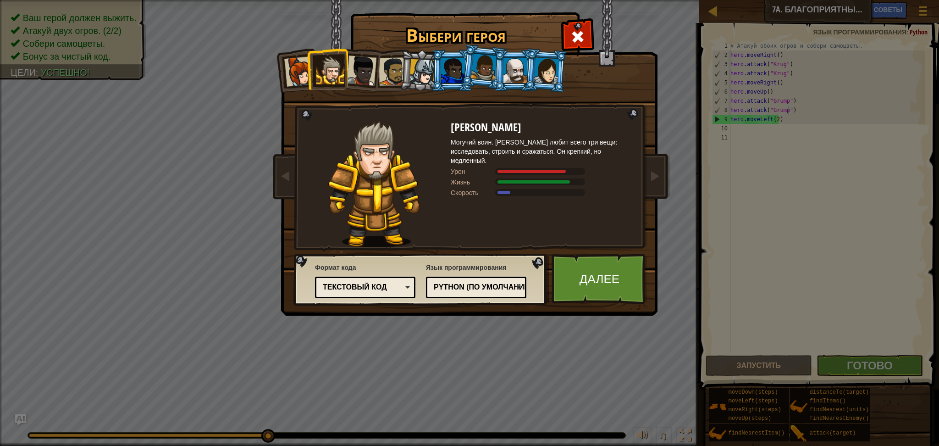
click at [288, 72] on div at bounding box center [299, 71] width 30 height 30
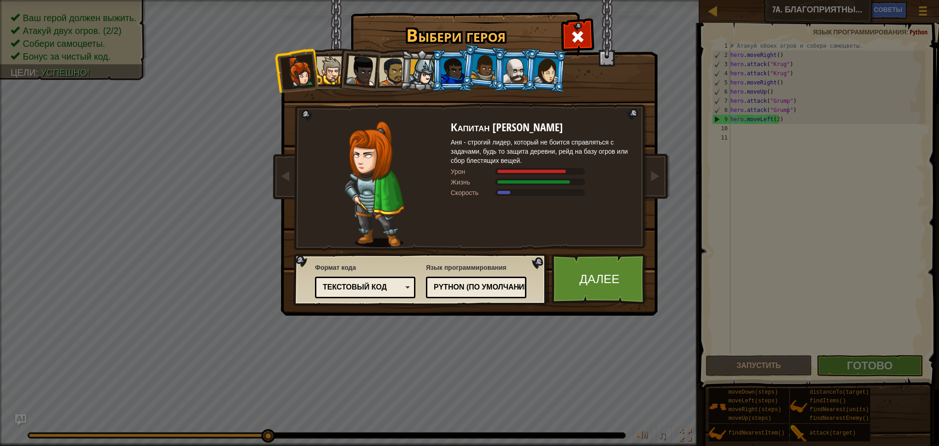
click at [342, 65] on li at bounding box center [358, 68] width 45 height 45
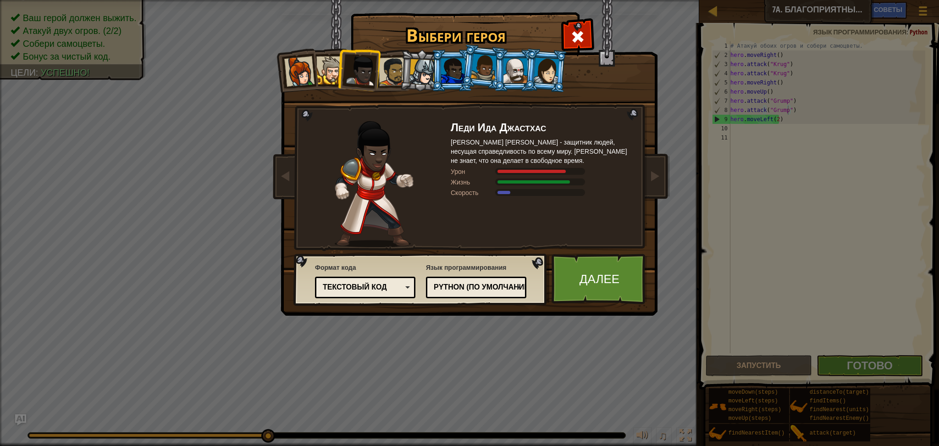
click at [358, 67] on div at bounding box center [361, 70] width 30 height 30
click at [383, 68] on div at bounding box center [393, 71] width 28 height 28
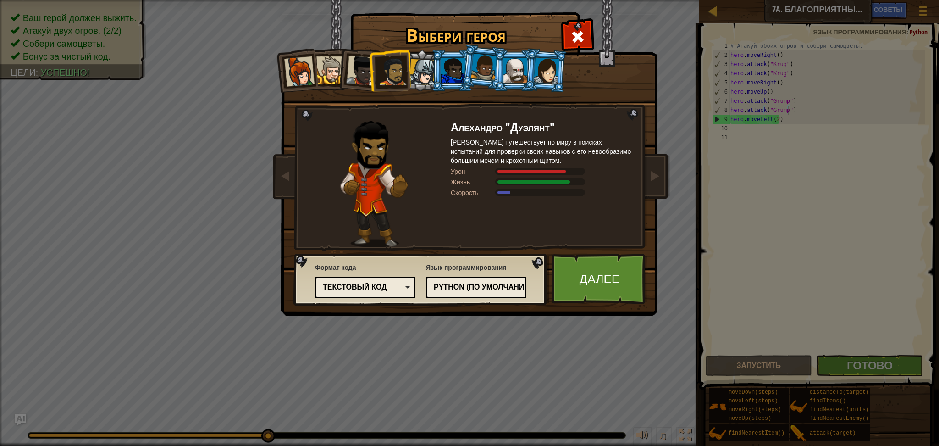
click at [426, 63] on div at bounding box center [423, 72] width 26 height 26
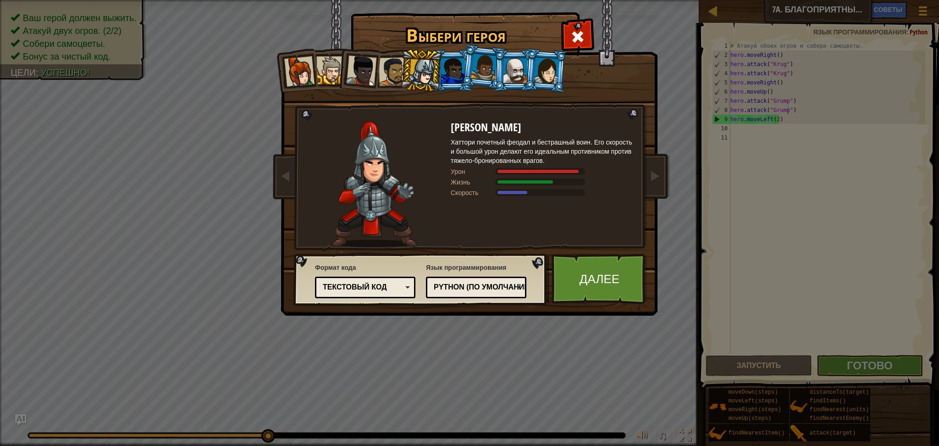
click at [448, 63] on div at bounding box center [453, 70] width 24 height 25
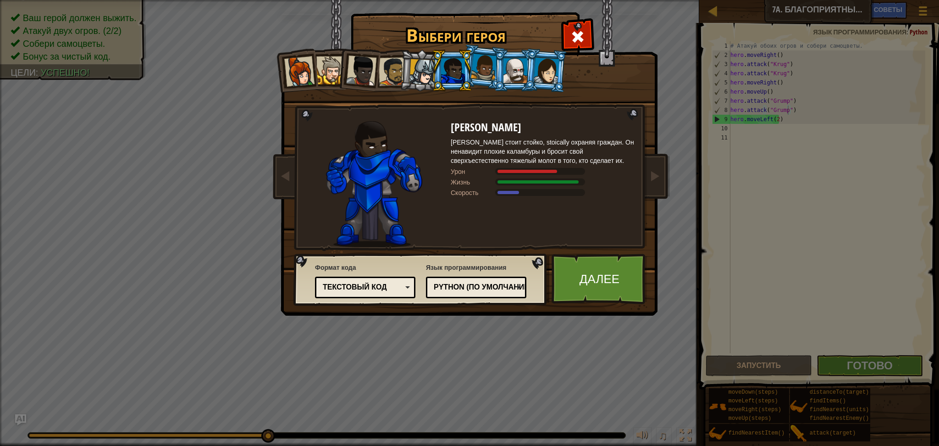
drag, startPoint x: 491, startPoint y: 61, endPoint x: 504, endPoint y: 64, distance: 13.2
click at [491, 61] on div at bounding box center [484, 67] width 26 height 27
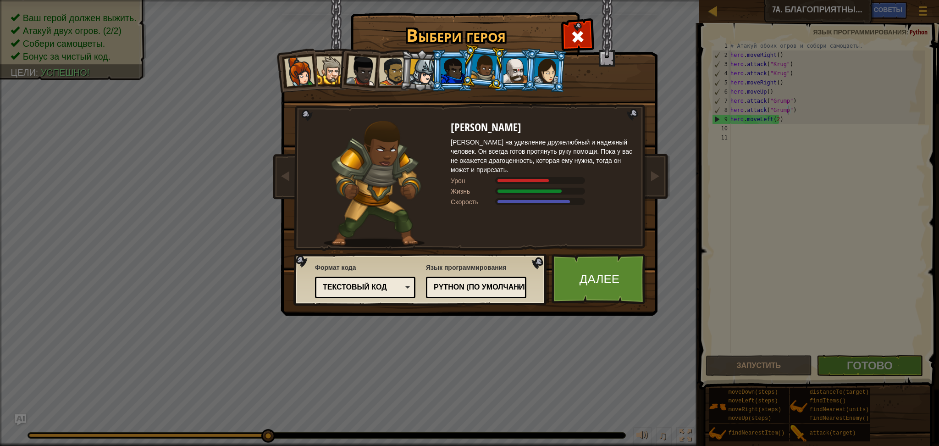
click at [511, 65] on div at bounding box center [516, 70] width 24 height 25
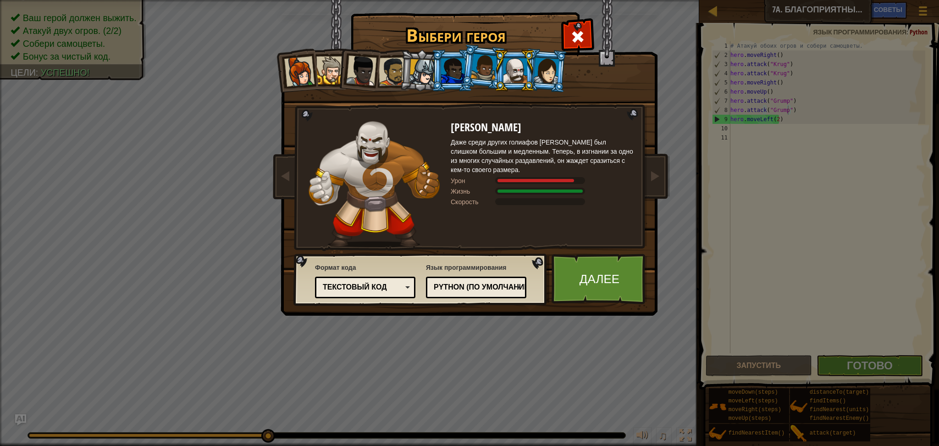
click at [554, 81] on div at bounding box center [547, 70] width 26 height 26
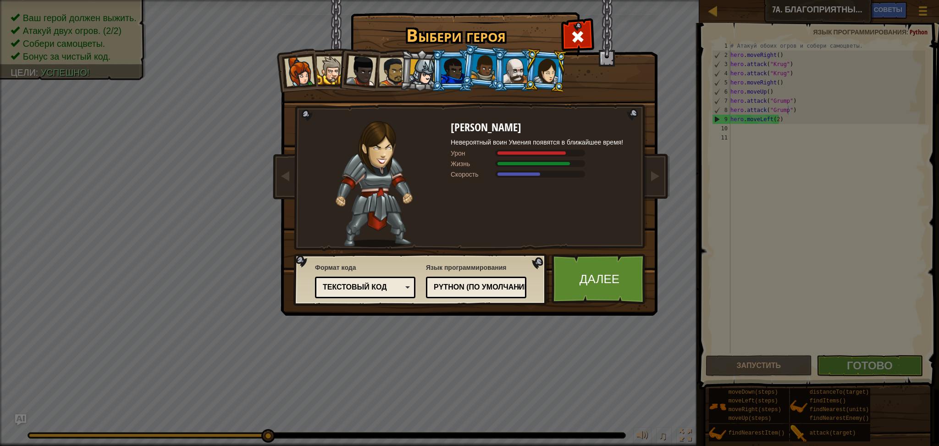
click at [510, 67] on div at bounding box center [516, 70] width 24 height 25
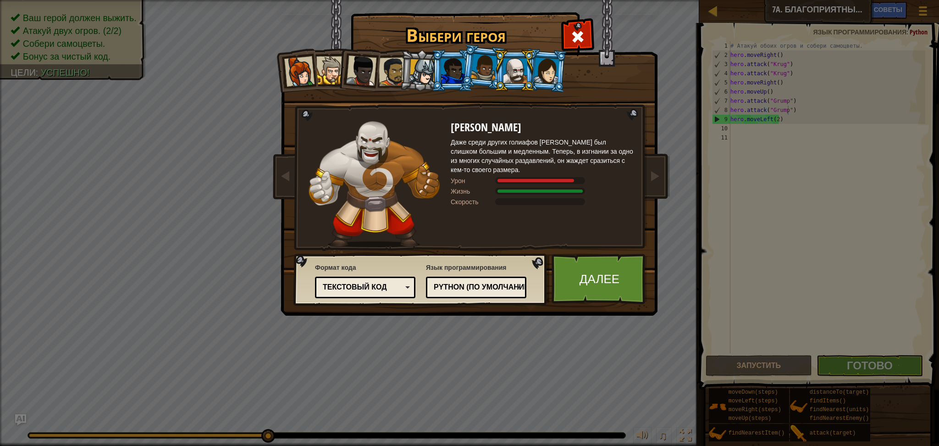
click at [473, 60] on div at bounding box center [484, 67] width 26 height 27
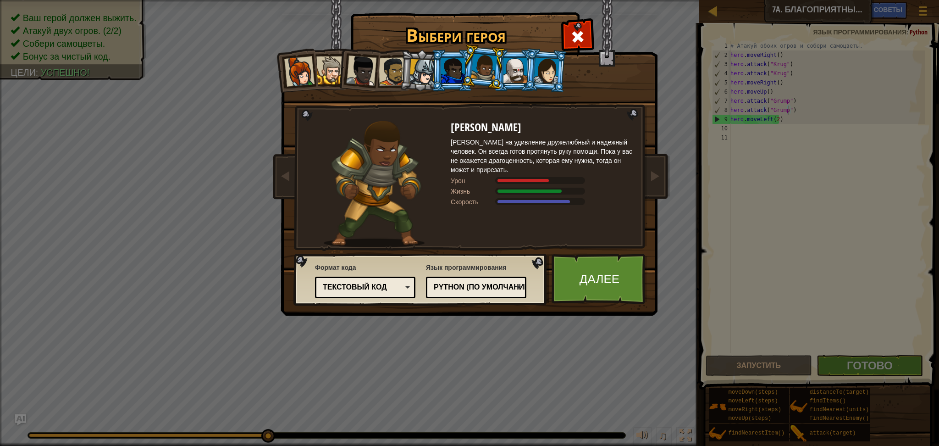
click at [444, 67] on div at bounding box center [453, 70] width 24 height 25
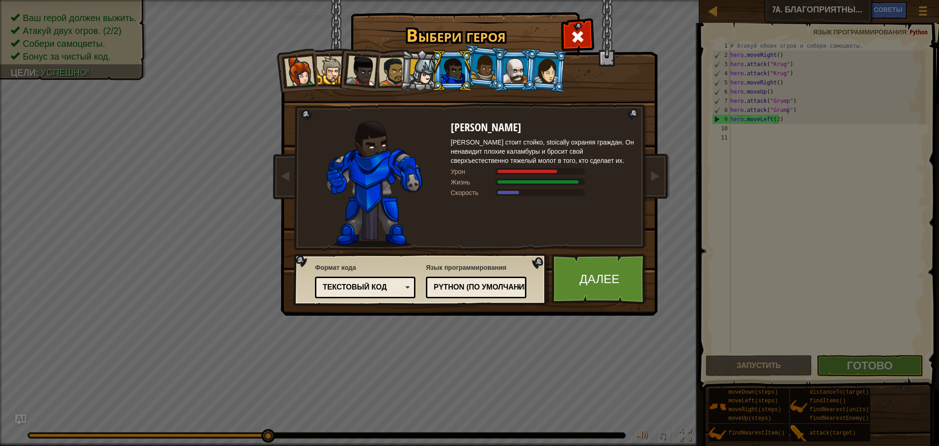
click at [414, 70] on div at bounding box center [423, 72] width 26 height 26
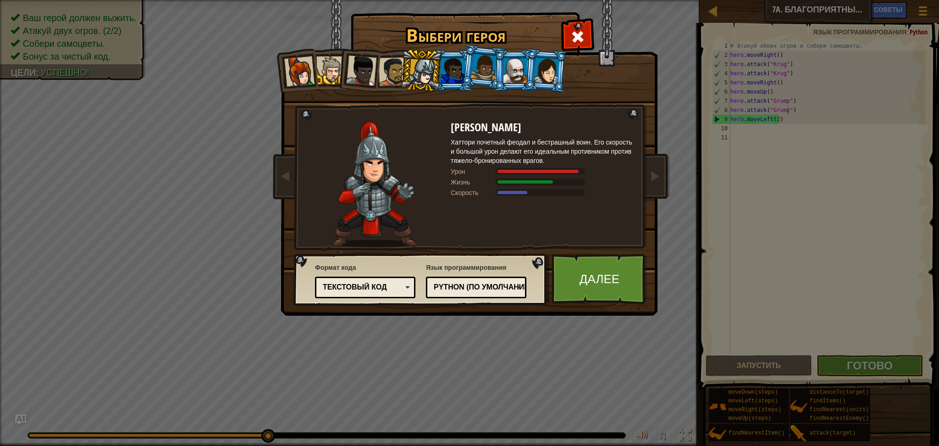
click at [390, 72] on div at bounding box center [393, 71] width 28 height 28
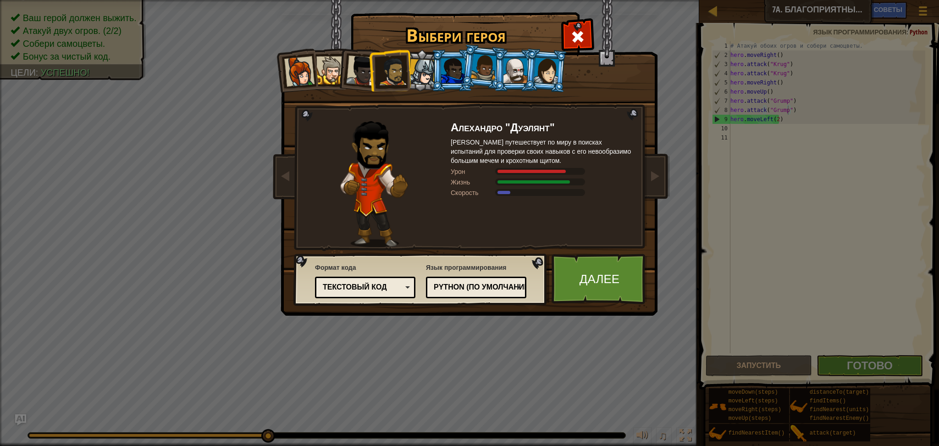
click at [356, 67] on div at bounding box center [361, 70] width 30 height 30
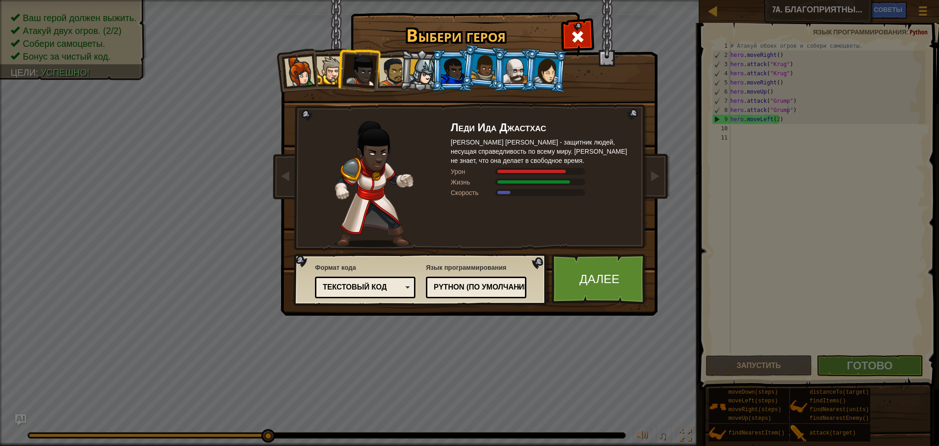
click at [329, 72] on div at bounding box center [330, 70] width 28 height 28
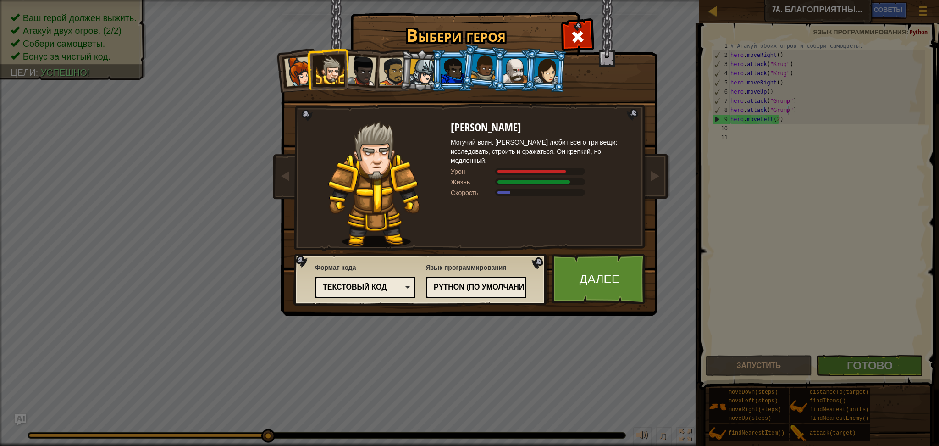
click at [289, 71] on div at bounding box center [299, 71] width 30 height 30
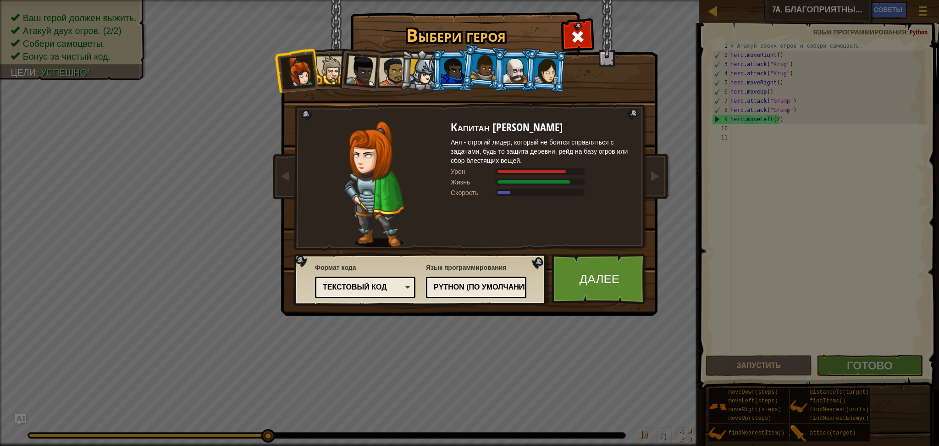
click at [502, 63] on li at bounding box center [514, 71] width 41 height 42
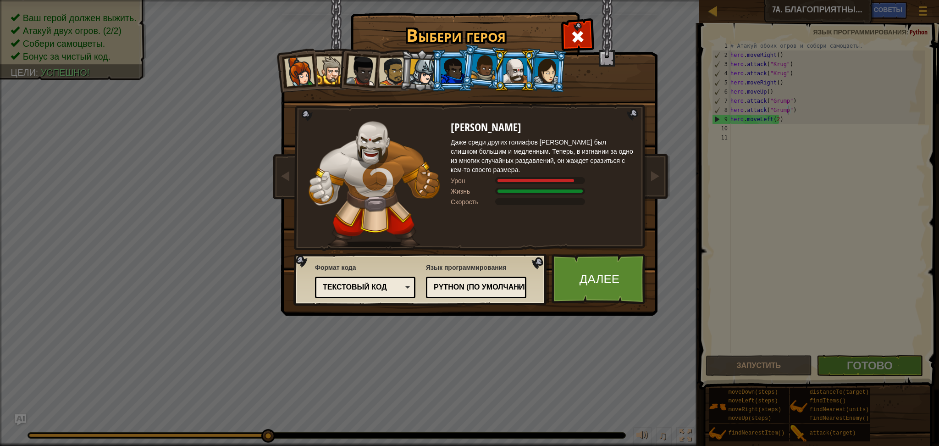
click at [552, 70] on div at bounding box center [547, 70] width 26 height 26
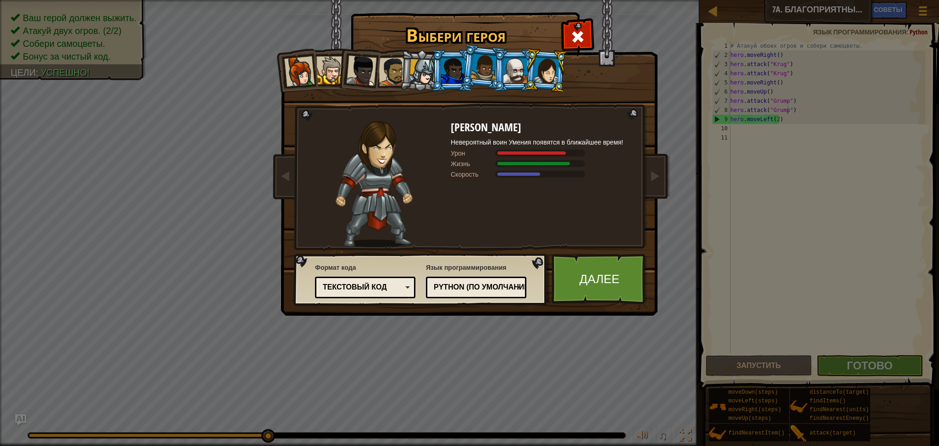
click at [372, 75] on div at bounding box center [361, 70] width 30 height 30
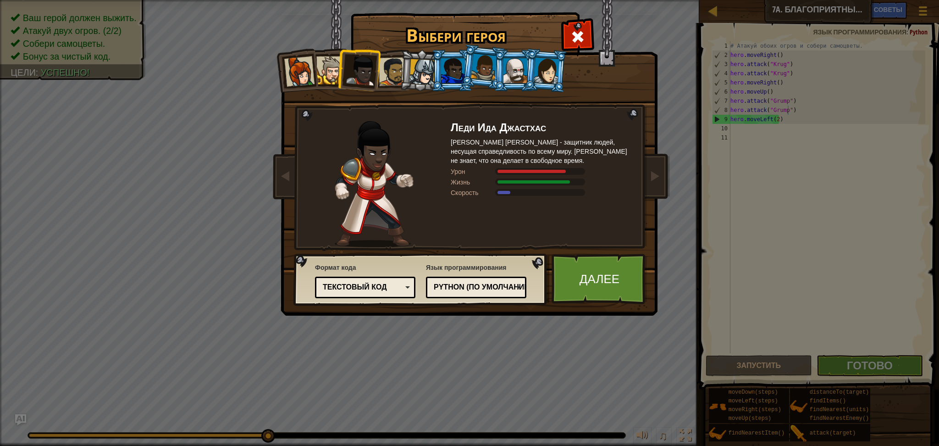
click at [461, 73] on div at bounding box center [453, 70] width 24 height 25
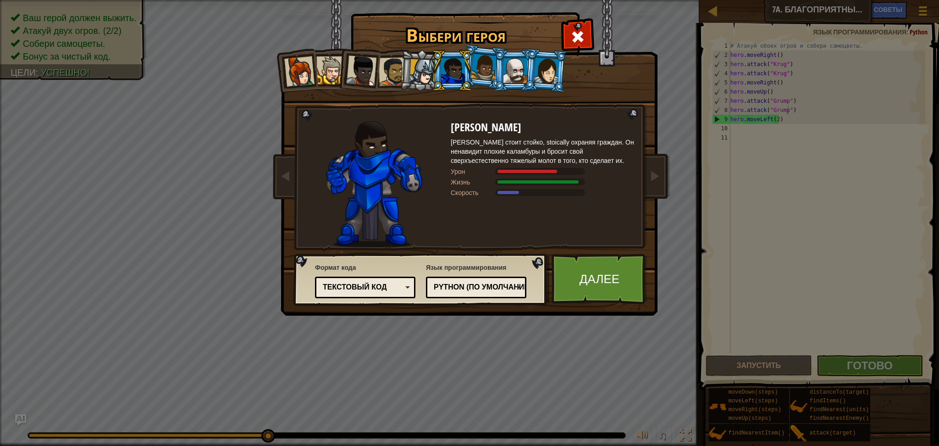
click at [473, 60] on div at bounding box center [484, 67] width 26 height 27
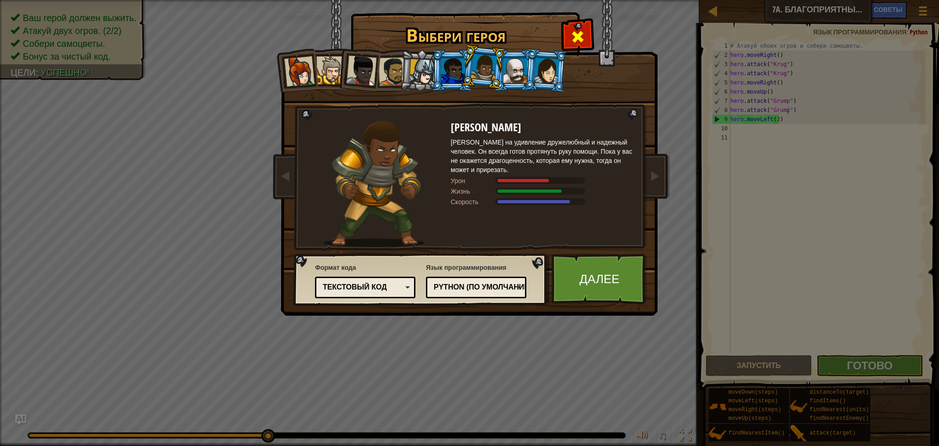
click at [584, 39] on span at bounding box center [578, 36] width 15 height 15
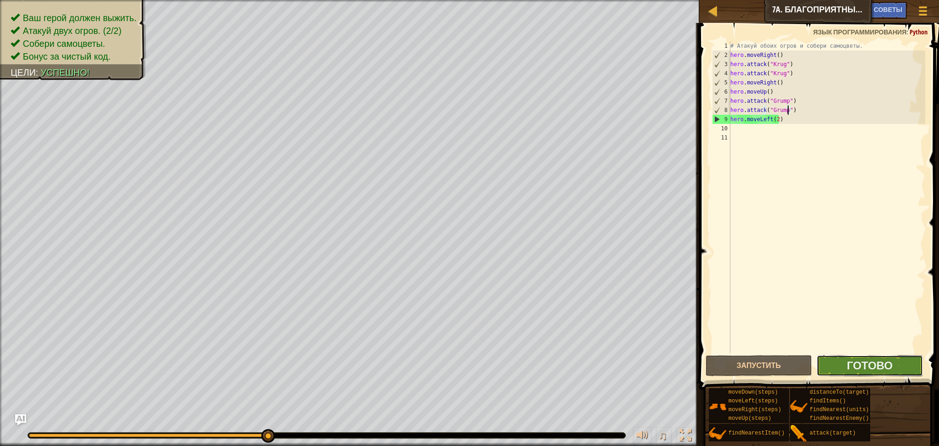
click at [843, 359] on button "Готово" at bounding box center [870, 365] width 106 height 21
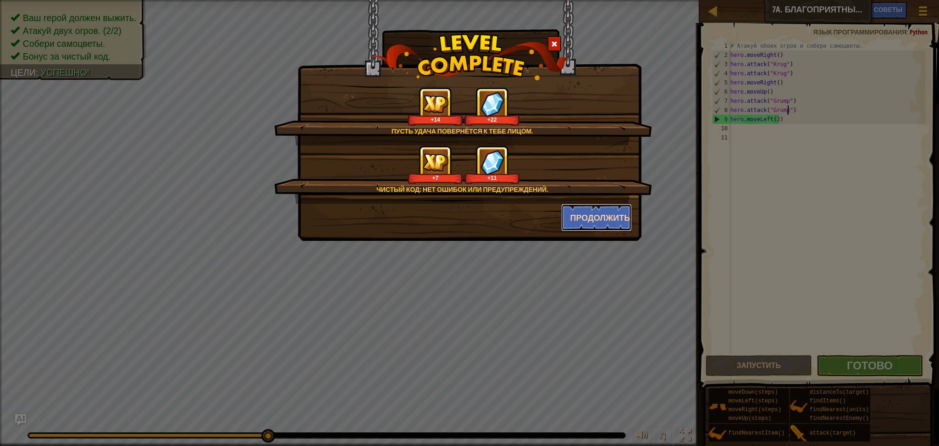
click at [616, 220] on button "Продолжить" at bounding box center [596, 218] width 71 height 28
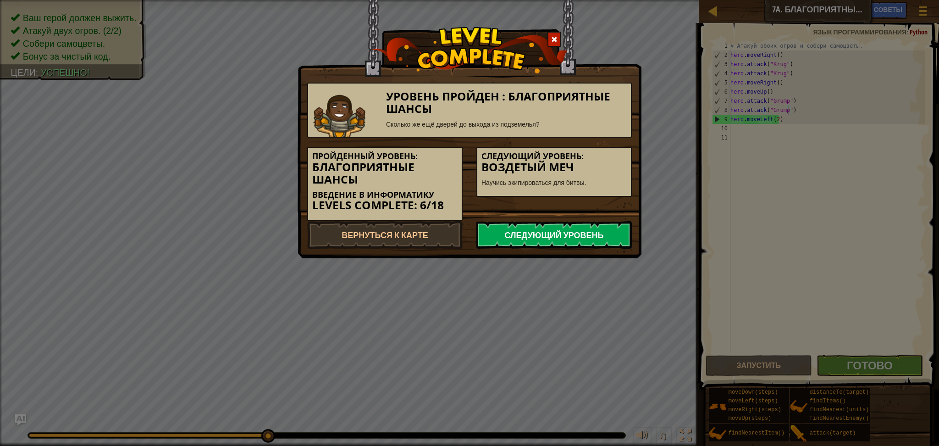
click at [560, 234] on link "Следующий уровень" at bounding box center [554, 235] width 155 height 28
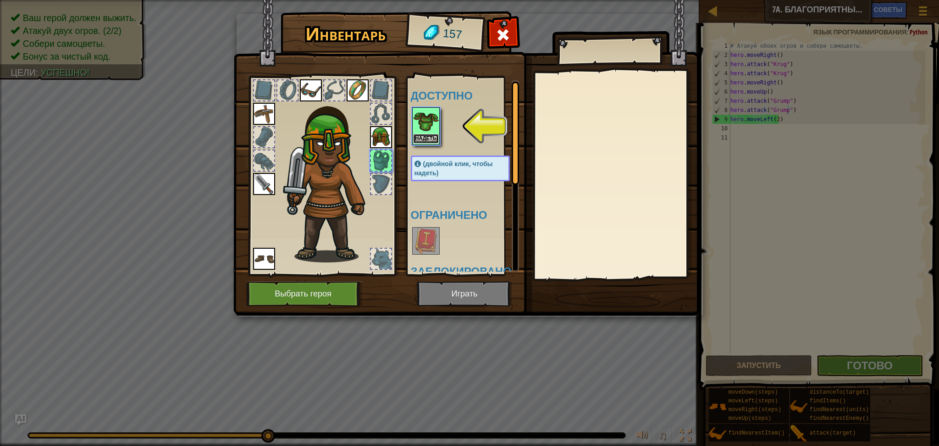
click at [431, 138] on button "Надеть" at bounding box center [426, 139] width 26 height 10
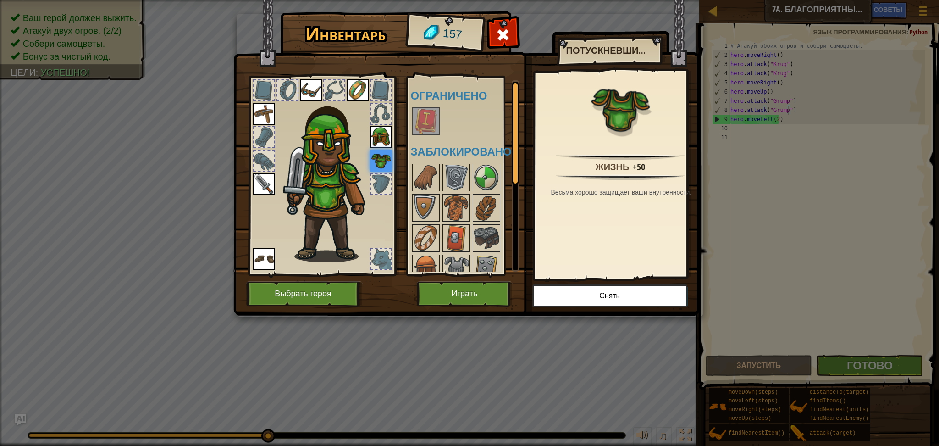
drag, startPoint x: 433, startPoint y: 170, endPoint x: 441, endPoint y: 172, distance: 8.1
click at [438, 170] on div at bounding box center [426, 178] width 28 height 28
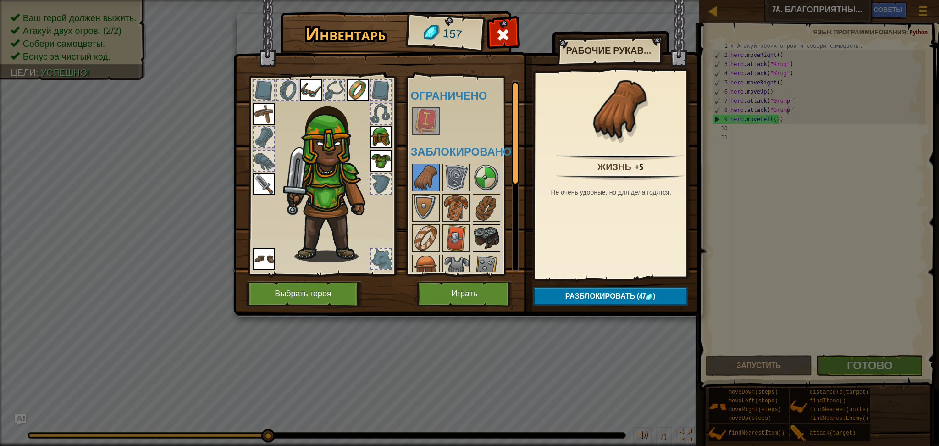
click at [490, 227] on img at bounding box center [487, 238] width 26 height 26
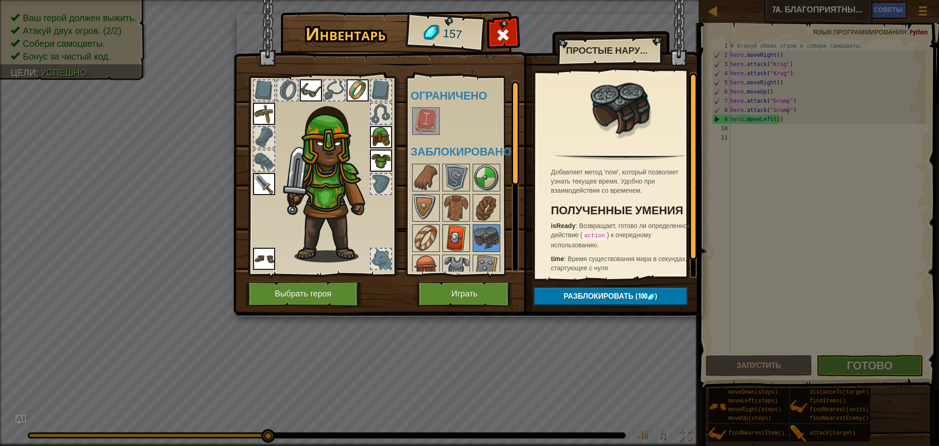
click at [450, 232] on img at bounding box center [457, 238] width 26 height 26
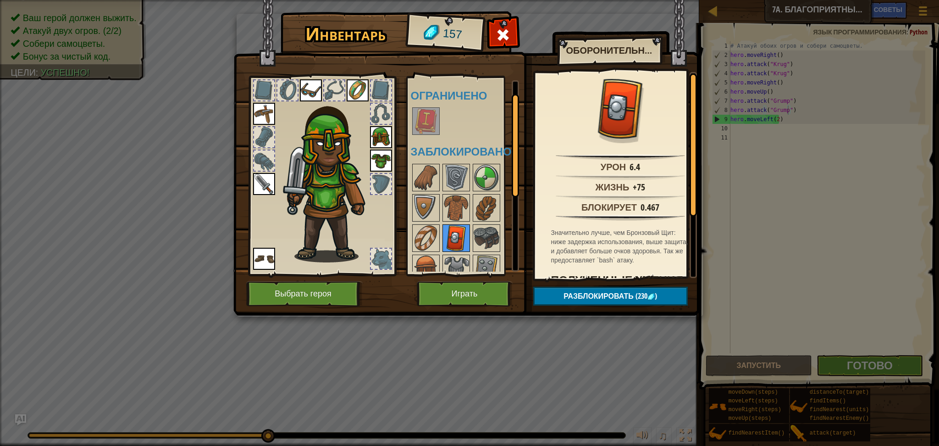
scroll to position [42, 0]
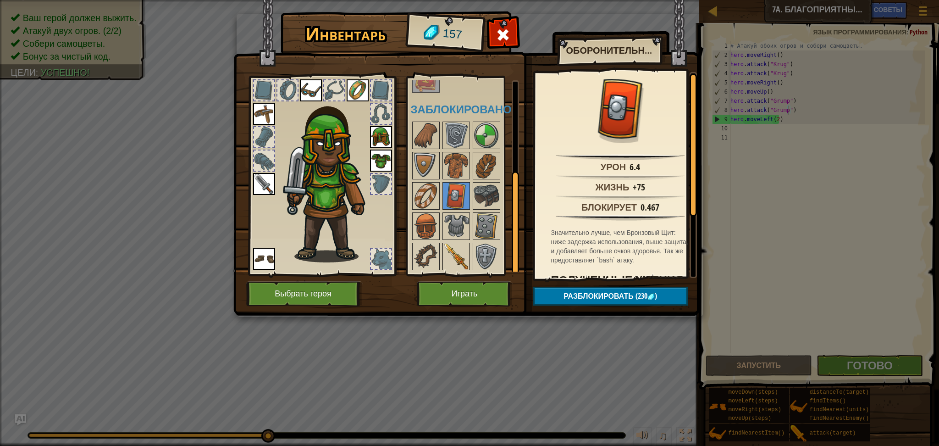
click at [454, 255] on img at bounding box center [457, 257] width 26 height 26
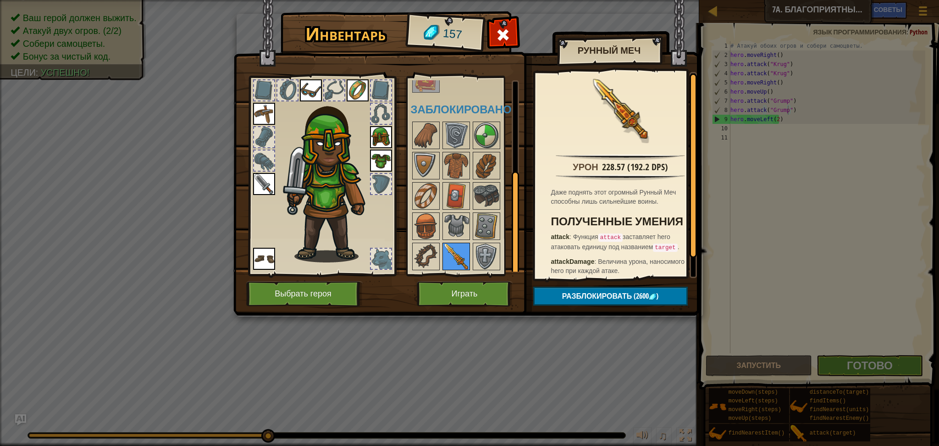
click at [450, 259] on img at bounding box center [457, 257] width 26 height 26
click at [455, 287] on button "Играть" at bounding box center [465, 293] width 96 height 25
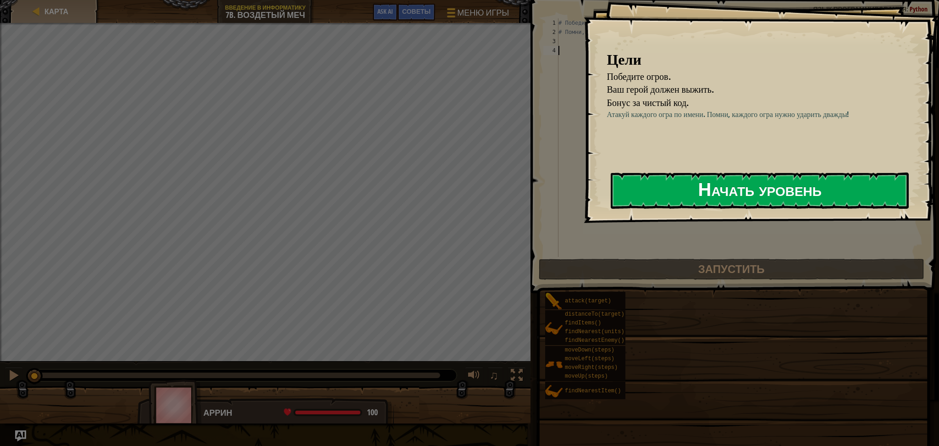
click at [743, 186] on button "Начать уровень" at bounding box center [760, 190] width 298 height 36
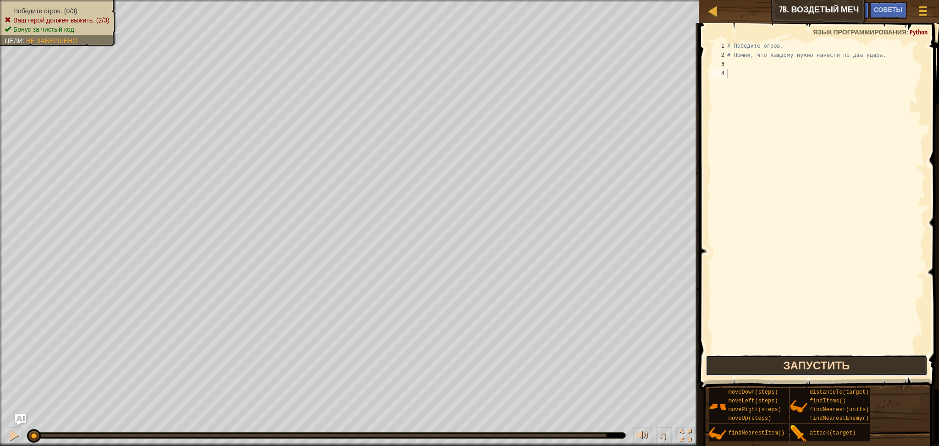
click at [861, 369] on button "Запустить" at bounding box center [817, 365] width 222 height 21
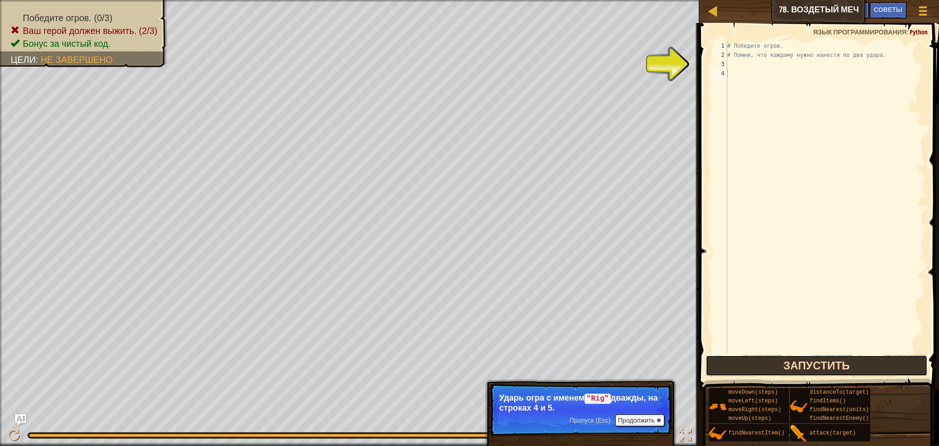
click at [842, 373] on button "Запустить" at bounding box center [817, 365] width 222 height 21
click at [837, 364] on button "Запустить" at bounding box center [817, 365] width 222 height 21
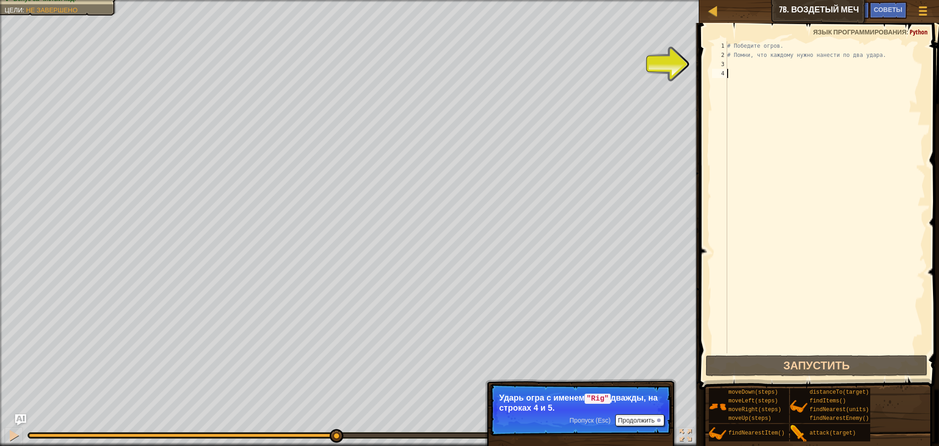
drag, startPoint x: 346, startPoint y: 434, endPoint x: 295, endPoint y: 420, distance: 52.9
click at [304, 420] on div "♫" at bounding box center [349, 433] width 699 height 28
drag, startPoint x: 328, startPoint y: 420, endPoint x: 334, endPoint y: 421, distance: 6.0
click at [334, 421] on div "♫" at bounding box center [349, 433] width 699 height 28
drag, startPoint x: 301, startPoint y: 435, endPoint x: 317, endPoint y: 433, distance: 16.2
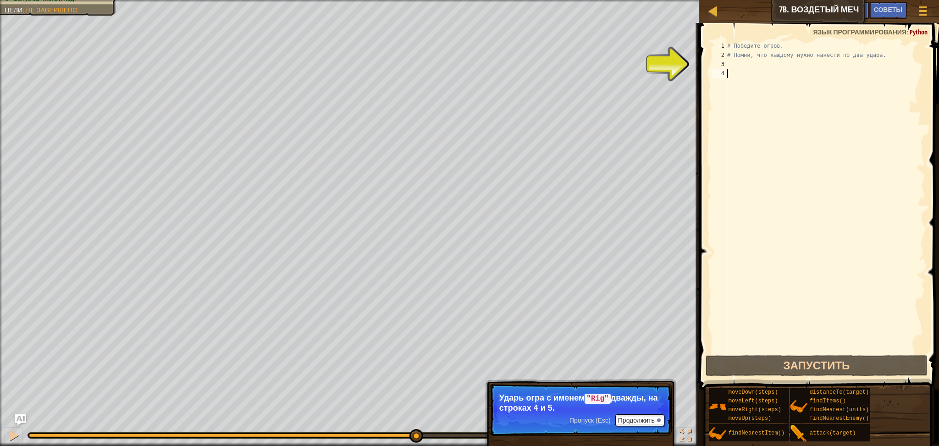
click at [410, 434] on div at bounding box center [417, 436] width 14 height 14
click at [13, 431] on div at bounding box center [14, 435] width 12 height 12
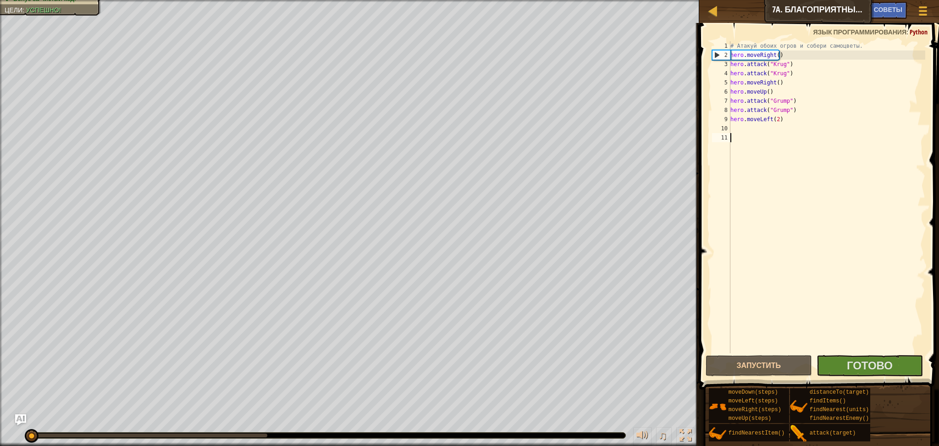
select select "ru"
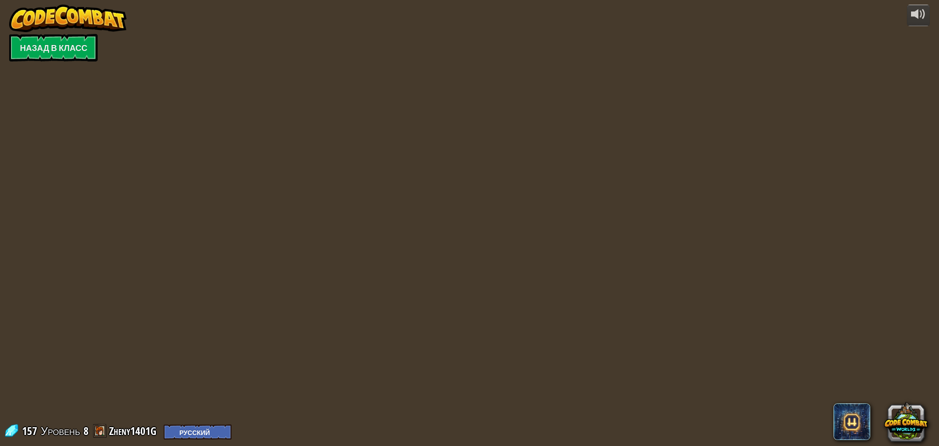
select select "ru"
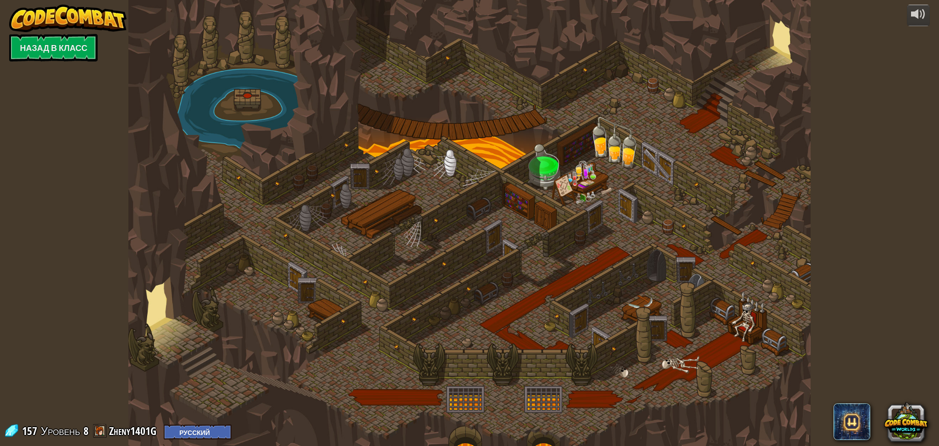
select select "ru"
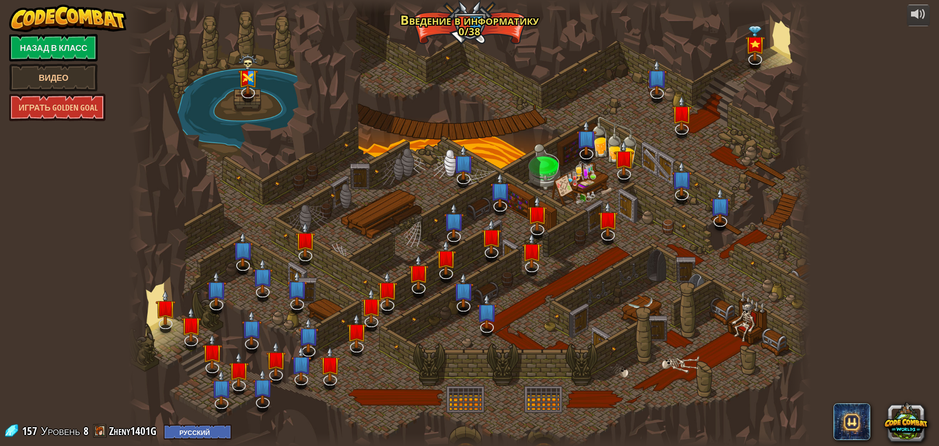
select select "ru"
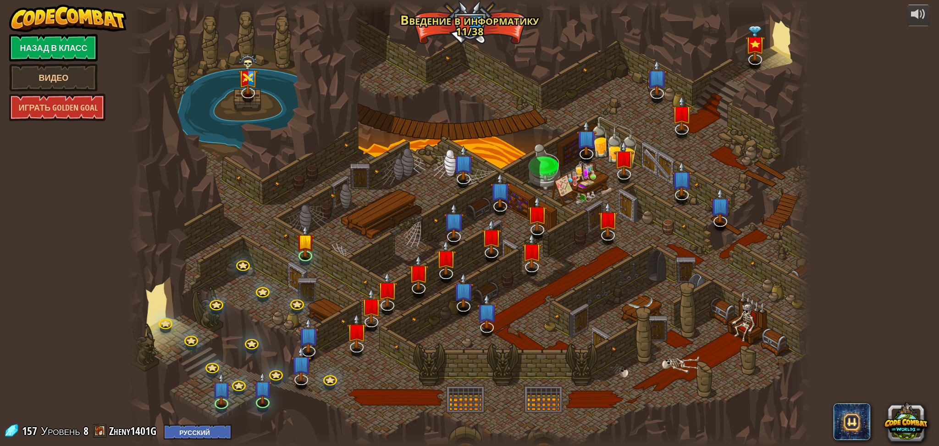
select select "ru"
